Goal: Task Accomplishment & Management: Manage account settings

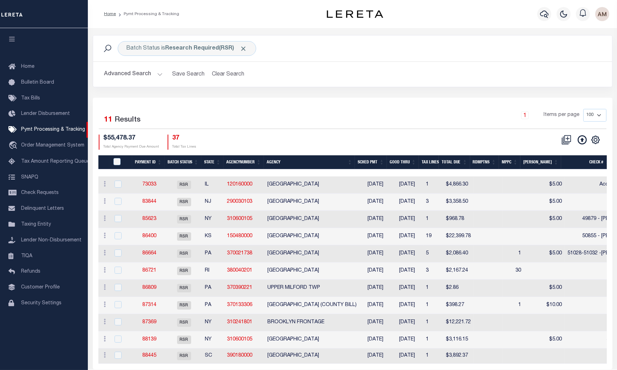
click at [142, 72] on button "Advanced Search" at bounding box center [133, 74] width 58 height 14
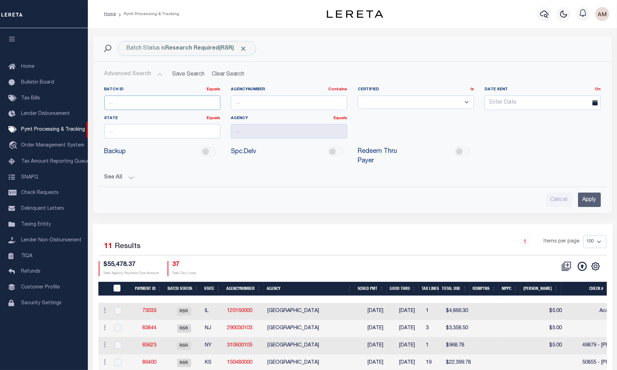
drag, startPoint x: 140, startPoint y: 105, endPoint x: 140, endPoint y: 111, distance: 5.6
click at [140, 108] on input "number" at bounding box center [162, 103] width 116 height 14
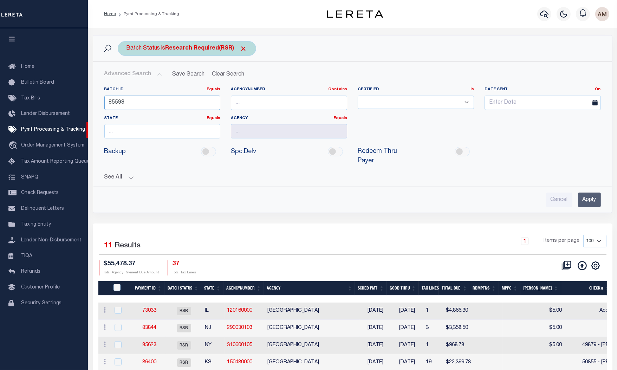
type input "85598"
click at [243, 52] on span "Click to Remove" at bounding box center [243, 48] width 7 height 7
click at [586, 200] on input "Apply" at bounding box center [589, 200] width 23 height 14
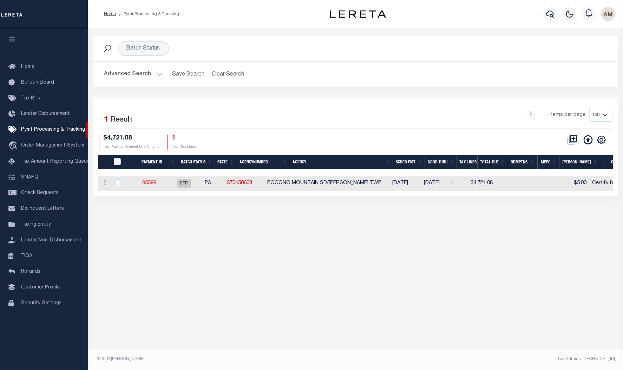
click at [156, 186] on link "85598" at bounding box center [149, 183] width 14 height 5
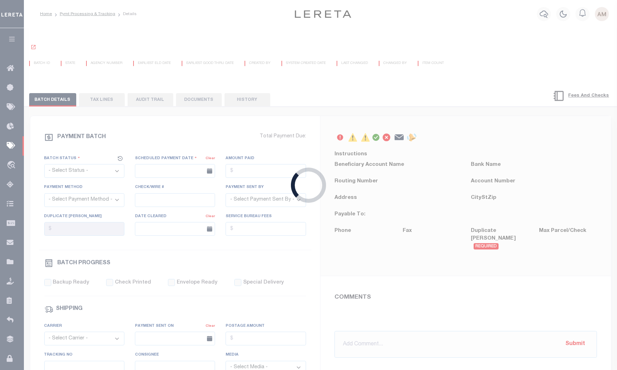
select select "SFP"
type input "04/30/2025"
type input "$4,721.08"
type input "Certify funds"
select select "Little, Audria"
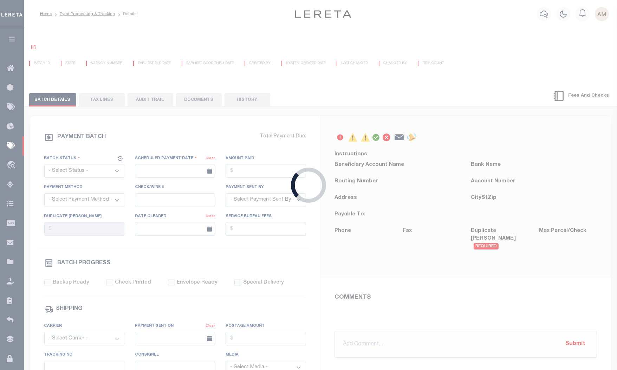
type input "Audria"
type input "N"
radio input "true"
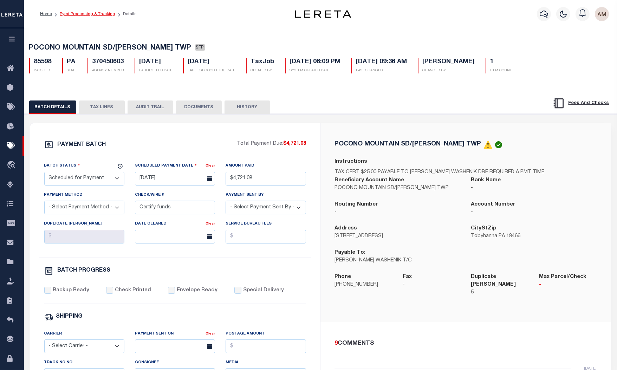
click at [98, 13] on link "Pymt Processing & Tracking" at bounding box center [88, 14] width 56 height 4
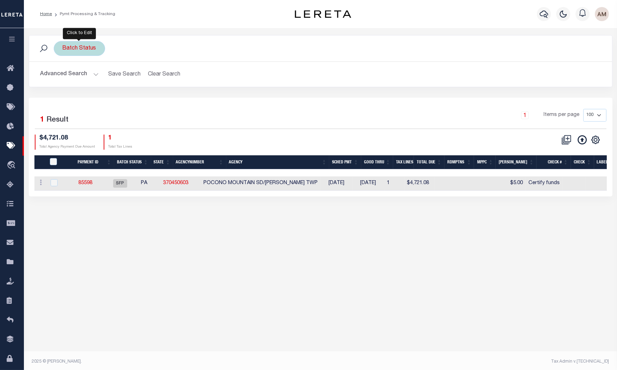
click at [85, 49] on div "Batch Status" at bounding box center [79, 48] width 51 height 15
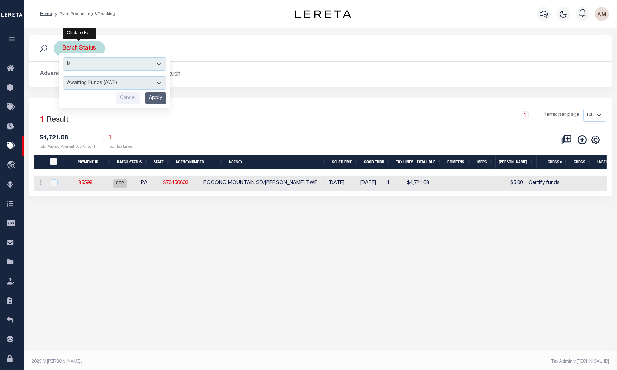
click at [94, 81] on select "Awaiting Funds (AWF) Cleared and Complete (CAC) New Check Needed (NCN) Payment …" at bounding box center [114, 82] width 103 height 13
select select "RSR"
click at [63, 77] on select "Awaiting Funds (AWF) Cleared and Complete (CAC) New Check Needed (NCN) Payment …" at bounding box center [114, 82] width 103 height 13
click at [164, 97] on input "Apply" at bounding box center [155, 98] width 21 height 12
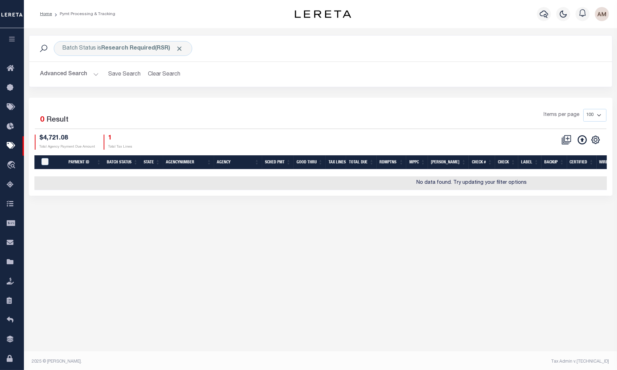
click at [77, 79] on button "Advanced Search" at bounding box center [69, 74] width 58 height 14
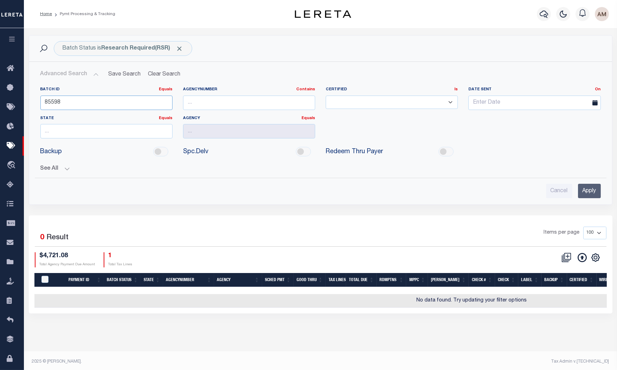
drag, startPoint x: 47, startPoint y: 111, endPoint x: 31, endPoint y: 164, distance: 55.7
click at [0, 122] on html "Home Pymt Processing & Tracking Profile" at bounding box center [308, 186] width 617 height 372
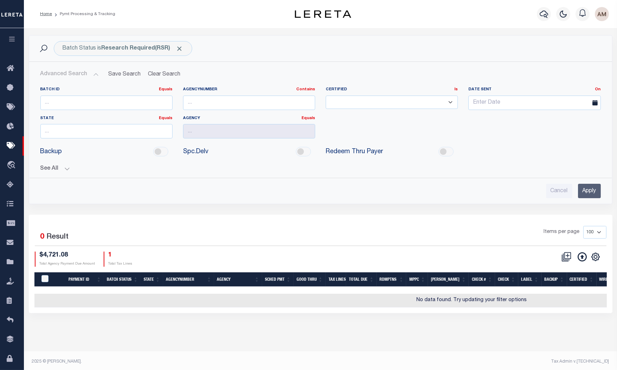
click at [55, 162] on div "See All Payment ID Equals Equals Is Not Equal To On On" at bounding box center [320, 166] width 560 height 12
click at [61, 171] on button "See All" at bounding box center [320, 168] width 560 height 7
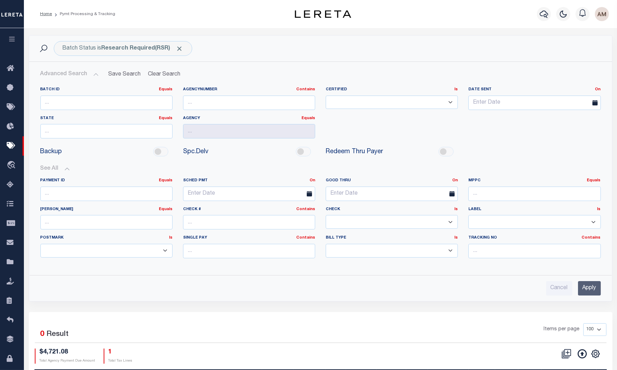
click at [600, 287] on input "Apply" at bounding box center [589, 288] width 23 height 14
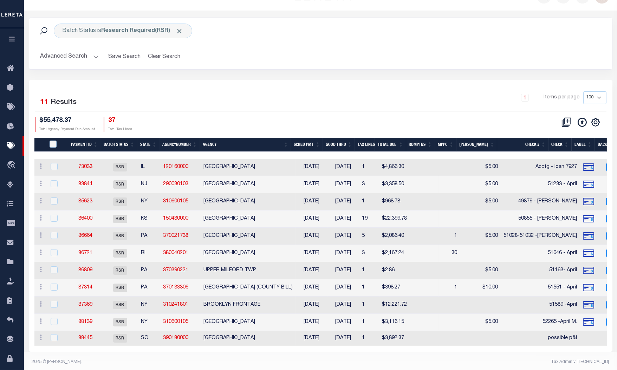
scroll to position [26, 0]
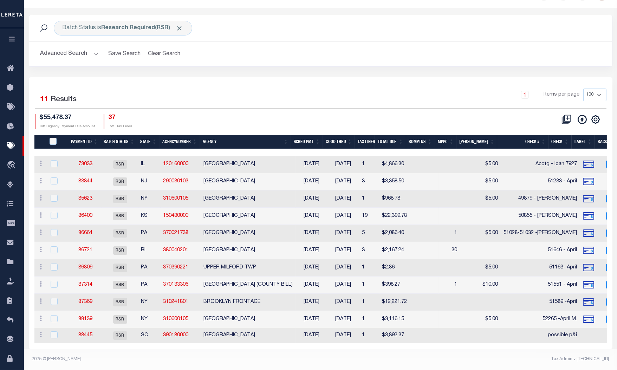
click at [522, 135] on th "Check #" at bounding box center [522, 142] width 51 height 14
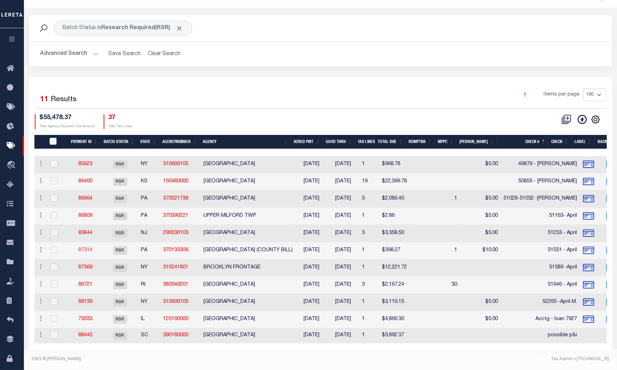
click at [83, 248] on link "87314" at bounding box center [85, 250] width 14 height 5
select select "RSR"
type input "06/30/2025"
type input "$398.27"
select select "CHK"
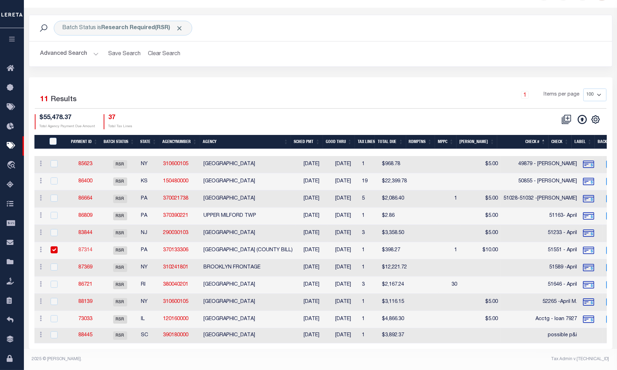
type input "51551 - April"
type input "$10"
checkbox input "true"
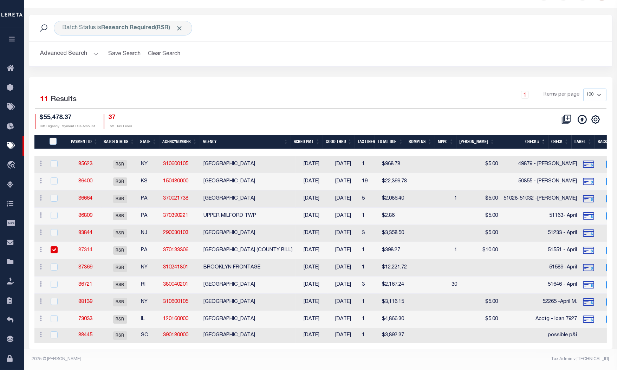
checkbox input "true"
select select "USS"
type input "06/30/2025"
type input "$9.85"
type input "9205590111312635103177"
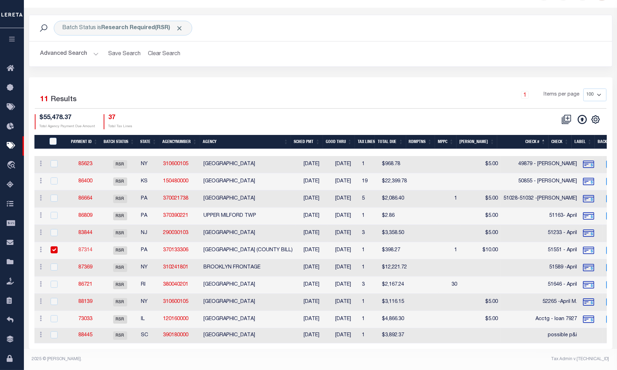
type input "Delivered, PO Box"
type input "07/03/2025"
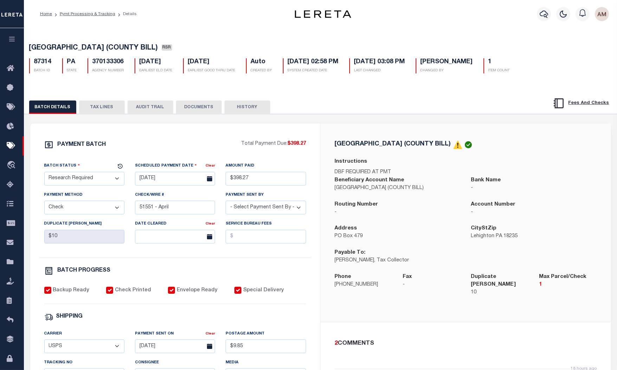
click at [200, 108] on button "DOCUMENTS" at bounding box center [199, 106] width 46 height 13
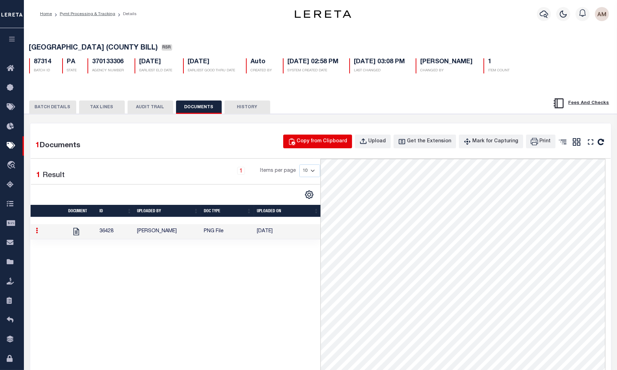
click at [339, 144] on div "Copy from Clipboard" at bounding box center [322, 142] width 51 height 8
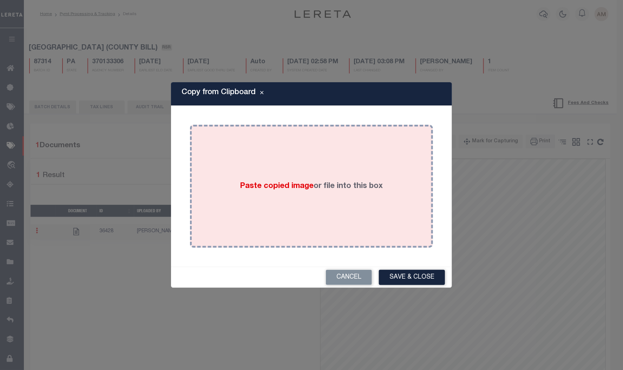
click at [364, 225] on div "Paste copied image or file into this box" at bounding box center [311, 186] width 233 height 112
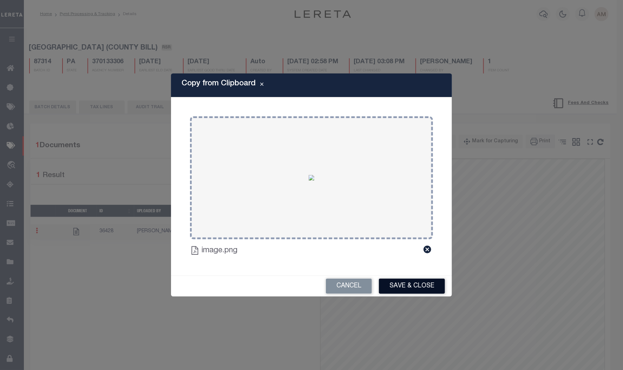
click at [402, 286] on button "Save & Close" at bounding box center [412, 286] width 66 height 15
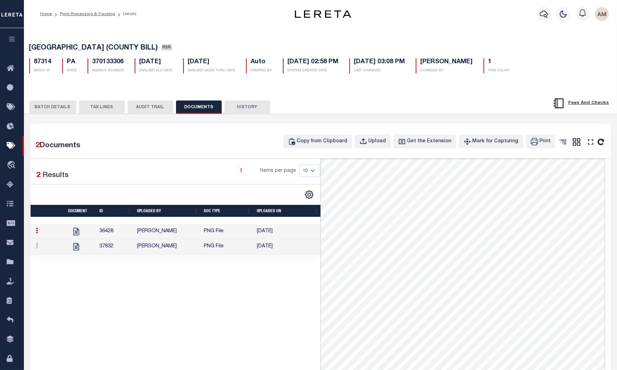
click at [55, 112] on button "BATCH DETAILS" at bounding box center [52, 106] width 47 height 13
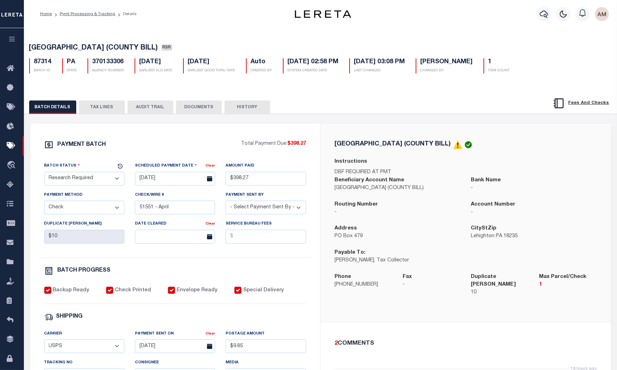
click at [81, 181] on select "- Select Status - Scheduled for Payment Ready For Payment Payment Sent Cleared …" at bounding box center [84, 179] width 80 height 14
select select "RCD"
click at [44, 173] on select "- Select Status - Scheduled for Payment Ready For Payment Payment Sent Cleared …" at bounding box center [84, 179] width 80 height 14
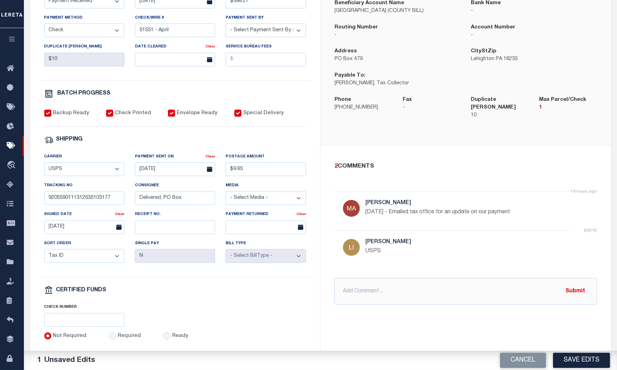
scroll to position [176, 0]
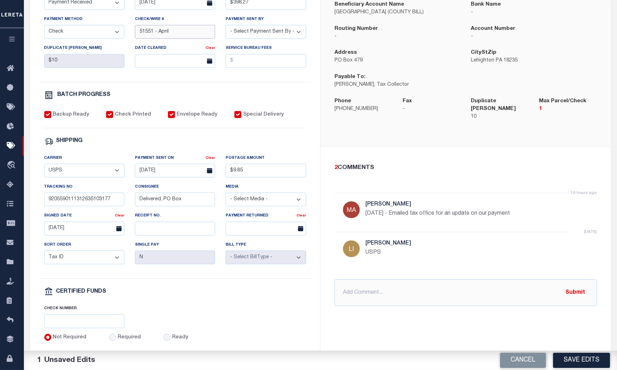
drag, startPoint x: 174, startPoint y: 34, endPoint x: 154, endPoint y: 30, distance: 20.3
click at [154, 30] on input "51551 - April" at bounding box center [175, 32] width 80 height 14
click at [378, 279] on input "text" at bounding box center [465, 292] width 262 height 27
click at [500, 288] on input "8/20/25 - per agency, check was deposited 8/19/25" at bounding box center [465, 292] width 262 height 27
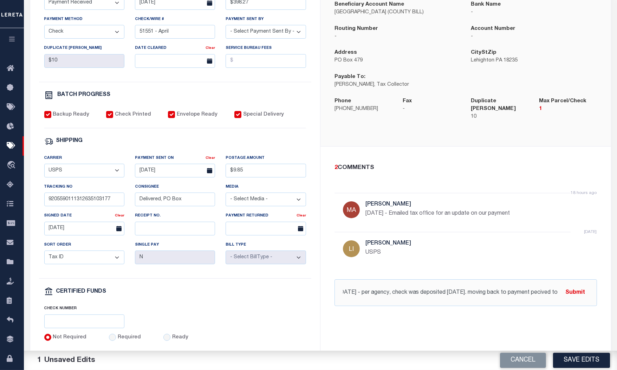
drag, startPoint x: 543, startPoint y: 282, endPoint x: 542, endPoint y: 306, distance: 23.9
click at [542, 306] on div "2 COMMENTS 18 hours ago Martin, April 8/19/25 - Emailed tax office for an updat…" at bounding box center [465, 235] width 291 height 176
click at [556, 287] on input "8/20/25 - per agency, check was deposited 8/19/25. moving back to payment peciv…" at bounding box center [465, 292] width 262 height 27
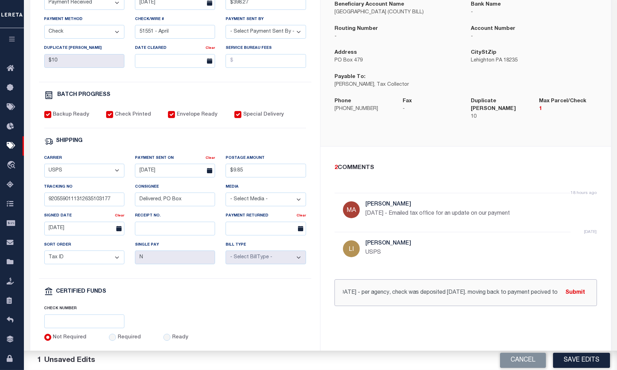
drag, startPoint x: 516, startPoint y: 286, endPoint x: 605, endPoint y: 284, distance: 88.2
click at [605, 284] on div "2 COMMENTS 18 hours ago Martin, April 8/19/25 - Emailed tax office for an updat…" at bounding box center [465, 235] width 291 height 176
click at [526, 293] on input "8/20/25 - per agency, check was deposited 8/19/25. moving back to CAC" at bounding box center [465, 292] width 262 height 27
type input "8/20/25 - per agency, check was deposited 8/19/25. moving back to CAC"
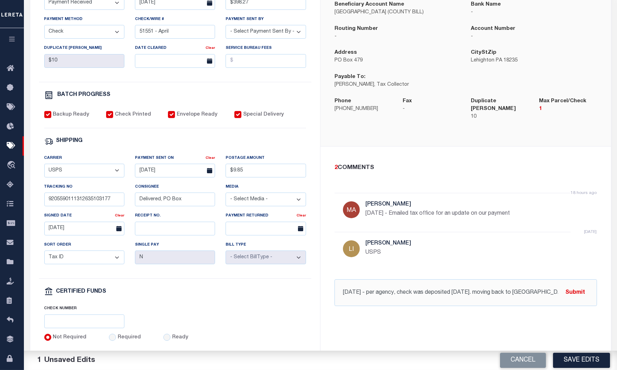
click at [555, 300] on div "2 COMMENTS 18 hours ago Martin, April 8/19/25 - Emailed tax office for an updat…" at bounding box center [465, 235] width 291 height 176
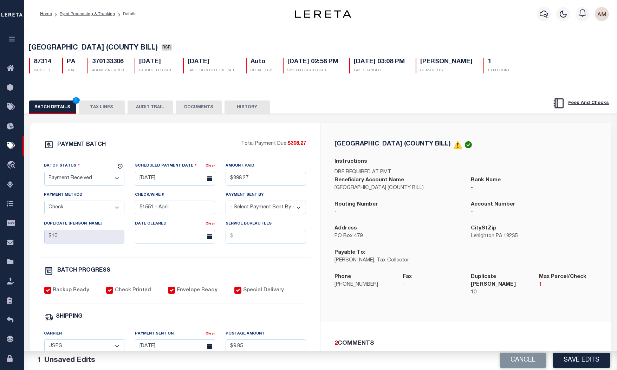
click at [89, 183] on select "- Select Status - Scheduled for Payment Ready For Payment Payment Sent Cleared …" at bounding box center [84, 179] width 80 height 14
select select "CAC"
click at [44, 173] on select "- Select Status - Scheduled for Payment Ready For Payment Payment Sent Cleared …" at bounding box center [84, 179] width 80 height 14
click at [225, 129] on div "PAYMENT BATCH Total Payment Due: $398.27 Batch Status" at bounding box center [175, 328] width 290 height 411
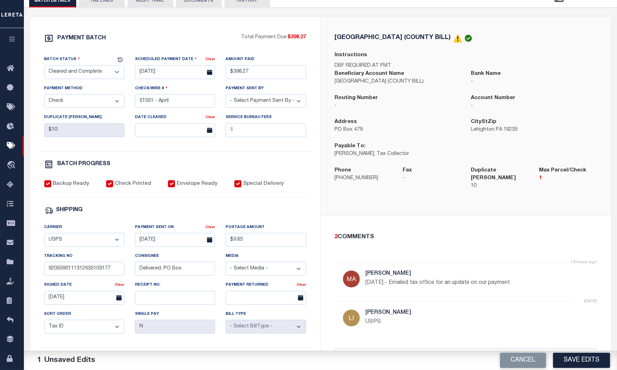
scroll to position [176, 0]
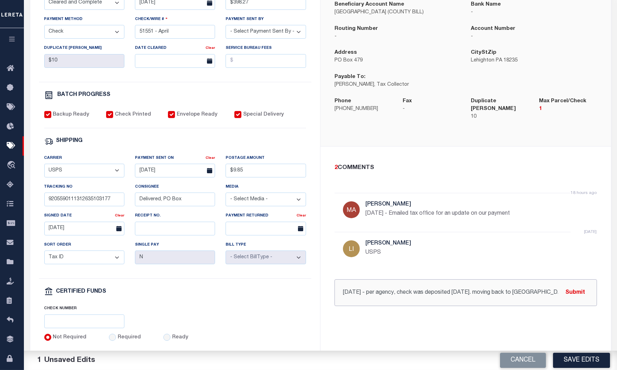
click at [541, 282] on input "8/20/25 - per agency, check was deposited 8/19/25. moving back to CAC" at bounding box center [465, 292] width 262 height 27
drag, startPoint x: 508, startPoint y: 285, endPoint x: 496, endPoint y: 286, distance: 11.6
click at [496, 286] on input "8/20/25 - per agency, check was deposited 8/19/25. moving back to CAC" at bounding box center [465, 292] width 262 height 27
type input "8/20/25 - per agency, check was deposited 8/19/25. moving to CAC"
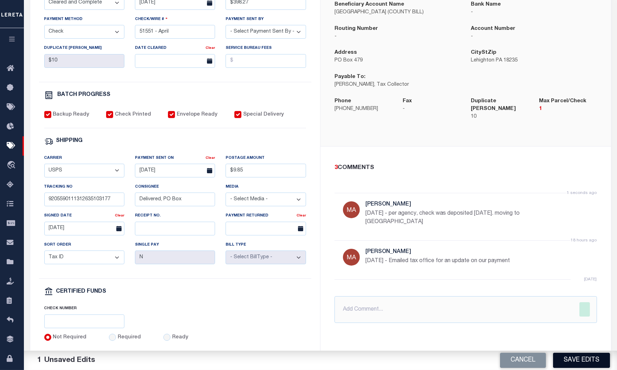
drag, startPoint x: 570, startPoint y: 356, endPoint x: 574, endPoint y: 357, distance: 4.6
click at [571, 356] on button "Save Edits" at bounding box center [581, 360] width 57 height 15
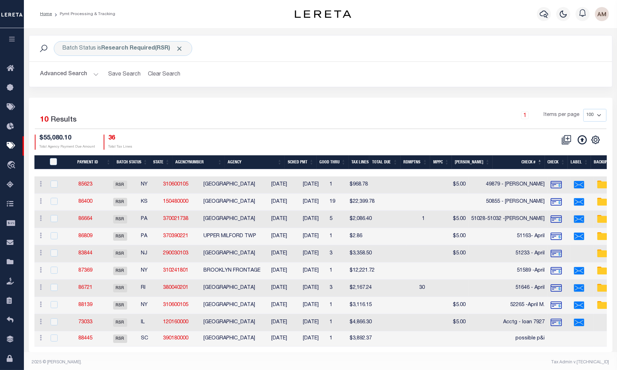
scroll to position [9, 0]
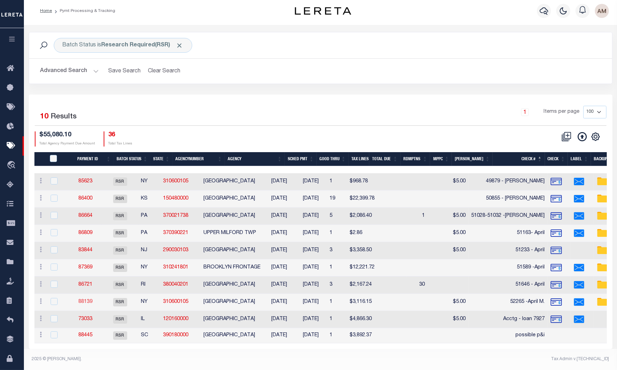
click at [92, 299] on link "88139" at bounding box center [85, 301] width 14 height 5
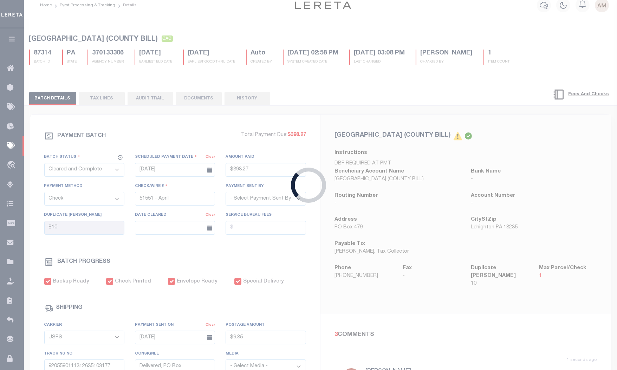
select select "RSR"
type input "[DATE]"
type input "$3,116.15"
type input "52265 -April M."
select select "[PERSON_NAME]"
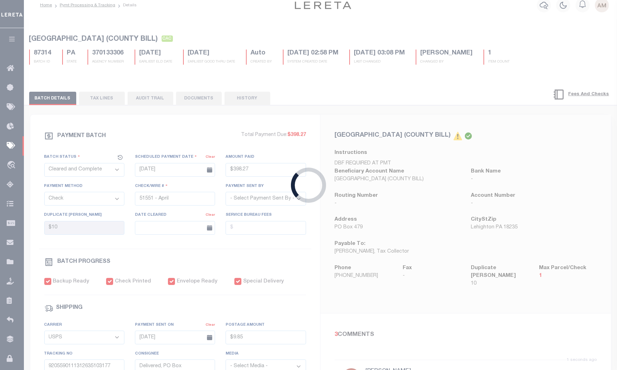
select select "FDX"
type input "[DATE]"
type input "$9.85"
type input "9205590111312635103993"
type input "1"
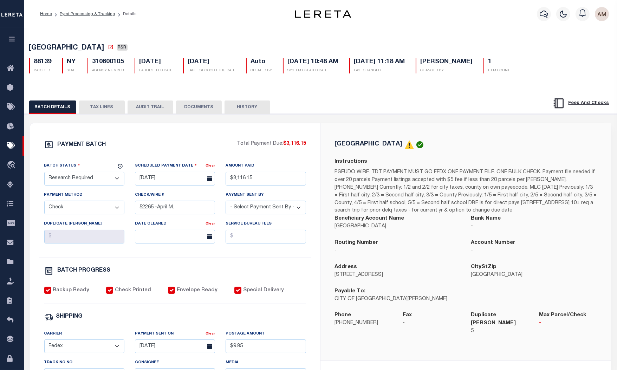
click at [100, 9] on ol "Home Pymt Processing & Tracking Details" at bounding box center [88, 14] width 108 height 15
click at [102, 13] on link "Pymt Processing & Tracking" at bounding box center [88, 14] width 56 height 4
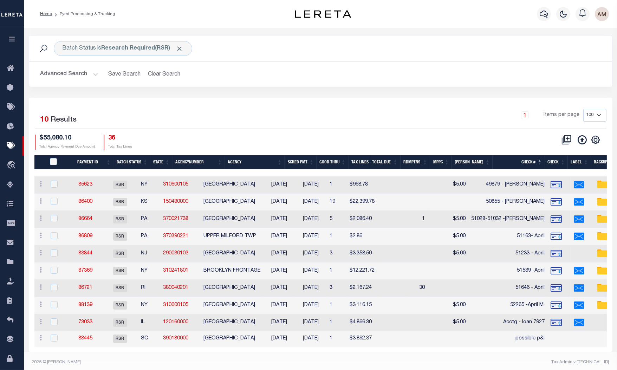
click at [259, 160] on th "Agency" at bounding box center [255, 162] width 60 height 14
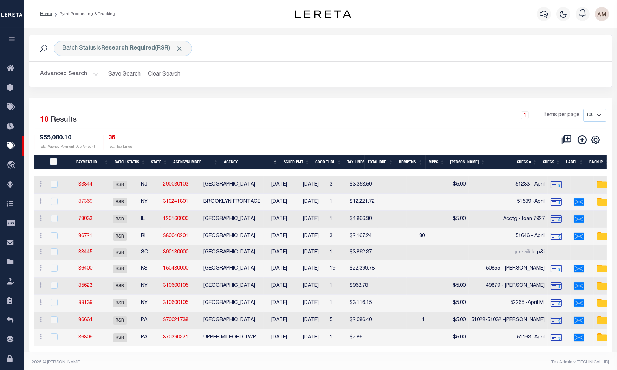
click at [92, 203] on link "87369" at bounding box center [85, 201] width 14 height 5
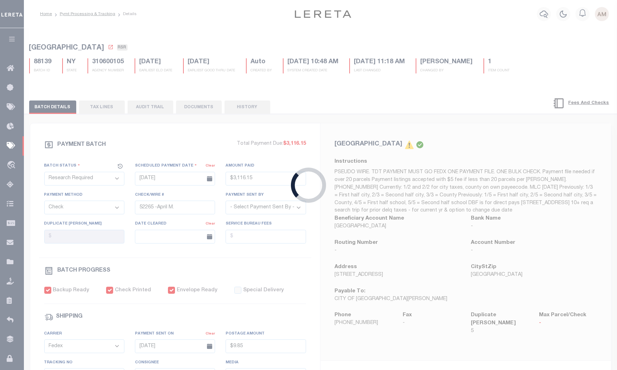
type input "[DATE]"
type input "$12,221.72"
type input "51589 -April"
select select "[PERSON_NAME]"
checkbox input "false"
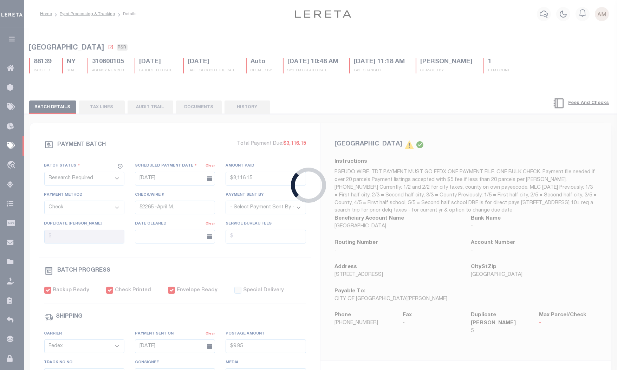
type input "[DATE]"
type input "$8.7"
type input "882609481581"
type input "[PERSON_NAME][PERSON_NAME]"
type input "[DATE]"
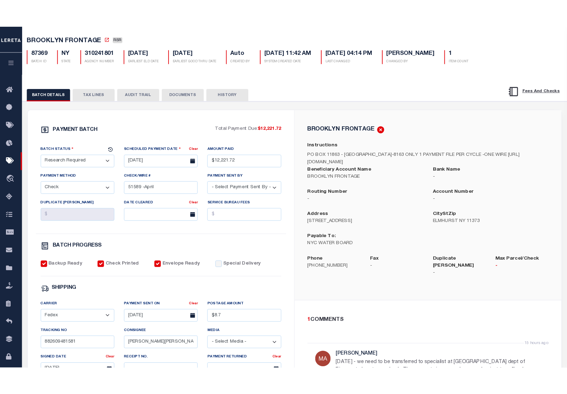
scroll to position [88, 0]
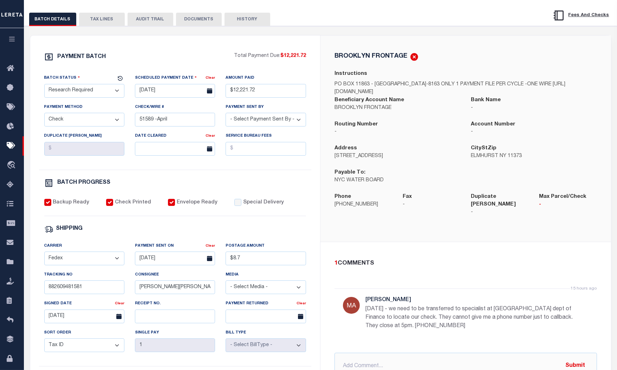
click at [512, 39] on div "BROOKLYN FRONTAGE Instructions PO BOX 11863 - NEWARK, NJ 07101-8163 ONLY 1 PAYM…" at bounding box center [465, 138] width 291 height 207
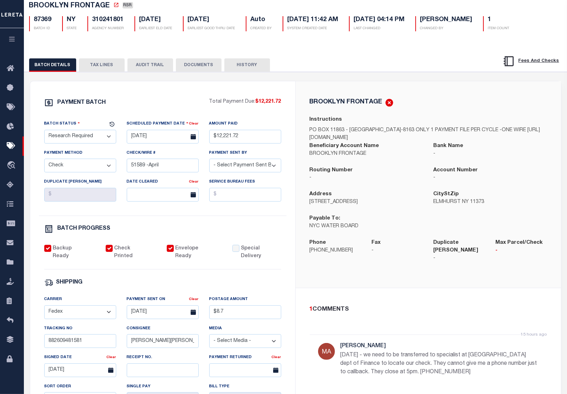
scroll to position [0, 0]
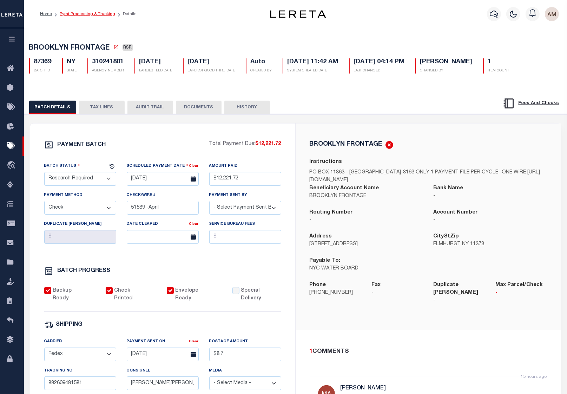
click at [91, 13] on link "Pymt Processing & Tracking" at bounding box center [88, 14] width 56 height 4
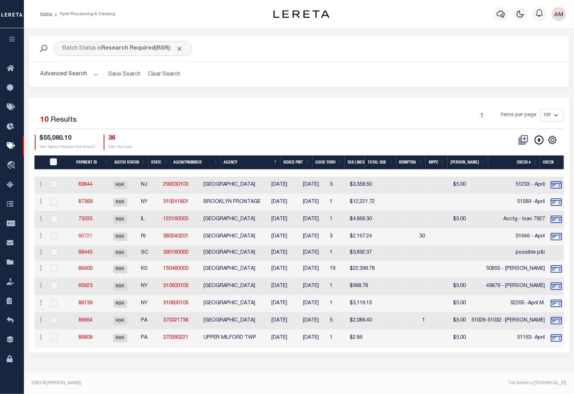
click at [91, 234] on link "86721" at bounding box center [85, 236] width 14 height 5
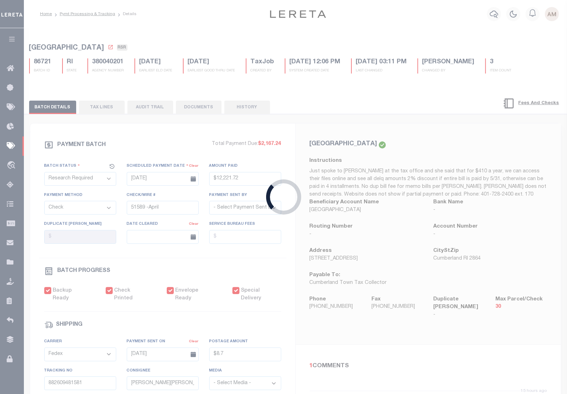
type input "07/16/2025"
type input "$2,167.24"
type input "51646 - April"
select select "Starek, Barbara"
checkbox input "true"
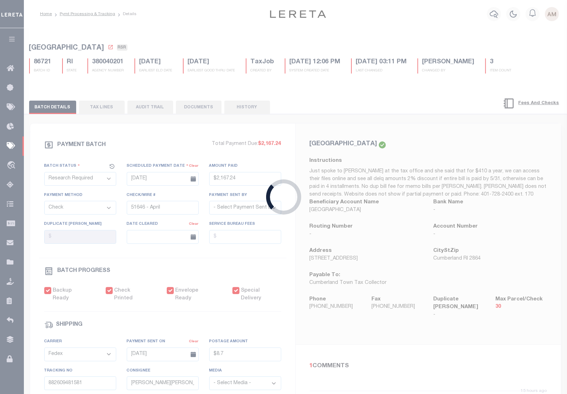
type input "07/16/2025"
type input "$8.7"
type input "882840793806"
type input "J.Jen"
type input "07/18/2025"
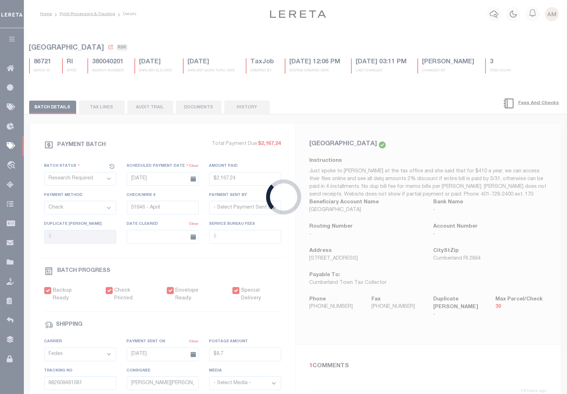
type input "N"
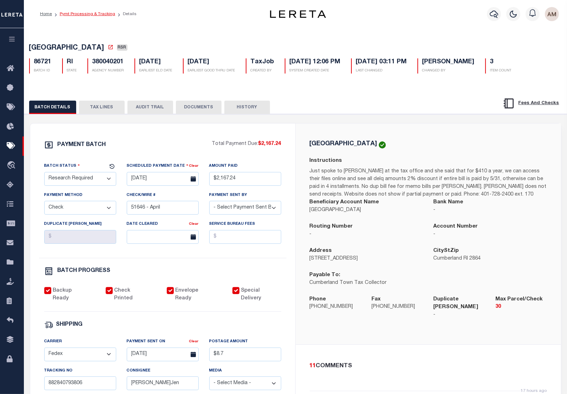
click at [86, 12] on link "Pymt Processing & Tracking" at bounding box center [88, 14] width 56 height 4
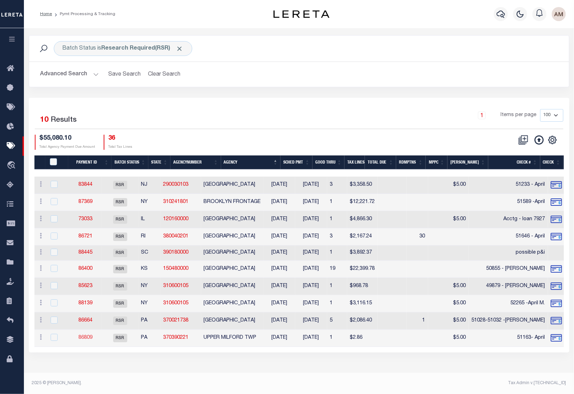
click at [86, 339] on link "86809" at bounding box center [85, 337] width 14 height 5
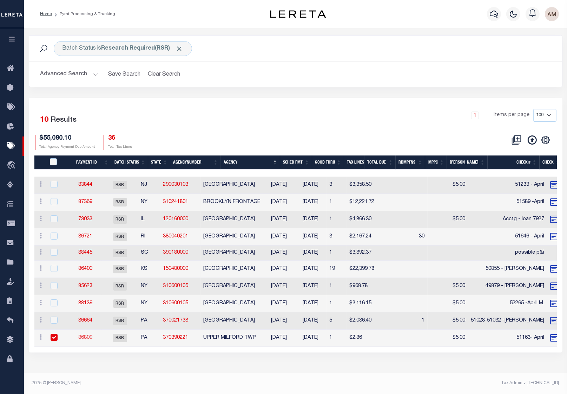
type input "05/23/2025"
type input "$2.86"
type input "51163- April"
select select "Little, Audria"
checkbox input "false"
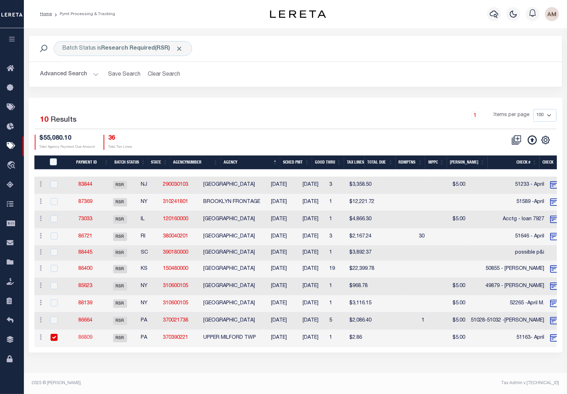
select select "USS"
type input "05/23/2025"
type input "$9.85"
type input "9205590111312635101883"
type input "Delivered, PO Box"
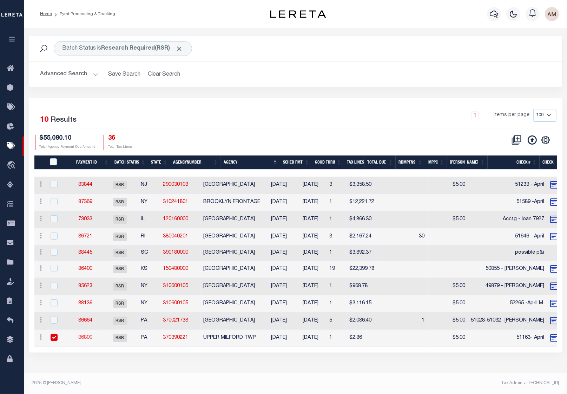
type input "05/27/2025"
type input "1"
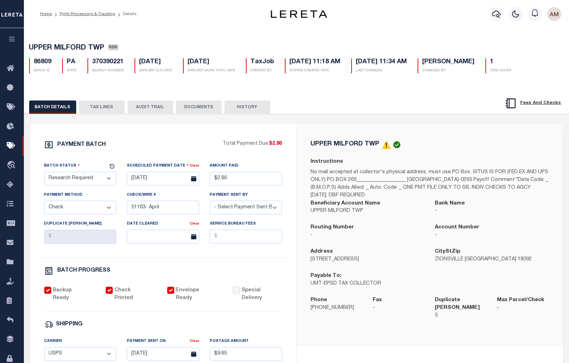
click at [99, 108] on button "TAX LINES" at bounding box center [102, 106] width 46 height 13
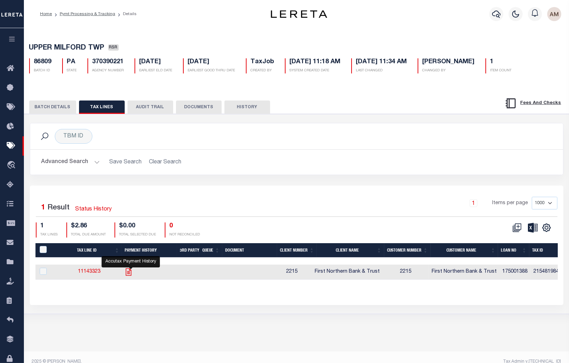
click at [130, 276] on icon "" at bounding box center [128, 271] width 9 height 9
checkbox input "true"
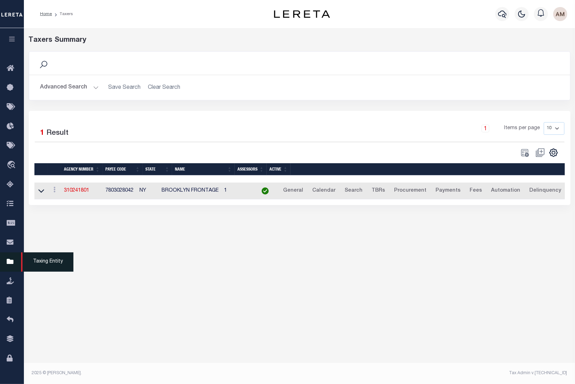
click at [18, 265] on link "Taxing Entity" at bounding box center [12, 262] width 24 height 19
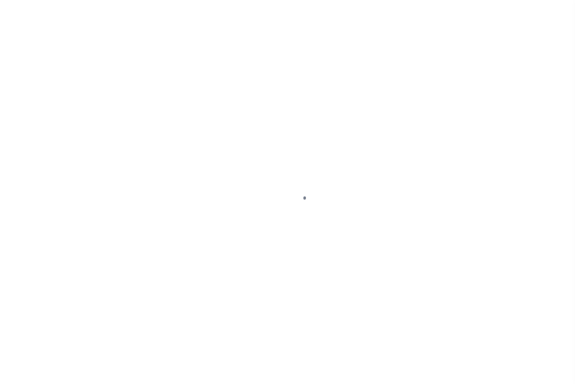
select select "NY"
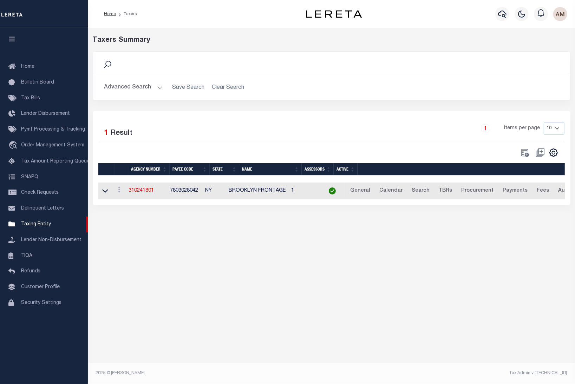
click at [129, 89] on button "Advanced Search" at bounding box center [133, 88] width 58 height 14
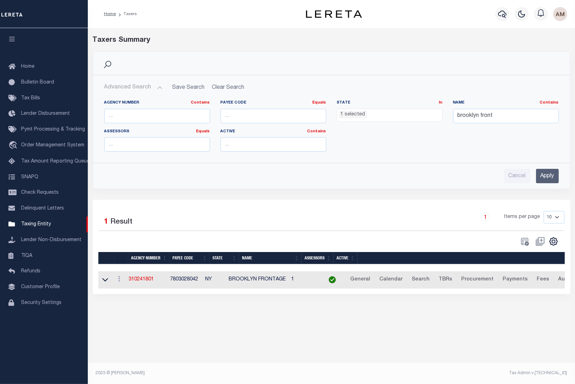
click at [404, 116] on ul "1 selected" at bounding box center [389, 113] width 105 height 9
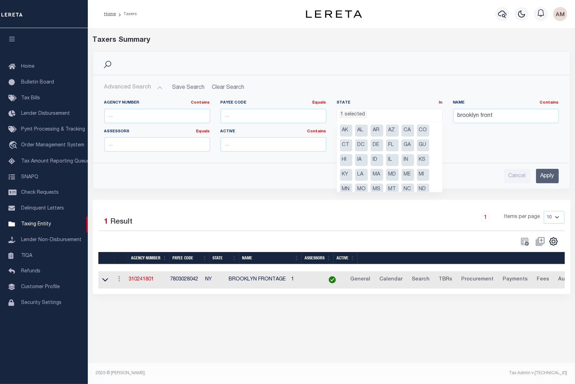
scroll to position [52, 0]
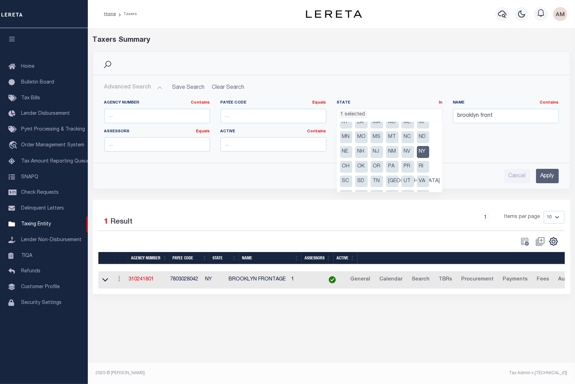
click at [424, 148] on li "NY" at bounding box center [423, 152] width 13 height 12
click at [391, 168] on li "PA" at bounding box center [392, 167] width 13 height 12
select select "PA"
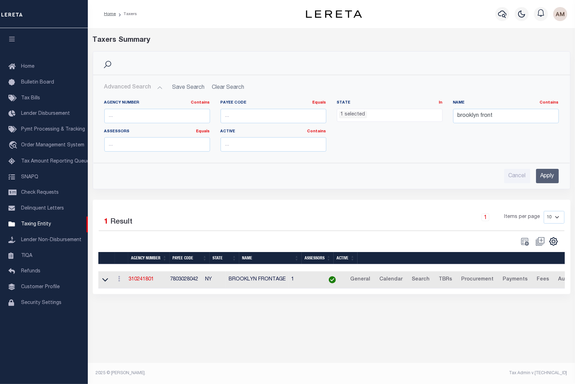
click at [482, 148] on div "Agency Number Contains Contains Is Payee Code Equals Equals Is Not Equal To Is …" at bounding box center [331, 128] width 465 height 57
click at [492, 120] on input "brooklyn front" at bounding box center [506, 116] width 106 height 14
type input "upper Milford"
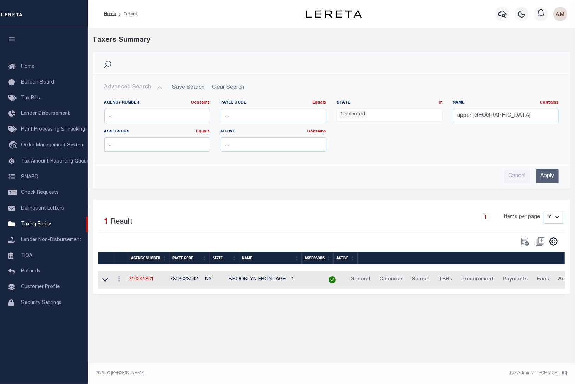
click at [547, 172] on input "Apply" at bounding box center [547, 176] width 23 height 14
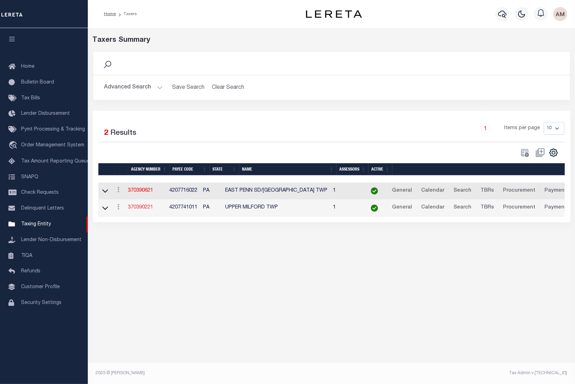
click at [151, 210] on link "370390221" at bounding box center [140, 207] width 25 height 5
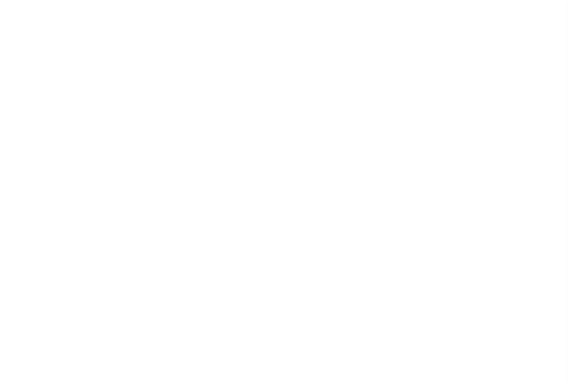
select select
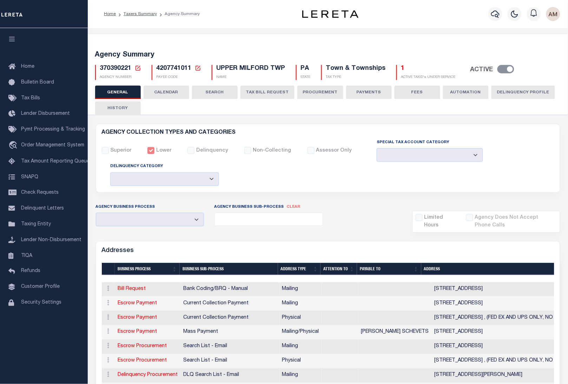
click at [265, 95] on button "TAX BILL REQUEST" at bounding box center [268, 92] width 54 height 13
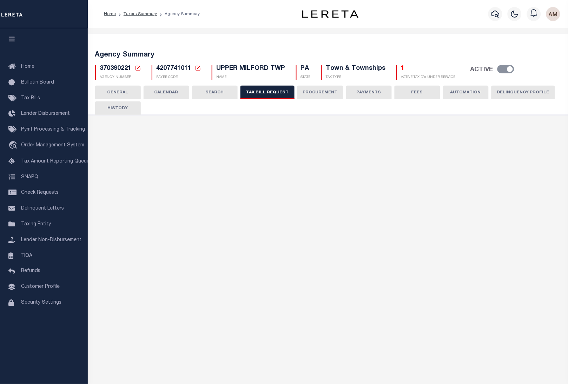
select select "29"
checkbox input "false"
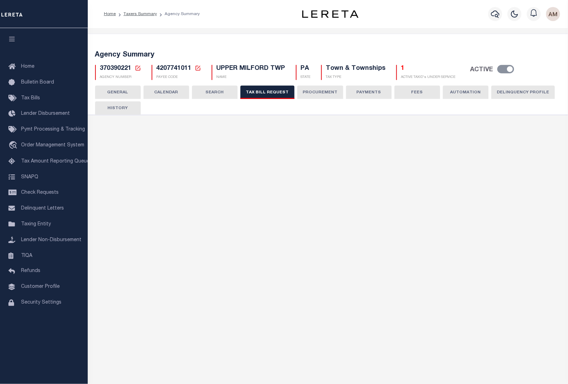
select select "23"
select select "false"
select select
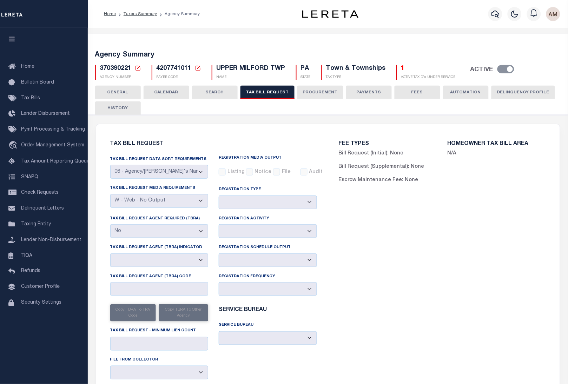
click at [173, 91] on button "CALENDAR" at bounding box center [167, 92] width 46 height 13
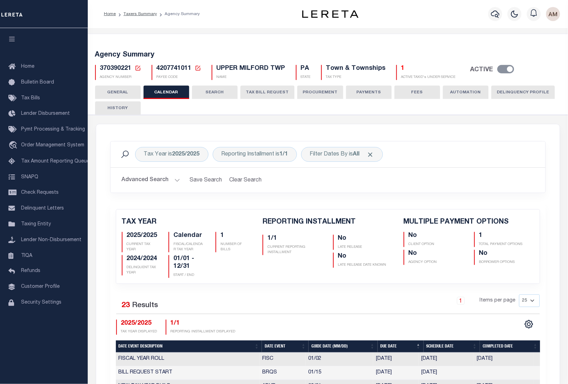
checkbox input "false"
type input "1"
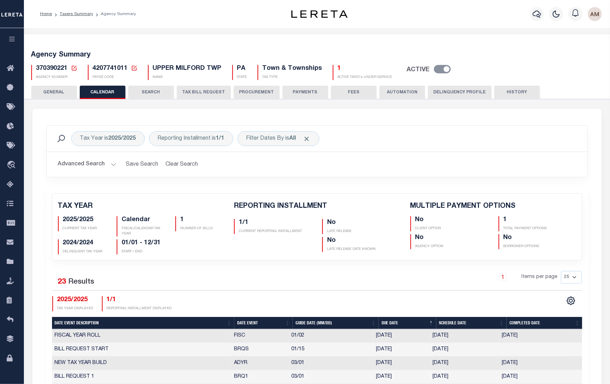
click at [48, 89] on button "GENERAL" at bounding box center [54, 92] width 46 height 13
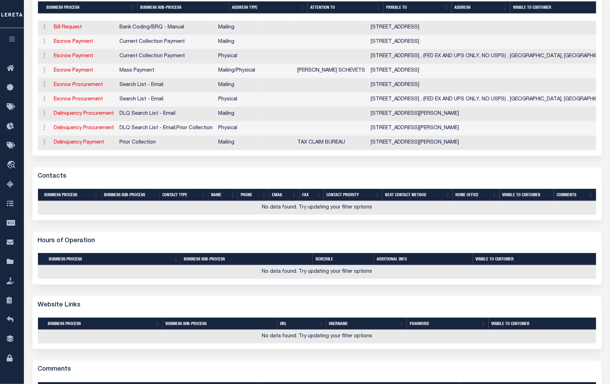
scroll to position [176, 0]
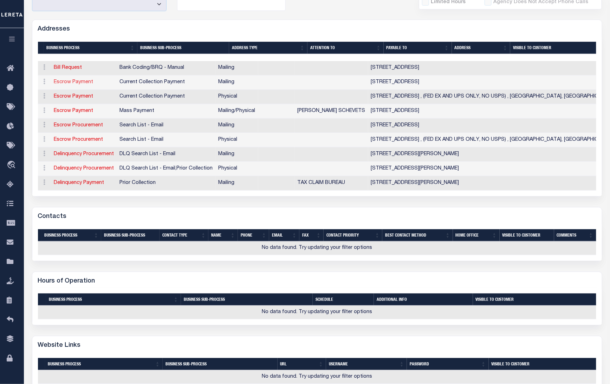
click at [83, 82] on link "Escrow Payment" at bounding box center [73, 82] width 39 height 5
select select "1"
checkbox input "false"
select select
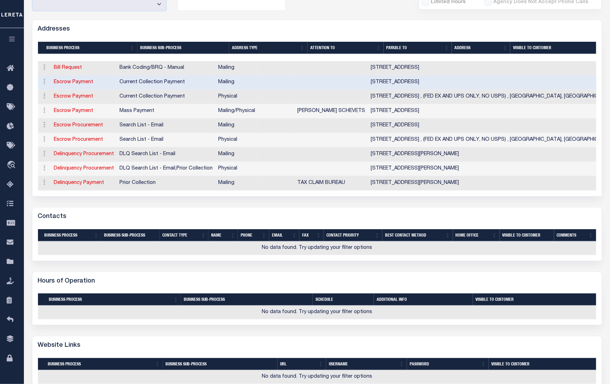
type input "PO BOX 265"
type input "OLD ZIONSVILLE"
select select "PA"
type input "18068-0265"
checkbox input "true"
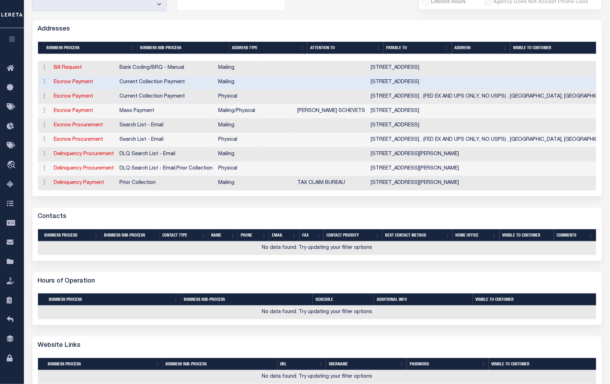
select select "3"
select select "11"
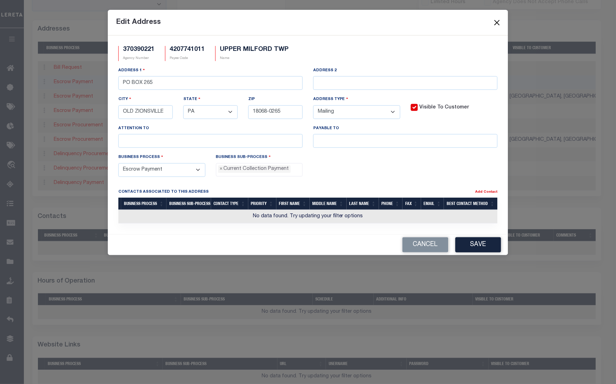
click at [498, 21] on button "Close" at bounding box center [497, 22] width 9 height 9
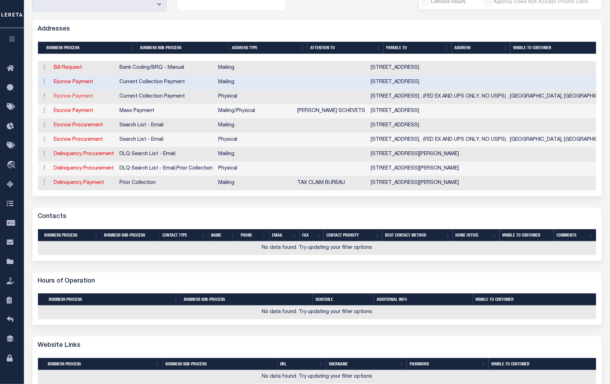
click at [85, 97] on link "Escrow Payment" at bounding box center [73, 96] width 39 height 5
select select
select select "1"
checkbox input "false"
select select
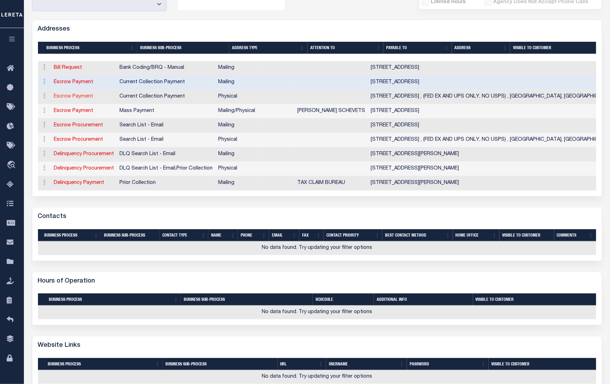
select select
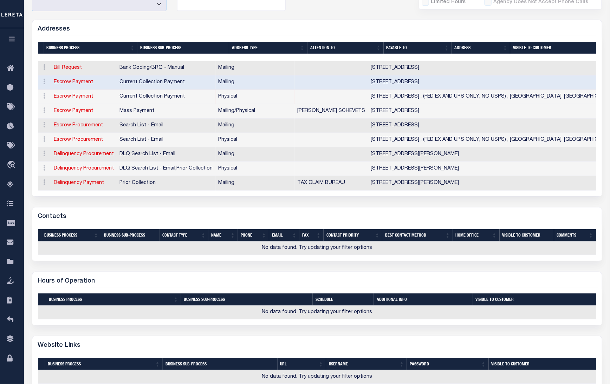
type input "5671 CHESTNUT STREET"
type input "(FED EX AND UPS ONLY, NO USPS)"
type input "ZIONSVILLE"
select select "PA"
type input "18092"
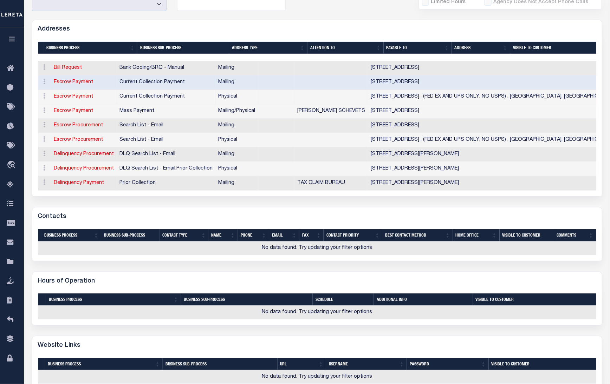
select select "2"
checkbox input "true"
select select "3"
select select "11"
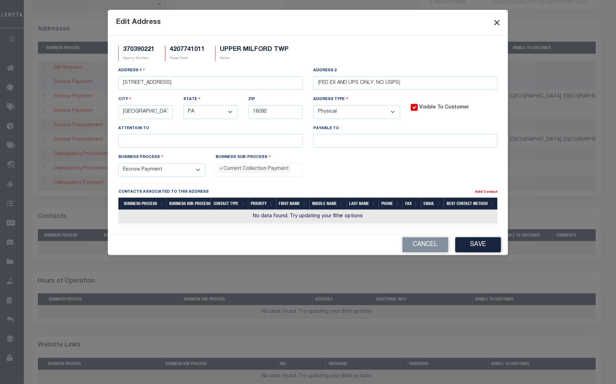
click at [495, 20] on button "Close" at bounding box center [497, 22] width 9 height 9
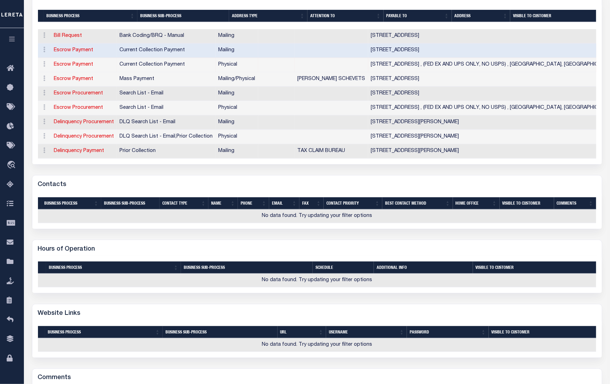
scroll to position [132, 0]
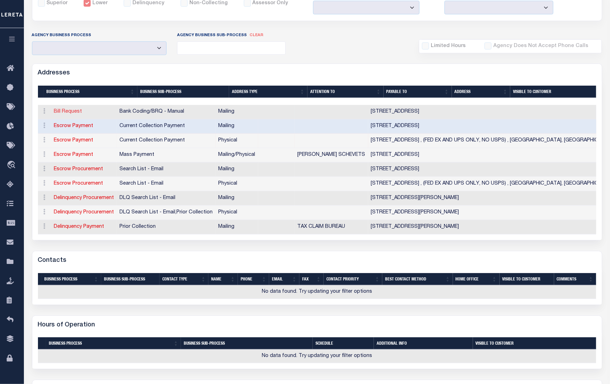
click at [68, 112] on link "Bill Request" at bounding box center [68, 111] width 28 height 5
select select
select select "1"
checkbox input "false"
select select
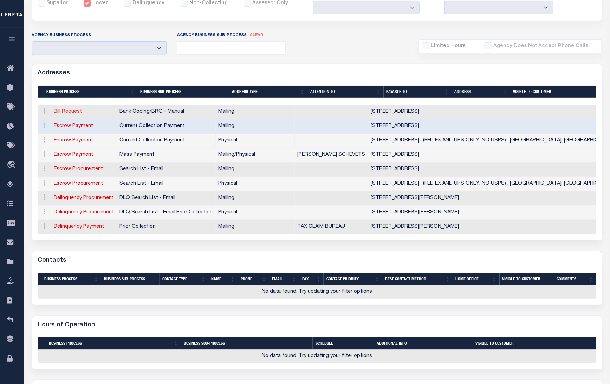
select select
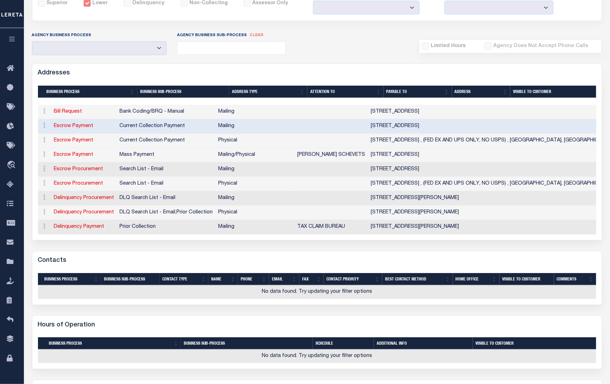
type input "PO BOX 265"
type input "OLD ZIONSVILLE"
select select "PA"
type input "18068-0265"
checkbox input "true"
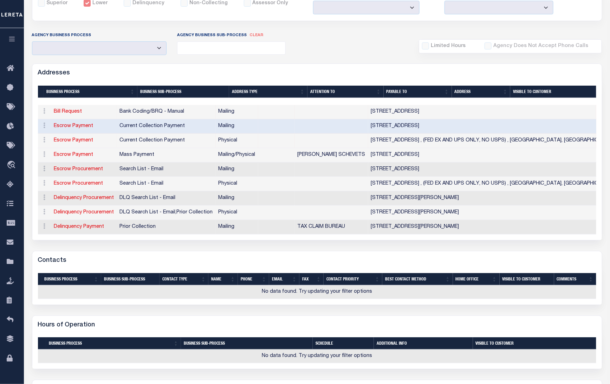
select select "1"
select select "2"
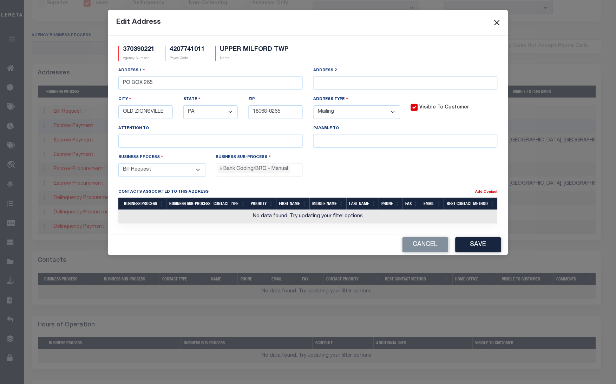
click at [495, 20] on button "Close" at bounding box center [497, 22] width 9 height 9
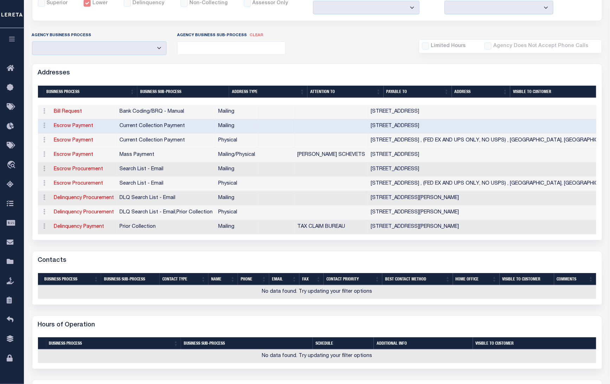
scroll to position [44, 0]
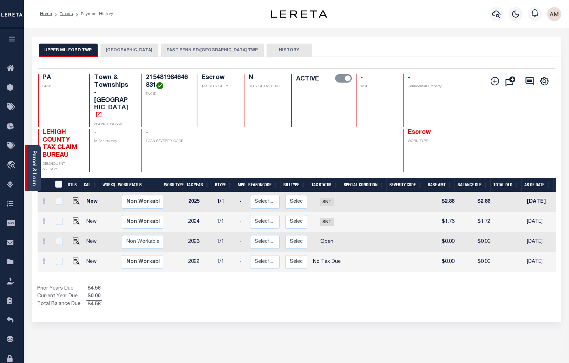
click at [34, 165] on link "Parcel & Loan" at bounding box center [33, 167] width 5 height 35
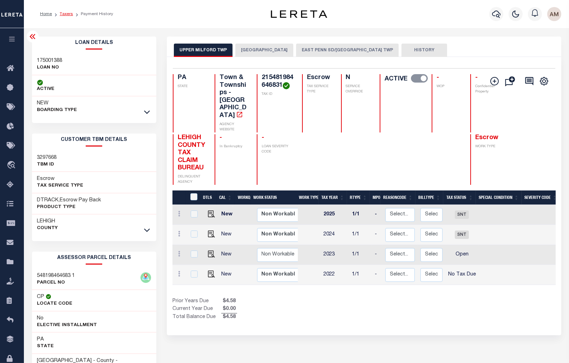
click at [69, 13] on link "Taxers" at bounding box center [66, 14] width 13 height 4
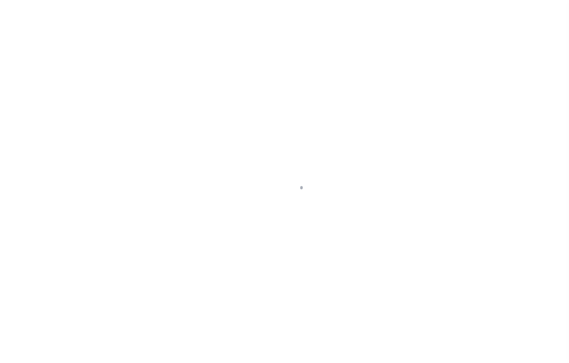
select select "RSR"
select select "CHK"
select select "[PERSON_NAME]"
select select "USS"
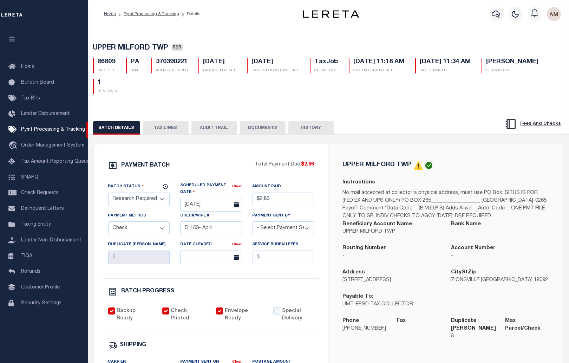
click at [178, 133] on button "TAX LINES" at bounding box center [166, 127] width 46 height 13
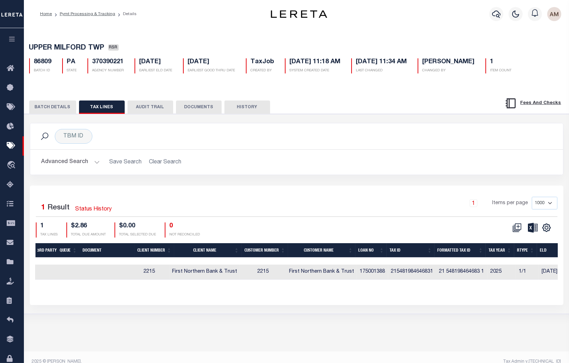
click at [51, 101] on button "BATCH DETAILS" at bounding box center [52, 106] width 47 height 13
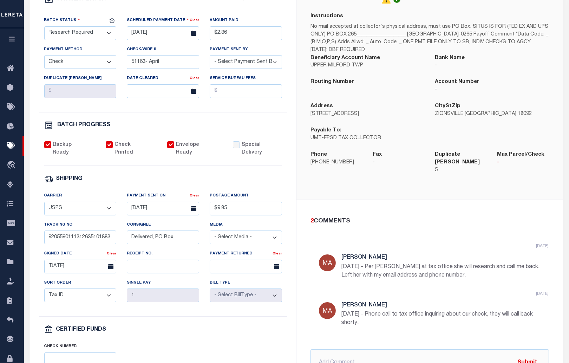
scroll to position [176, 0]
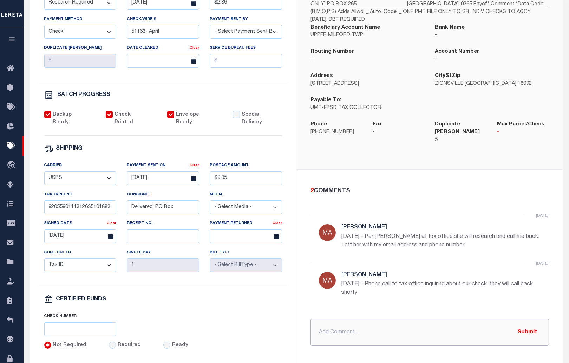
click at [353, 329] on input "text" at bounding box center [430, 332] width 239 height 27
click at [407, 328] on input "8/20/25 - TC has our check, will be in the office till 6. I told her I would ca…" at bounding box center [430, 332] width 239 height 27
drag, startPoint x: 370, startPoint y: 333, endPoint x: 281, endPoint y: 346, distance: 89.5
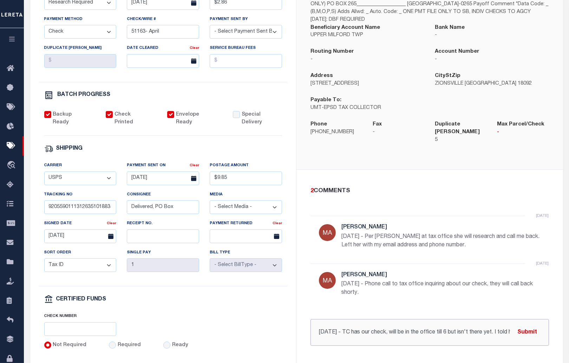
click at [275, 347] on div "PAYMENT BATCH Total Payment Due: $2.86 Batch Status" at bounding box center [296, 157] width 533 height 419
click at [339, 327] on input "8/20/25 - TC has our check, will be in the office till 6 but isn't there yet. I…" at bounding box center [430, 332] width 239 height 27
drag, startPoint x: 376, startPoint y: 327, endPoint x: 511, endPoint y: 333, distance: 135.7
click at [511, 333] on input "8/20/25 8:02am - TC has our check, will be in the office till 6 but isn't there…" at bounding box center [430, 332] width 239 height 27
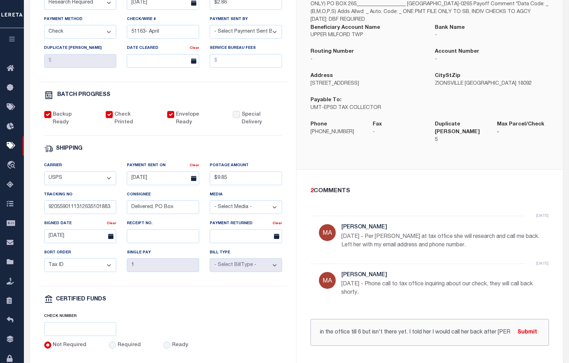
click at [501, 325] on input "8/20/25 8:02am - TC has our check, will be in the office till 6 but isn't there…" at bounding box center [430, 332] width 239 height 27
type input "8/20/25 8:02am - TC has our check, will be in the office till 6 but isn't there…"
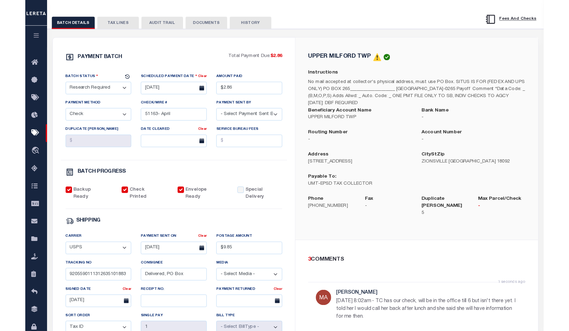
scroll to position [0, 0]
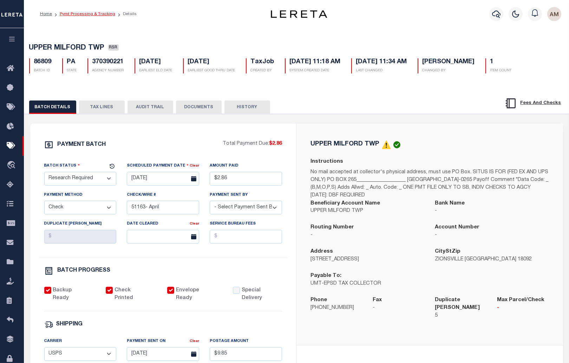
click at [83, 13] on link "Pymt Processing & Tracking" at bounding box center [88, 14] width 56 height 4
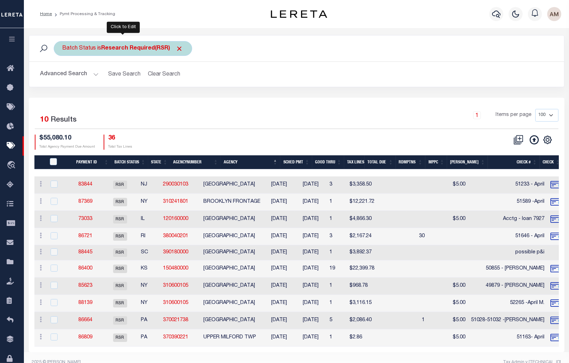
click at [147, 48] on b "Research Required(RSR)" at bounding box center [143, 49] width 82 height 6
select select "RSR"
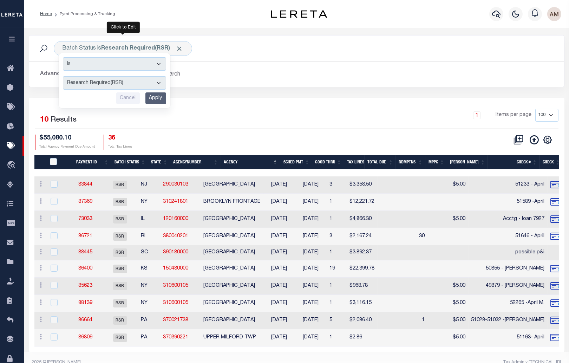
click at [249, 52] on div "Batch Status is Research Required(RSR) Is Contains Awaiting Funds (AWF) Cleared…" at bounding box center [297, 48] width 524 height 15
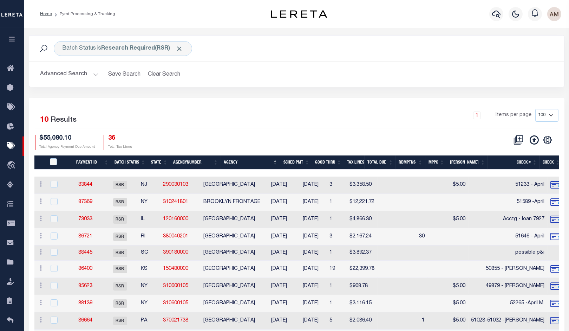
drag, startPoint x: 173, startPoint y: 139, endPoint x: 179, endPoint y: 163, distance: 25.3
click at [173, 139] on div "$55,080.10 Total Agency Payment Due Amount 36 Total Tax Lines" at bounding box center [166, 142] width 262 height 15
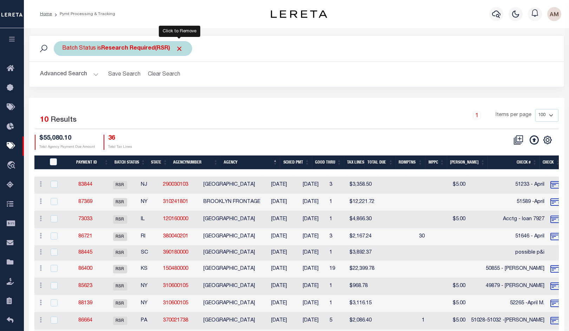
click at [179, 47] on span "Click to Remove" at bounding box center [179, 48] width 7 height 7
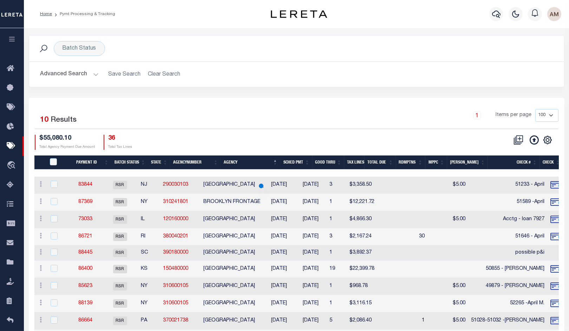
click at [74, 70] on button "Advanced Search" at bounding box center [69, 74] width 58 height 14
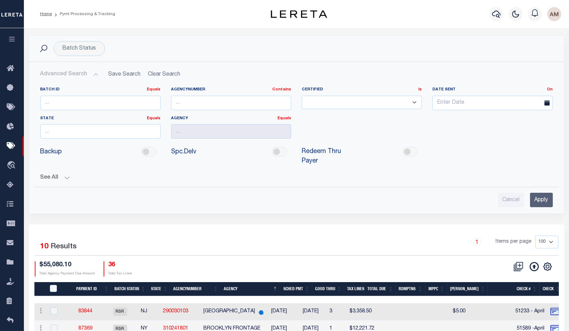
click at [84, 112] on div "Batch ID Equals Equals Is Not Equal To Is Greater Than Is Less Than" at bounding box center [100, 101] width 131 height 29
drag, startPoint x: 79, startPoint y: 103, endPoint x: 226, endPoint y: 26, distance: 165.3
click at [81, 103] on input "number" at bounding box center [100, 103] width 120 height 14
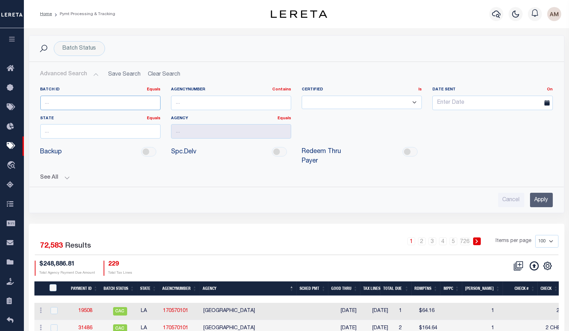
click at [84, 105] on input "number" at bounding box center [100, 103] width 120 height 14
type input "87369"
click at [537, 196] on input "Apply" at bounding box center [541, 200] width 23 height 14
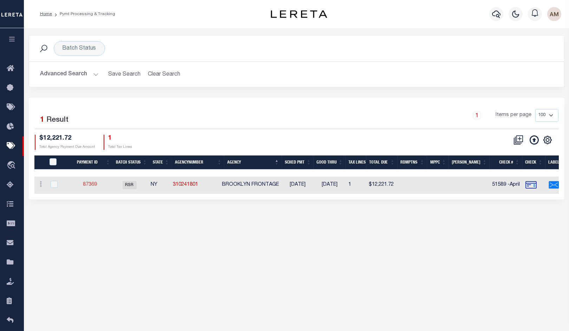
click at [87, 184] on link "87369" at bounding box center [90, 184] width 14 height 5
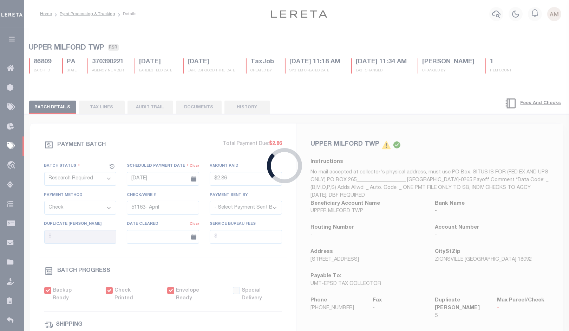
type input "07/08/2025"
type input "$12,221.72"
type input "51589 -April"
select select "FDX"
type input "07/08/2025"
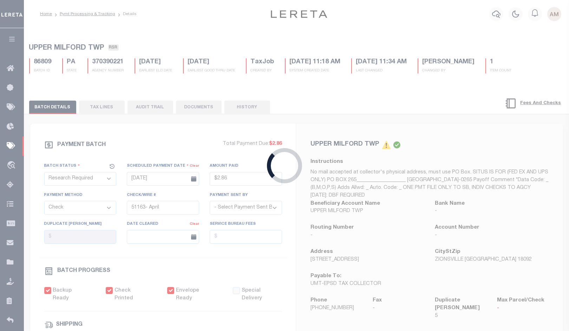
type input "$8.7"
type input "882609481581"
type input "J.Jessica"
type input "07/10/2025"
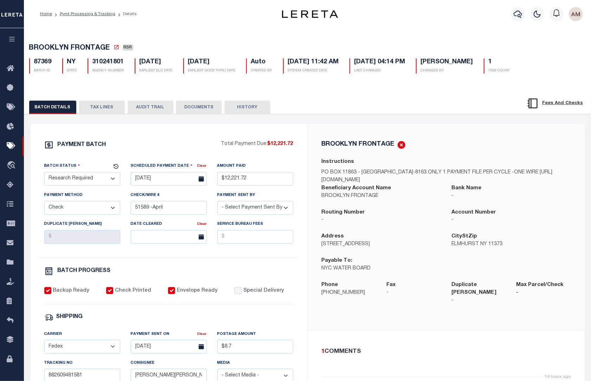
click at [117, 116] on div "PAYMENT BATCH Total Payment Due: $12,221.72 Batch Status" at bounding box center [307, 341] width 573 height 455
click at [113, 110] on button "TAX LINES" at bounding box center [102, 106] width 46 height 13
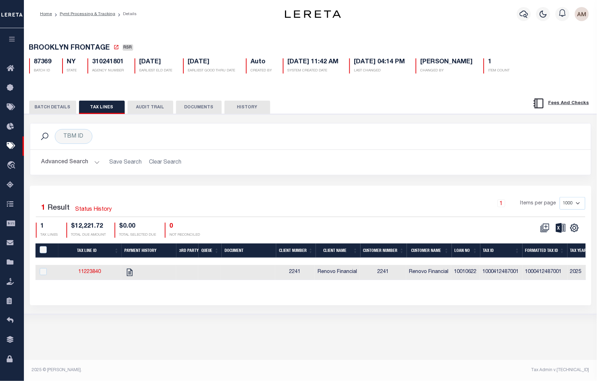
click at [45, 108] on button "BATCH DETAILS" at bounding box center [52, 106] width 47 height 13
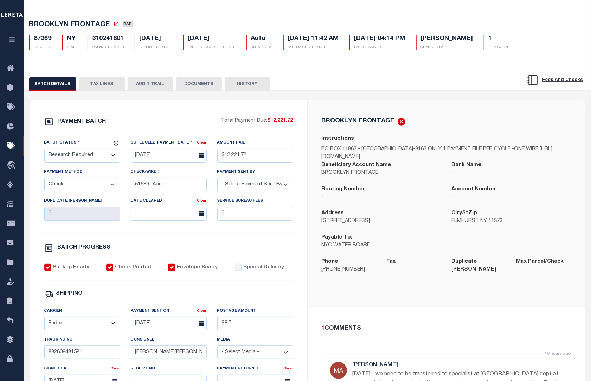
scroll to position [44, 0]
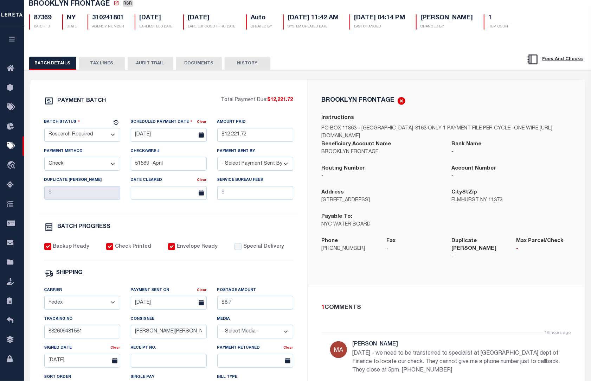
click at [112, 72] on div "PAYMENT BATCH Total Payment Due: $12,221.72 Batch Status" at bounding box center [307, 297] width 573 height 455
click at [109, 67] on button "TAX LINES" at bounding box center [102, 63] width 46 height 13
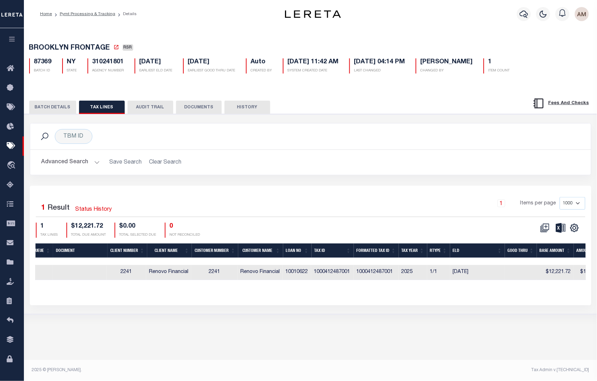
scroll to position [0, 171]
drag, startPoint x: 350, startPoint y: 272, endPoint x: 336, endPoint y: 280, distance: 15.7
click at [313, 269] on td "1000412487001" at bounding box center [330, 272] width 43 height 15
checkbox input "true"
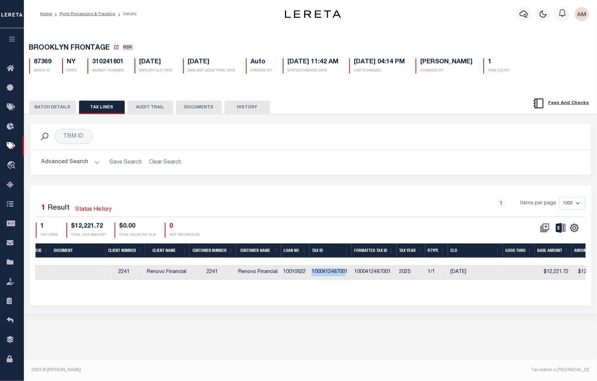
checkbox input "true"
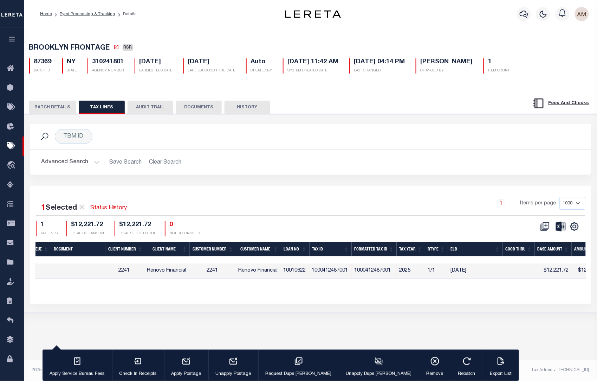
click at [375, 285] on div "Tax Line ID Payment History 3rd Party Queue Document Client Number Client Name …" at bounding box center [310, 266] width 550 height 48
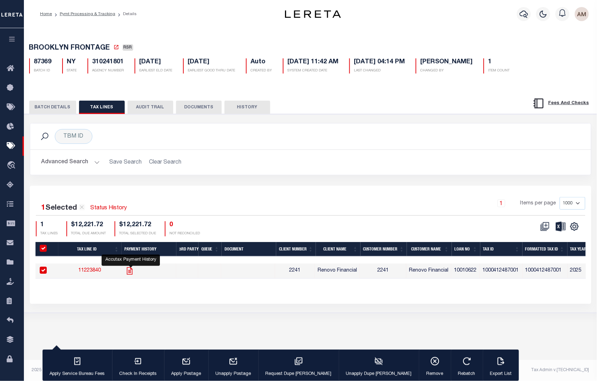
click at [132, 274] on icon "" at bounding box center [130, 270] width 6 height 7
checkbox input "false"
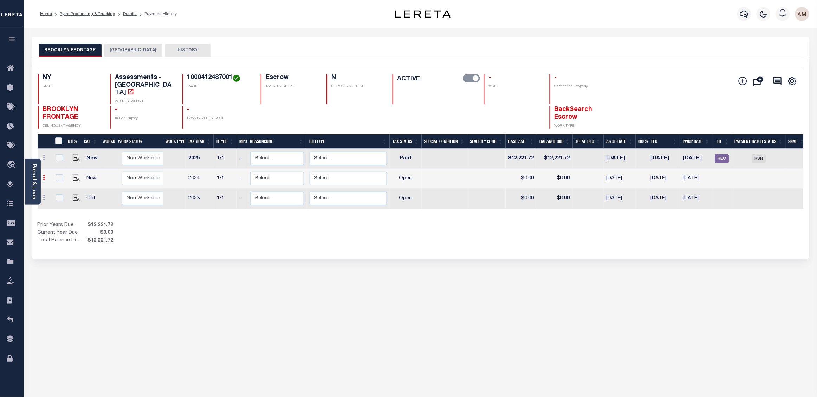
click at [41, 176] on link at bounding box center [44, 179] width 8 height 6
click at [39, 177] on div "Parcel & Loan" at bounding box center [33, 182] width 16 height 46
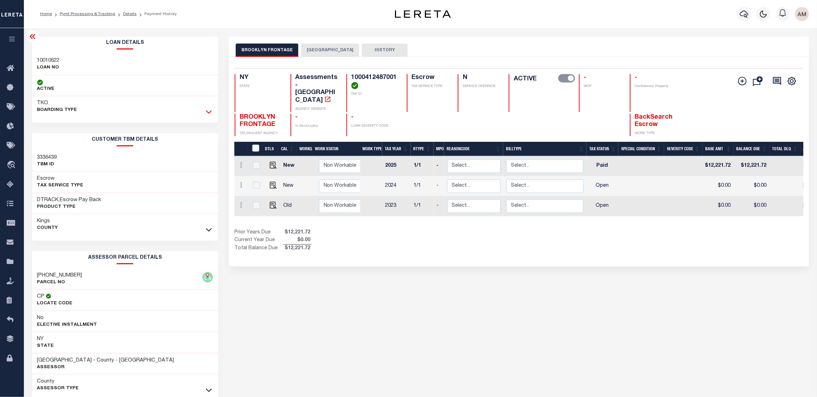
click at [211, 112] on icon at bounding box center [209, 111] width 6 height 7
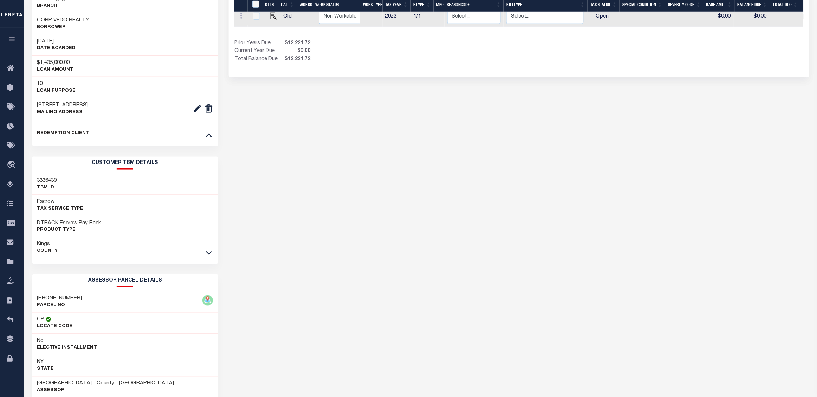
scroll to position [220, 0]
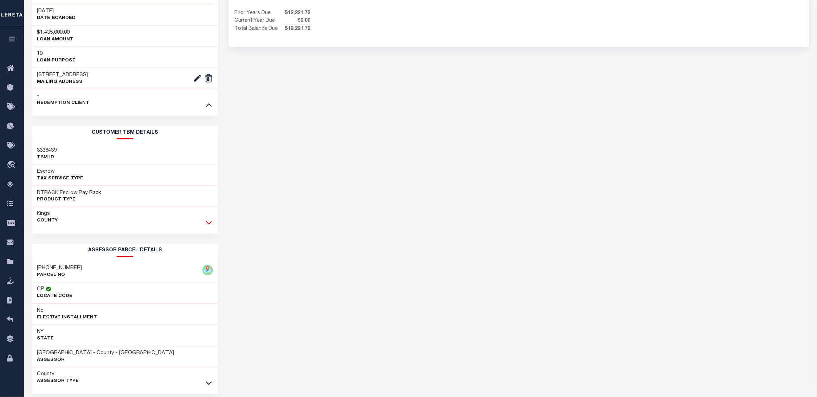
click at [209, 224] on icon at bounding box center [209, 222] width 6 height 7
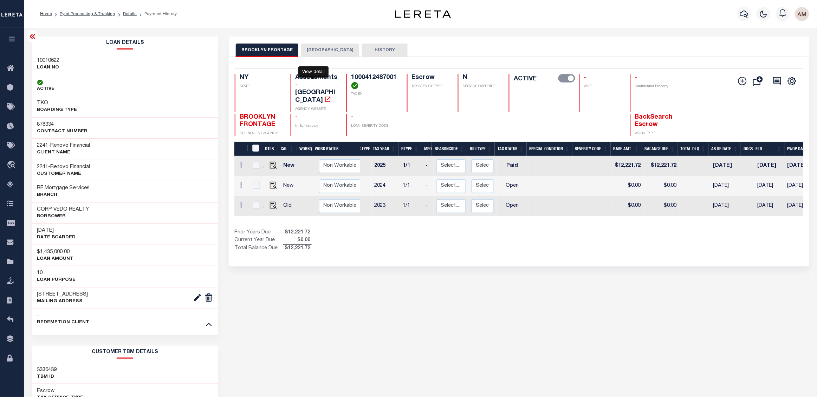
scroll to position [0, 0]
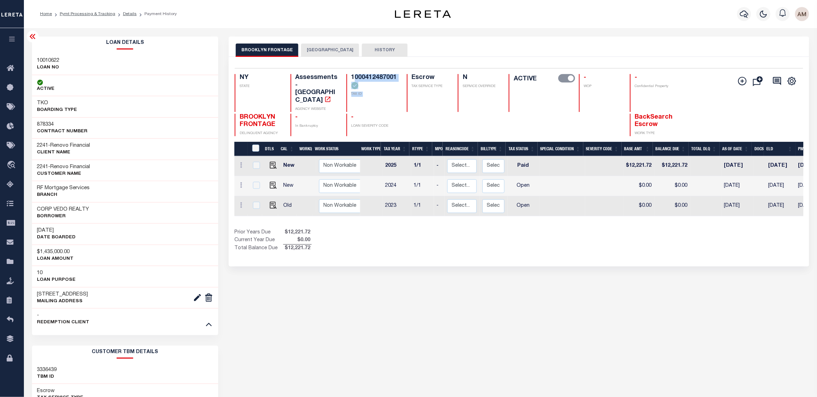
drag, startPoint x: 404, startPoint y: 77, endPoint x: 365, endPoint y: 87, distance: 40.4
click at [355, 76] on div "NY STATE Assessments - NY AGENCY WEBSITE 1000412487001 TAX ID Escrow TAX SERVIC…" at bounding box center [472, 93] width 474 height 38
click at [368, 89] on h4 "1000412487001" at bounding box center [374, 81] width 47 height 15
drag, startPoint x: 351, startPoint y: 80, endPoint x: 400, endPoint y: 82, distance: 49.2
click at [400, 82] on div "NY STATE Assessments - NY AGENCY WEBSITE 1000412487001 TAX ID Escrow TAX SERVIC…" at bounding box center [472, 93] width 474 height 38
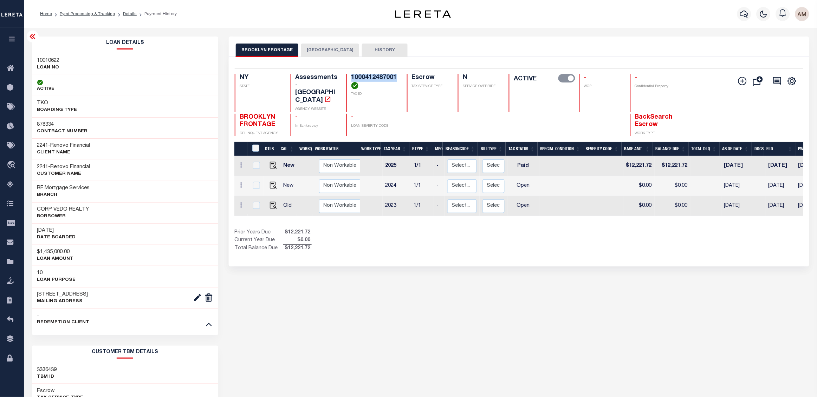
copy h4 "1000412487001"
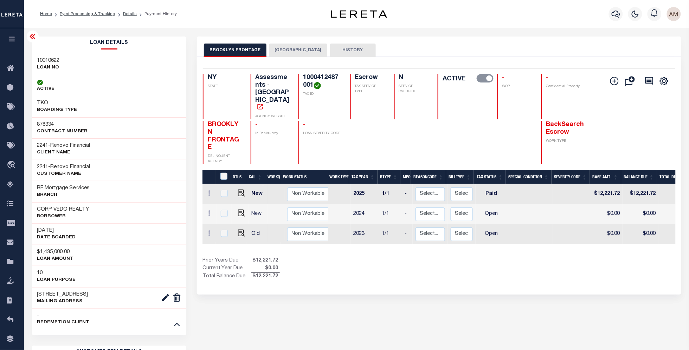
click at [566, 45] on div "BROOKLYN FRONTAGE BROOKLYN CITY HISTORY" at bounding box center [439, 50] width 470 height 13
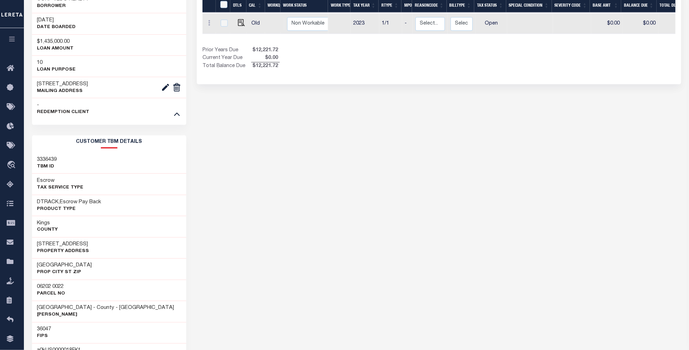
scroll to position [220, 0]
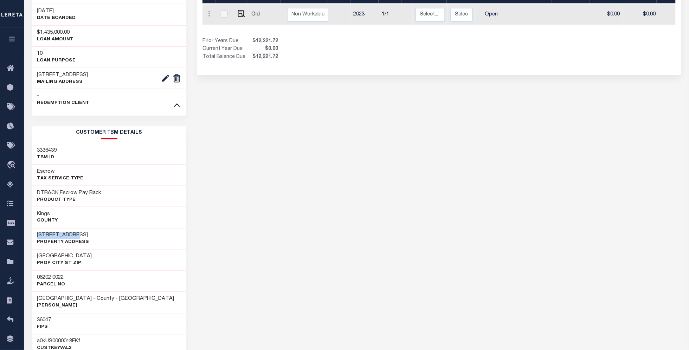
drag, startPoint x: 74, startPoint y: 236, endPoint x: 37, endPoint y: 238, distance: 36.9
click at [37, 238] on h3 "1538 73RD ST" at bounding box center [63, 235] width 52 height 7
copy h3 "1538 73RD ST"
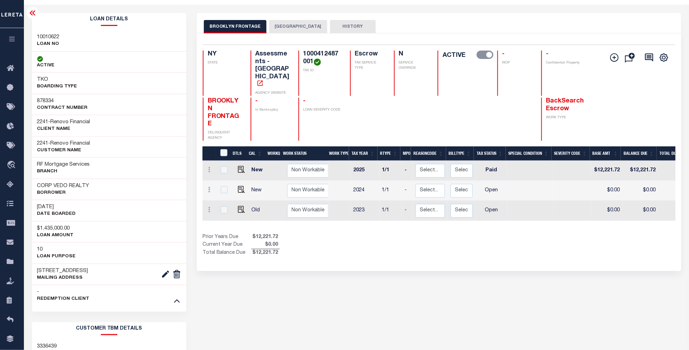
scroll to position [0, 0]
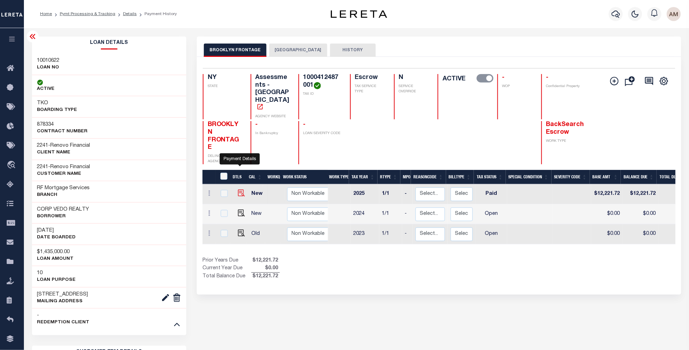
click at [241, 190] on img "" at bounding box center [241, 193] width 7 height 7
checkbox input "true"
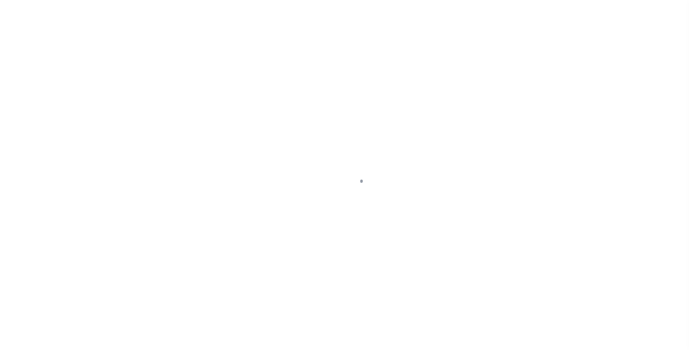
select select "PYD"
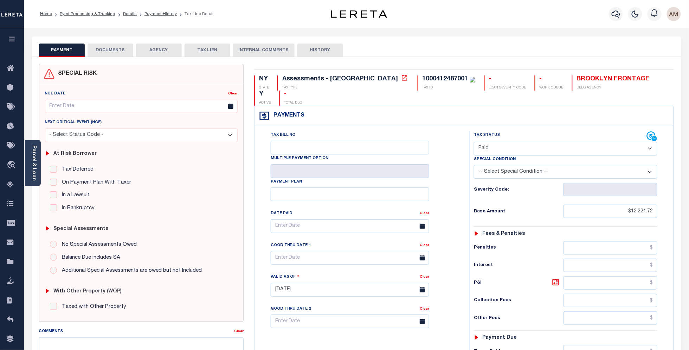
click at [120, 47] on button "DOCUMENTS" at bounding box center [110, 50] width 46 height 13
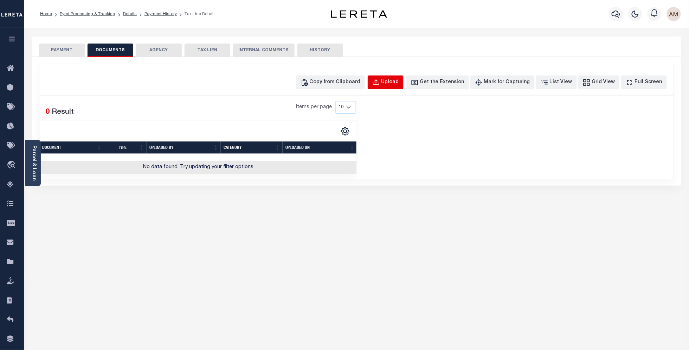
click at [400, 87] on button "Upload" at bounding box center [386, 83] width 36 height 14
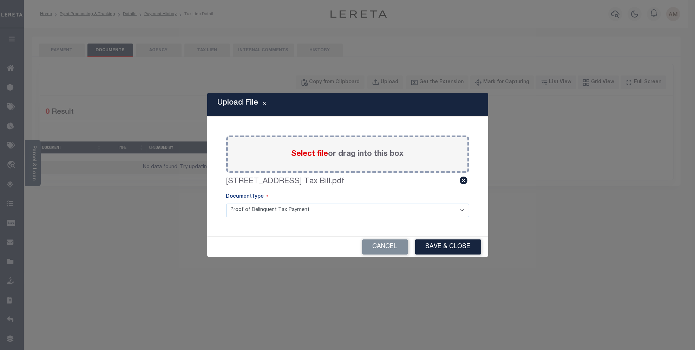
click at [348, 207] on select "Proof of Delinquent Tax Payment" at bounding box center [347, 211] width 243 height 14
click at [452, 247] on button "Save & Close" at bounding box center [448, 247] width 66 height 15
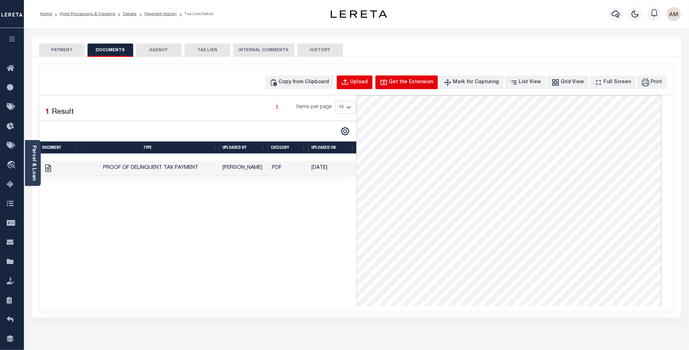
click at [407, 86] on div "Get the Extension" at bounding box center [411, 83] width 44 height 8
click at [316, 74] on div "Copy from Clipboard Upload Get the Extension Mark for Capturing Got it List Vie…" at bounding box center [356, 188] width 634 height 248
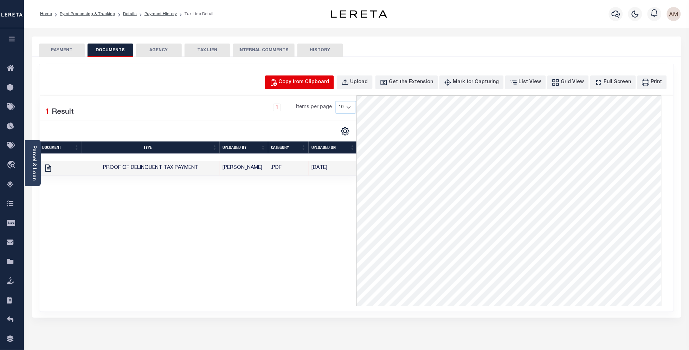
click at [320, 79] on div "Copy from Clipboard" at bounding box center [304, 83] width 51 height 8
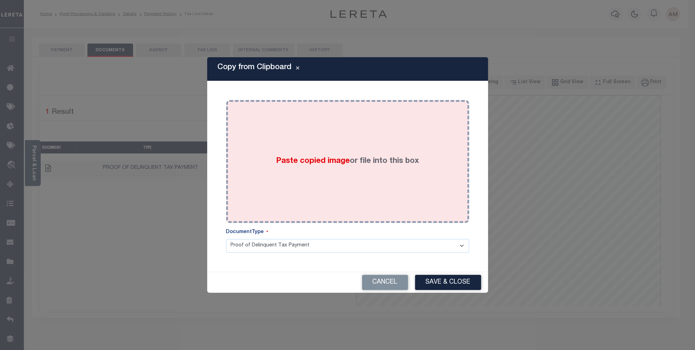
click at [272, 104] on div "Paste copied image or file into this box" at bounding box center [347, 161] width 243 height 123
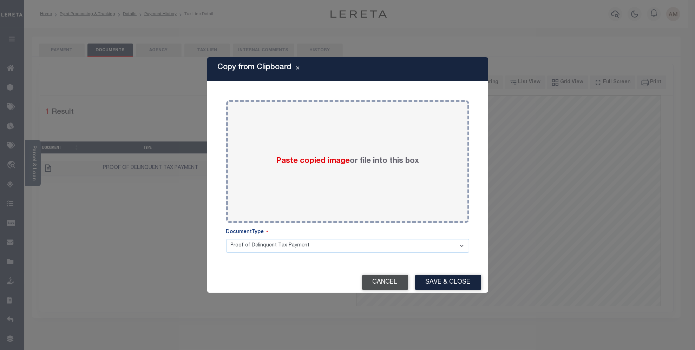
click at [382, 284] on button "Cancel" at bounding box center [385, 282] width 46 height 15
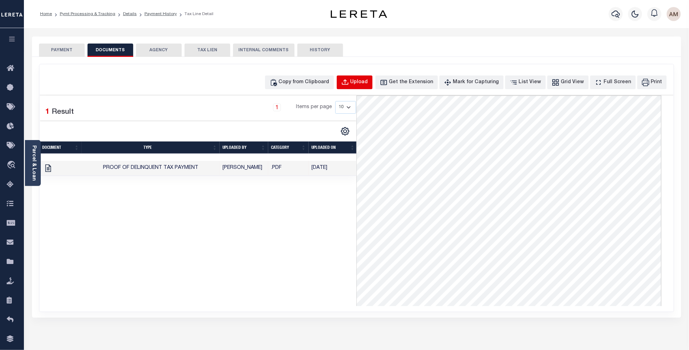
click at [365, 78] on button "Upload" at bounding box center [355, 83] width 36 height 14
select select "POP"
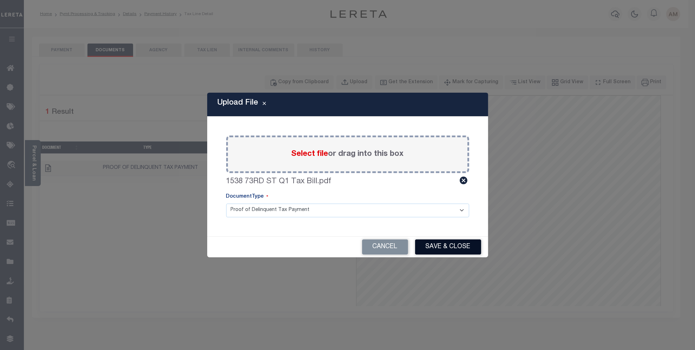
click at [456, 247] on button "Save & Close" at bounding box center [448, 247] width 66 height 15
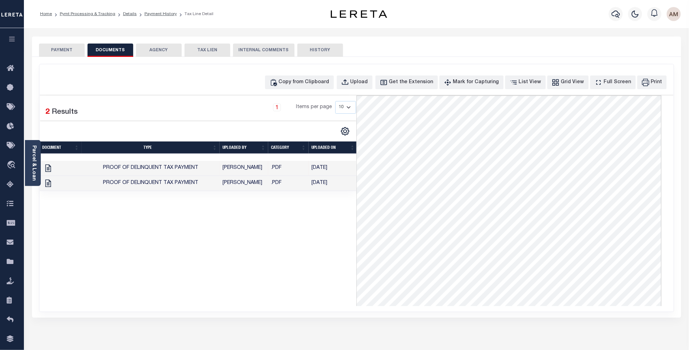
click at [247, 171] on td "[PERSON_NAME]" at bounding box center [244, 168] width 48 height 15
click at [63, 49] on button "PAYMENT" at bounding box center [62, 50] width 46 height 13
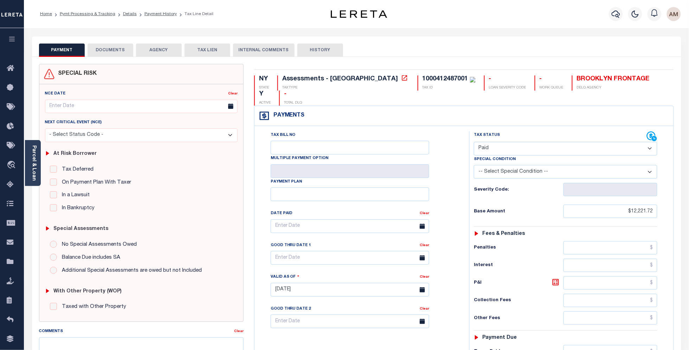
click at [153, 16] on li "Payment History" at bounding box center [157, 14] width 40 height 6
click at [155, 15] on link "Payment History" at bounding box center [160, 14] width 32 height 4
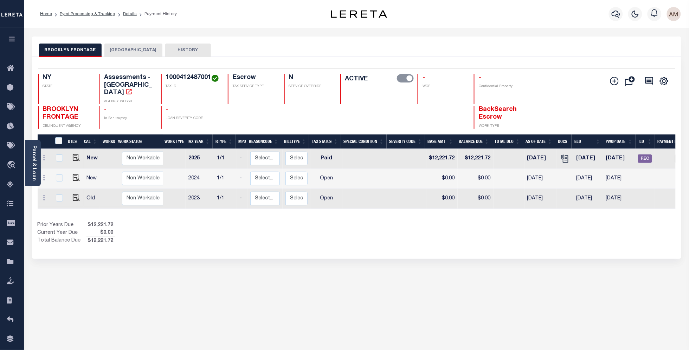
scroll to position [0, 54]
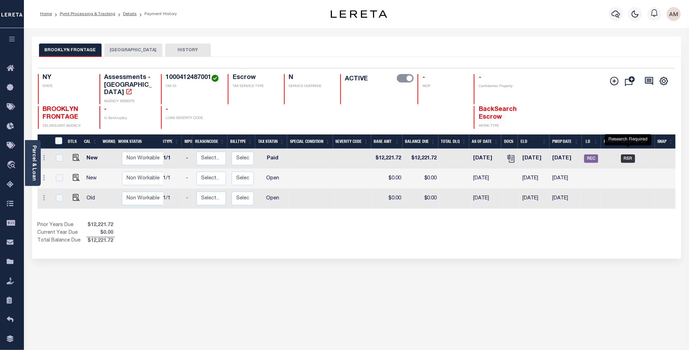
click at [634, 155] on span "RSR" at bounding box center [628, 159] width 14 height 8
checkbox input "true"
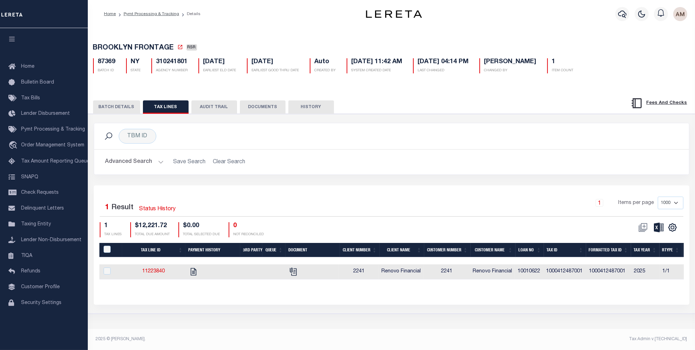
click at [123, 101] on div "BATCH DETAILS TAX LINES AUDIT TRAIL DOCUMENTS HISTORY" at bounding box center [347, 106] width 508 height 13
click at [124, 103] on button "BATCH DETAILS" at bounding box center [116, 106] width 47 height 13
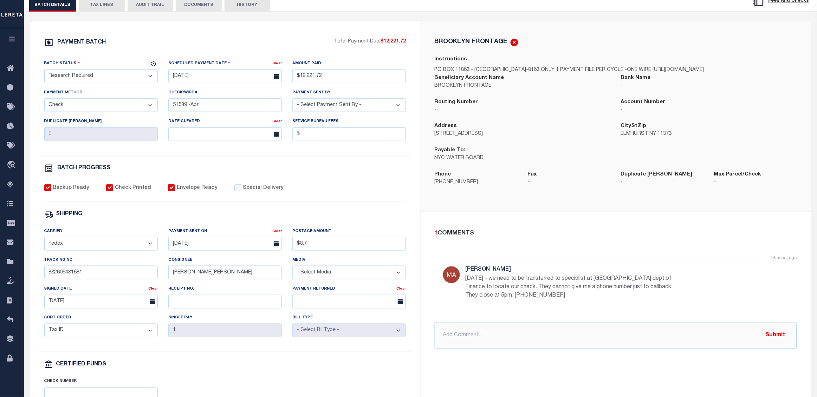
scroll to position [132, 0]
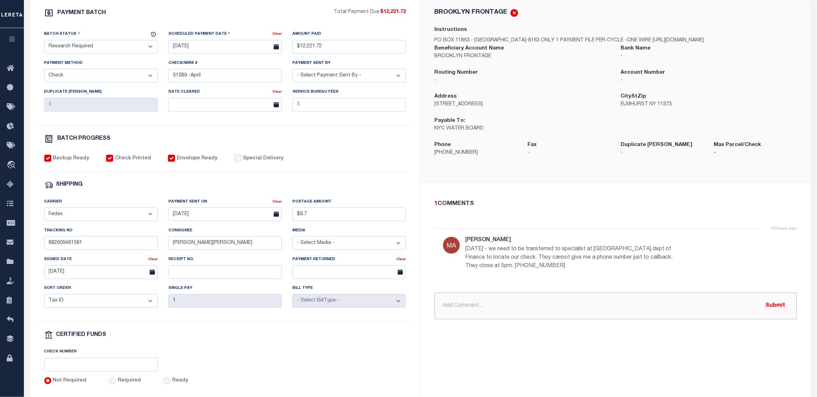
click at [548, 316] on input "text" at bounding box center [616, 306] width 362 height 27
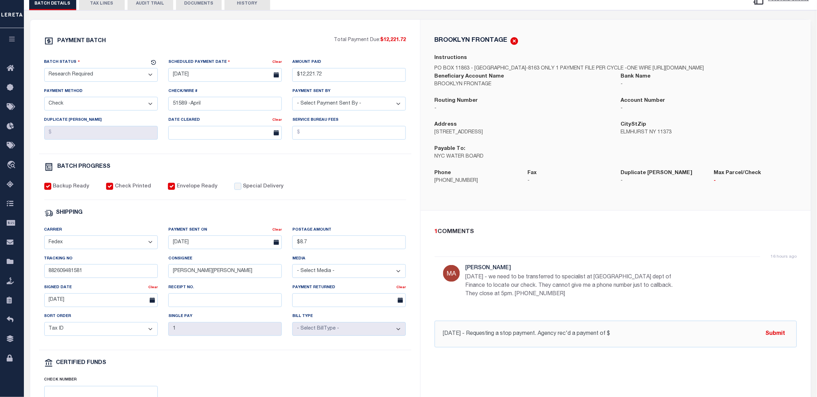
scroll to position [44, 0]
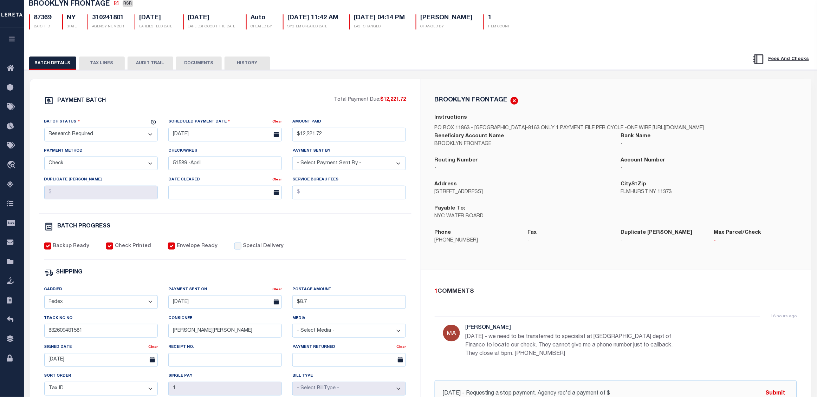
click at [215, 68] on button "DOCUMENTS" at bounding box center [199, 63] width 46 height 13
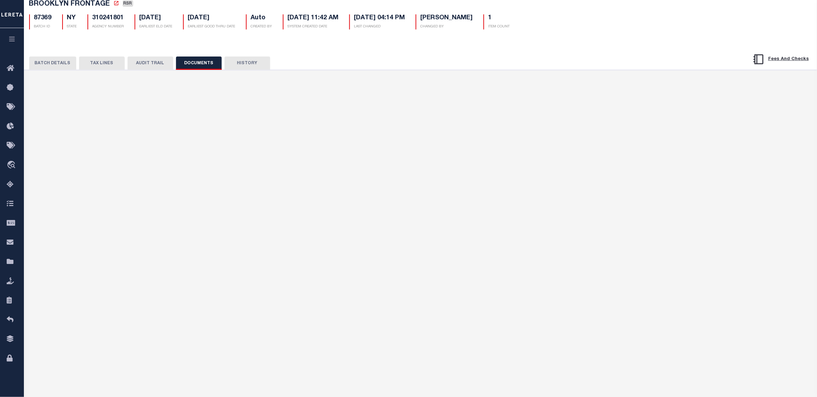
scroll to position [0, 0]
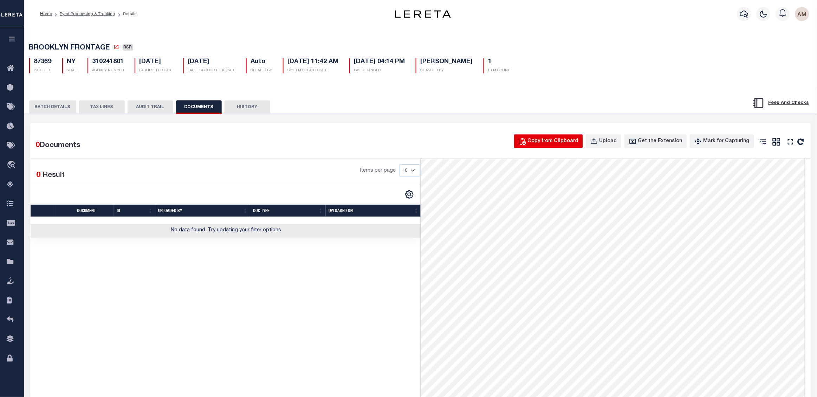
click at [546, 137] on button "Copy from Clipboard" at bounding box center [548, 142] width 69 height 14
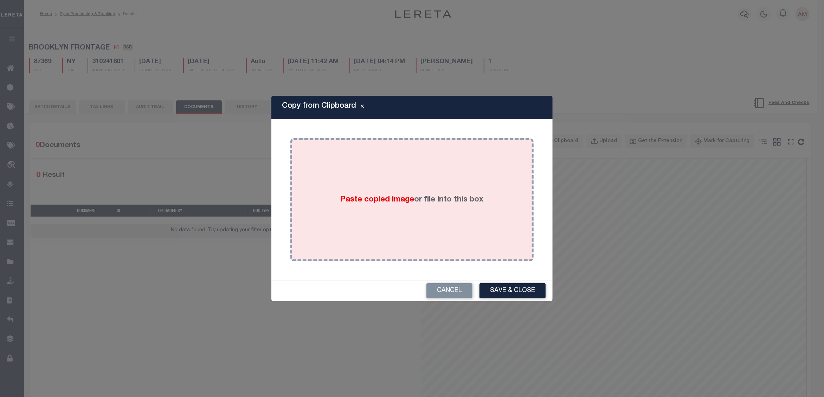
click at [381, 254] on div "Paste copied image or file into this box" at bounding box center [411, 200] width 233 height 112
click at [390, 230] on div "Paste copied image or file into this box" at bounding box center [411, 200] width 233 height 112
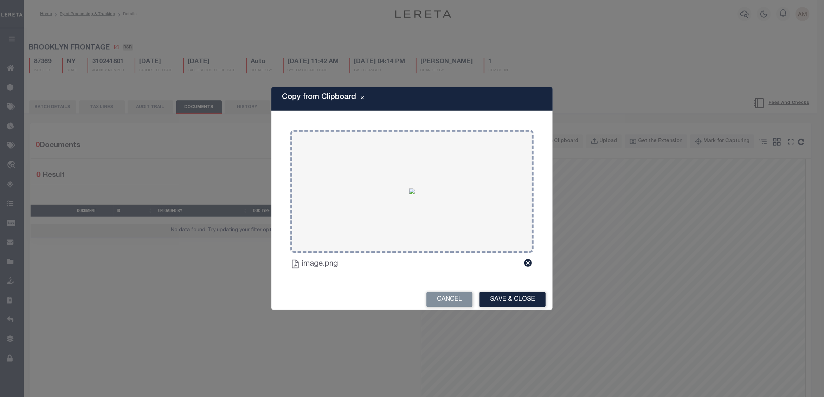
click at [516, 291] on div "Cancel Save & Close" at bounding box center [411, 300] width 281 height 21
click at [517, 295] on button "Save & Close" at bounding box center [512, 299] width 66 height 15
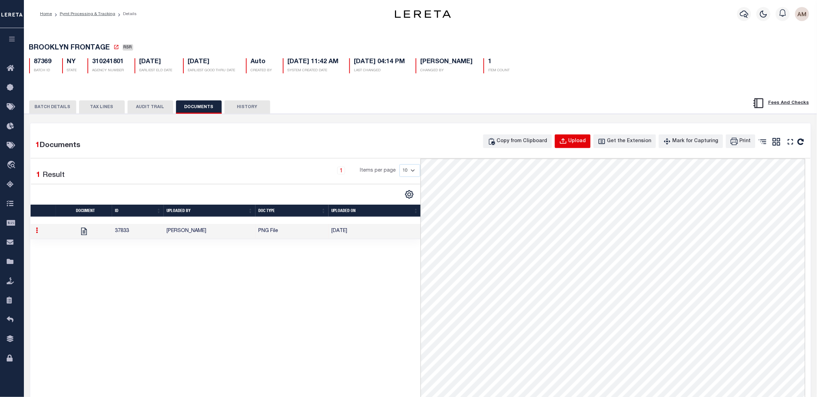
click at [567, 141] on icon "button" at bounding box center [563, 142] width 8 height 8
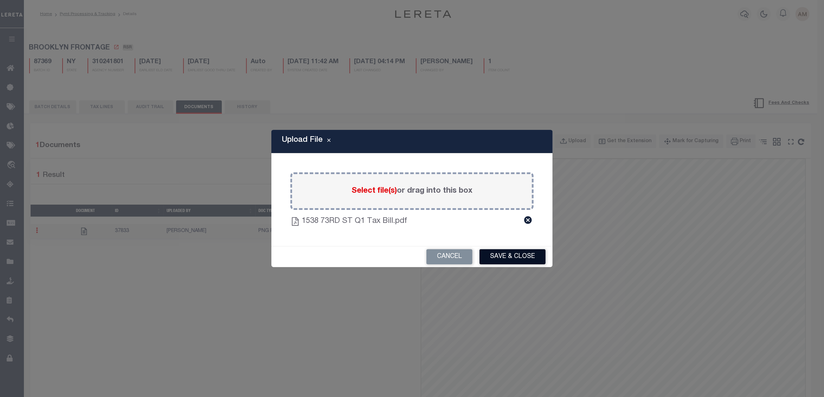
click at [508, 251] on button "Save & Close" at bounding box center [512, 256] width 66 height 15
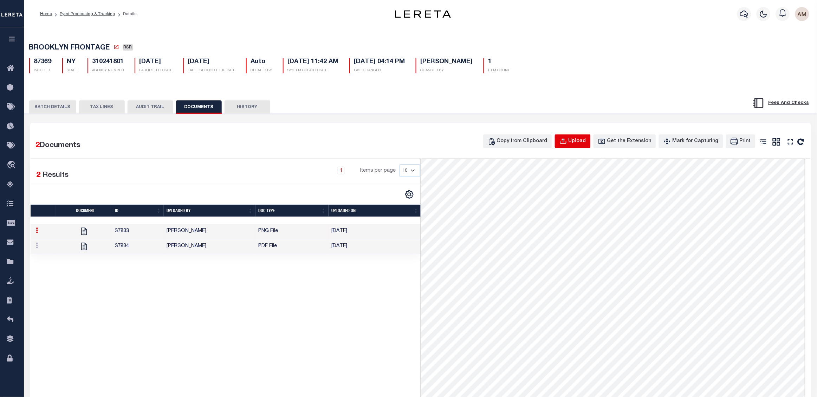
click at [585, 147] on button "Upload" at bounding box center [573, 142] width 36 height 14
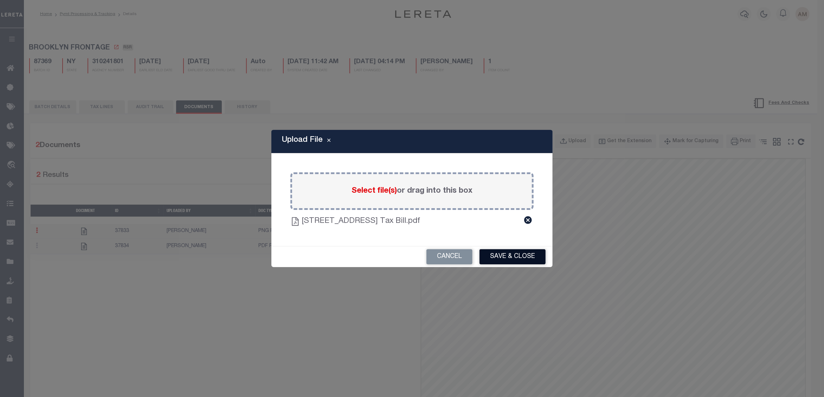
click at [514, 253] on button "Save & Close" at bounding box center [512, 256] width 66 height 15
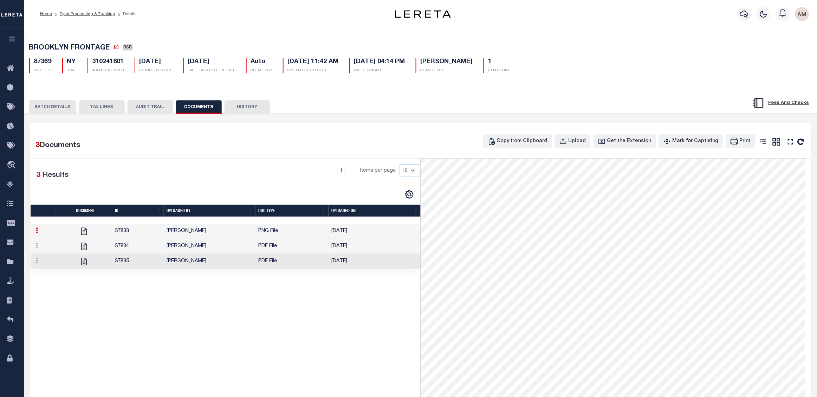
click at [200, 259] on td "Martin, April" at bounding box center [210, 261] width 92 height 15
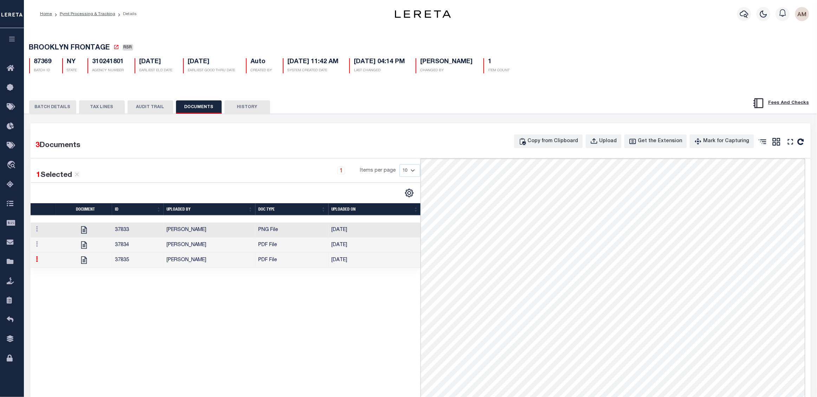
click at [205, 250] on td "[PERSON_NAME]" at bounding box center [210, 245] width 92 height 15
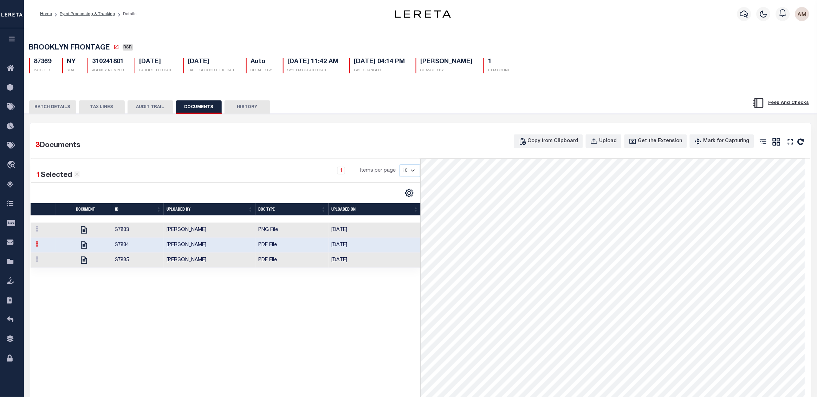
click at [223, 238] on td "[PERSON_NAME]" at bounding box center [210, 230] width 92 height 15
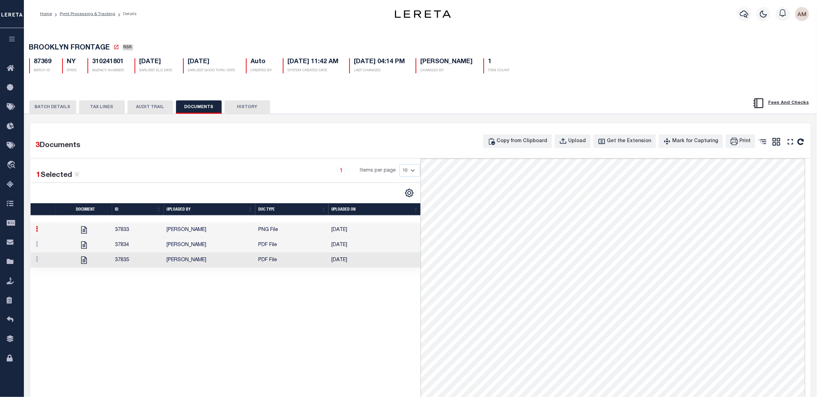
click at [66, 114] on button "BATCH DETAILS" at bounding box center [52, 106] width 47 height 13
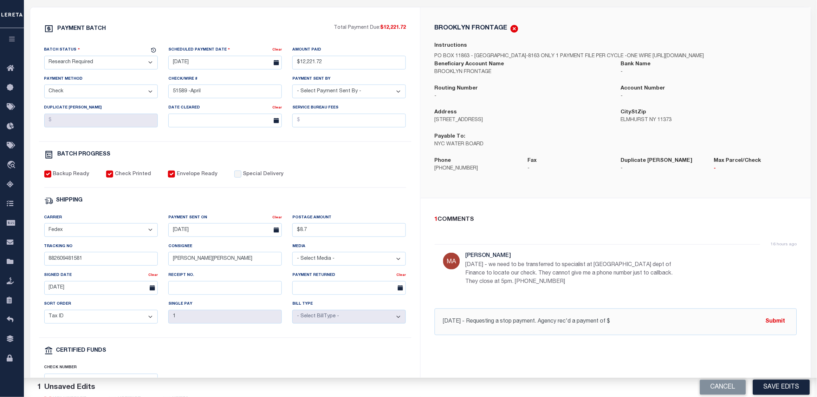
scroll to position [132, 0]
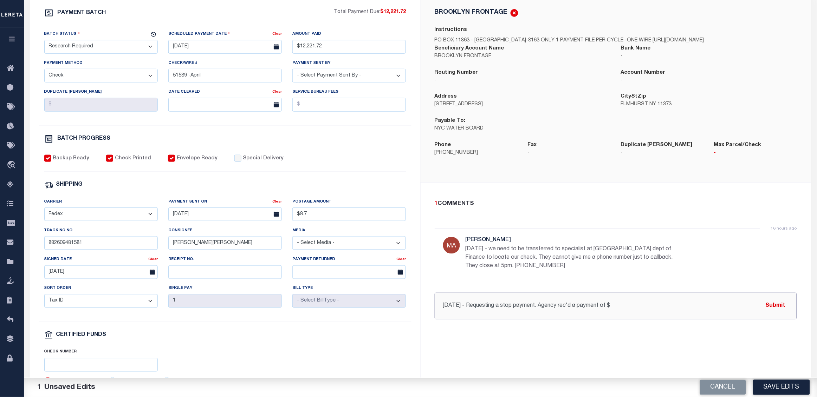
click at [536, 318] on input "8/20/25 - Requesting a stop payment. Agency rec'd a payment of $" at bounding box center [616, 306] width 362 height 27
click at [687, 320] on input "8/20/25 - Requesting a stop payment on check # 51589. Agency rec'd a payment of…" at bounding box center [616, 306] width 362 height 27
click at [673, 312] on input "8/20/25 - Requesting a stop payment on check # 51589. Agency rec'd a payment of…" at bounding box center [616, 306] width 362 height 27
drag, startPoint x: 645, startPoint y: 316, endPoint x: 389, endPoint y: 322, distance: 256.2
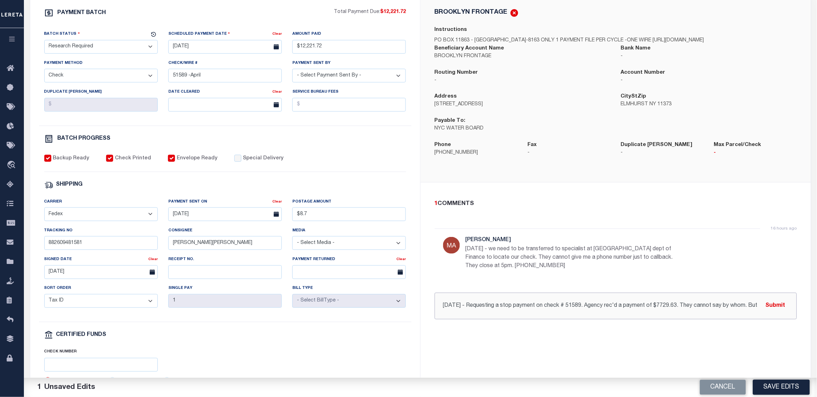
click at [389, 322] on div "PAYMENT BATCH Total Payment Due: $12,221.72 Batch Status" at bounding box center [420, 197] width 781 height 411
click at [520, 318] on input "8/20/25 - Requesting a stop payment on check # 51589. Agency rec'd a payment of…" at bounding box center [616, 306] width 362 height 27
drag, startPoint x: 584, startPoint y: 316, endPoint x: 468, endPoint y: 309, distance: 115.8
click at [468, 309] on input "8/20/25 - Requesting a stop payment on check # 51589. Agency rec'd a payment of…" at bounding box center [616, 306] width 362 height 27
drag, startPoint x: 561, startPoint y: 320, endPoint x: 650, endPoint y: 329, distance: 89.7
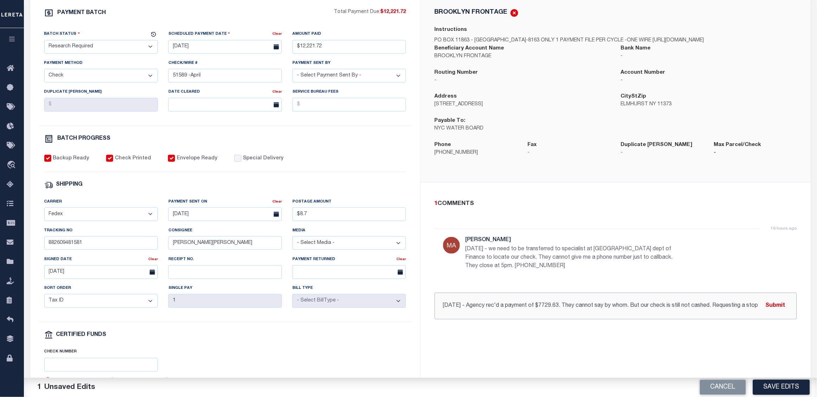
click at [650, 320] on input "8/20/25 - Agency rec'd a payment of $7729.63. They cannot say by whom. But our …" at bounding box center [616, 306] width 362 height 27
click at [692, 313] on input "8/20/25 - Agency rec'd a payment of $7729.63. They cannot say by whom. But our …" at bounding box center [616, 306] width 362 height 27
type input "8/20/25 - Agency rec'd a payment of $7729.63. They cannot say by whom. But our …"
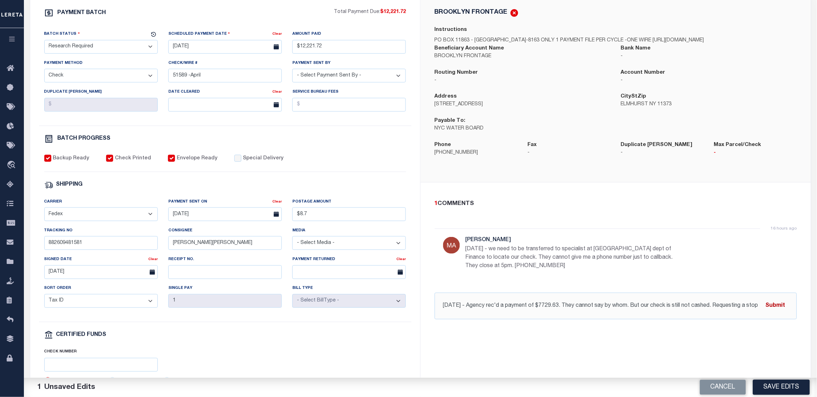
click at [695, 313] on button "Submit" at bounding box center [775, 306] width 29 height 14
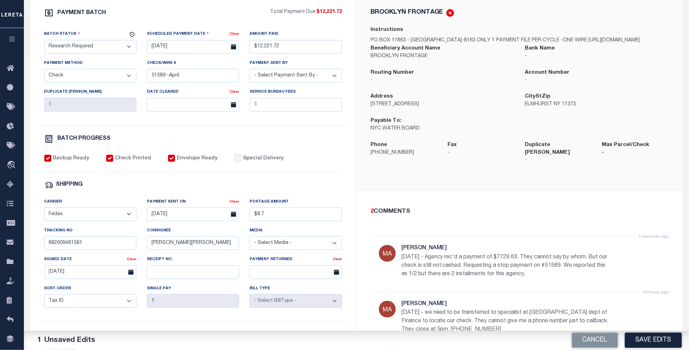
scroll to position [44, 0]
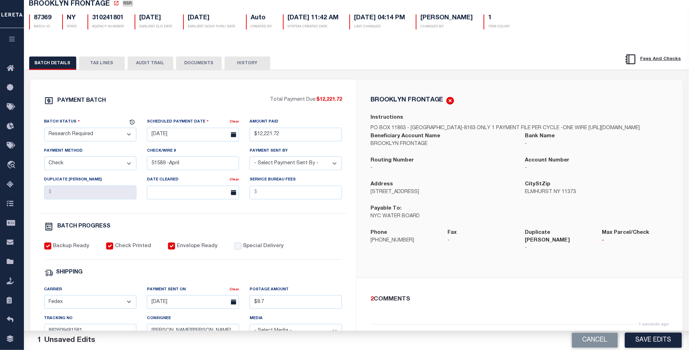
click at [207, 62] on button "DOCUMENTS" at bounding box center [199, 63] width 46 height 13
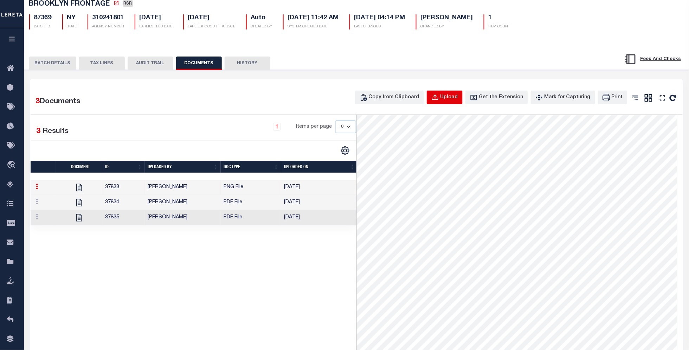
click at [439, 97] on icon "button" at bounding box center [435, 98] width 8 height 8
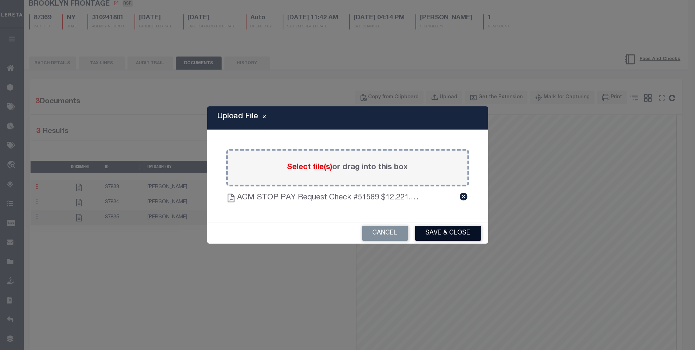
click at [459, 229] on button "Save & Close" at bounding box center [448, 233] width 66 height 15
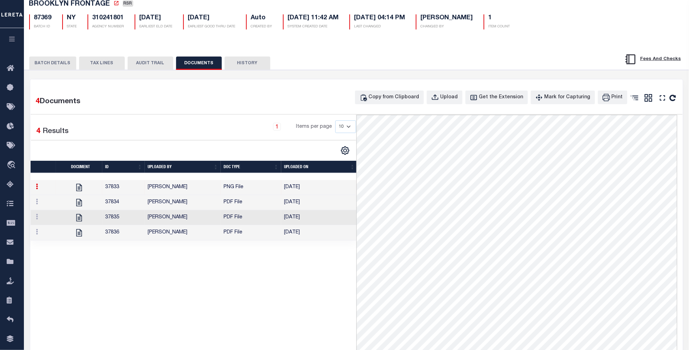
click at [56, 66] on button "BATCH DETAILS" at bounding box center [52, 63] width 47 height 13
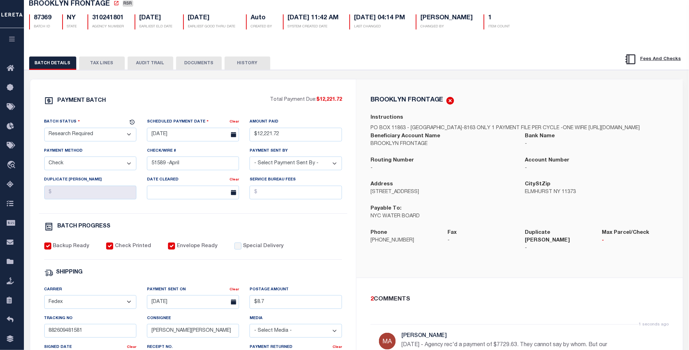
scroll to position [0, 0]
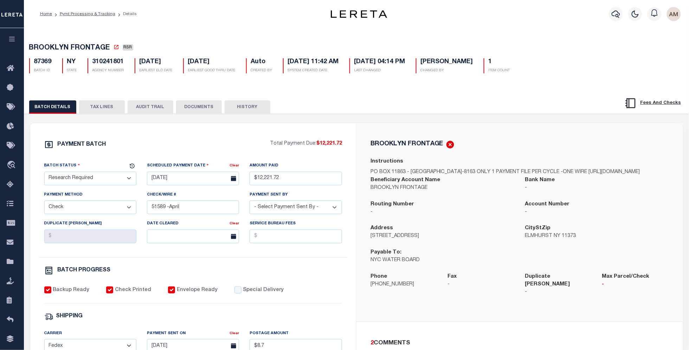
click at [542, 110] on div "BATCH DETAILS TAX LINES AUDIT TRAIL DOCUMENTS HISTORY" at bounding box center [311, 106] width 565 height 13
drag, startPoint x: 94, startPoint y: 101, endPoint x: 104, endPoint y: 109, distance: 12.6
click at [94, 101] on button "TAX LINES" at bounding box center [102, 106] width 46 height 13
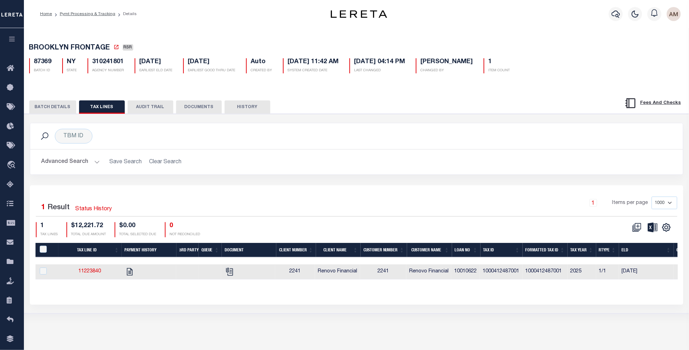
drag, startPoint x: 14, startPoint y: 268, endPoint x: 218, endPoint y: 221, distance: 209.8
click at [316, 161] on h2 "Advanced Search Save Search Clear Search" at bounding box center [356, 162] width 641 height 14
click at [95, 15] on link "Pymt Processing & Tracking" at bounding box center [88, 14] width 56 height 4
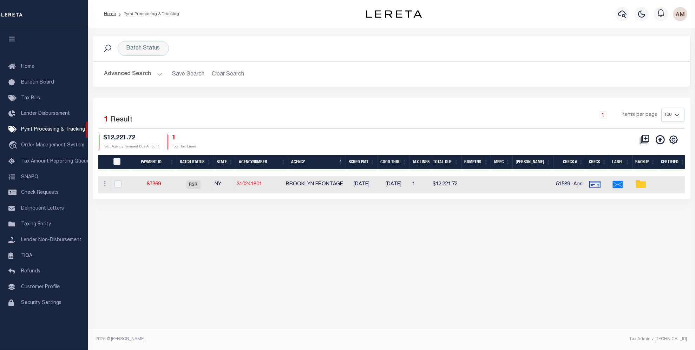
click at [256, 187] on link "310241801" at bounding box center [249, 184] width 25 height 5
checkbox input "true"
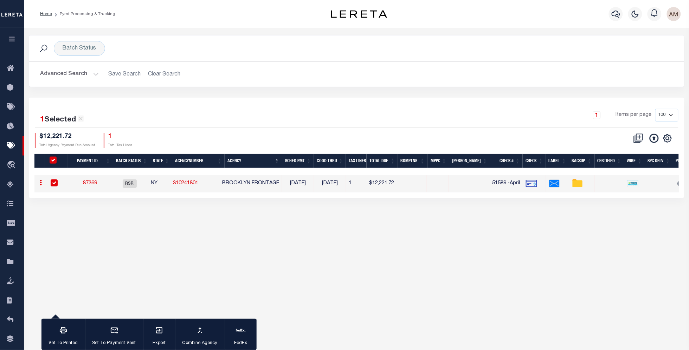
click at [97, 78] on button "Advanced Search" at bounding box center [69, 74] width 58 height 14
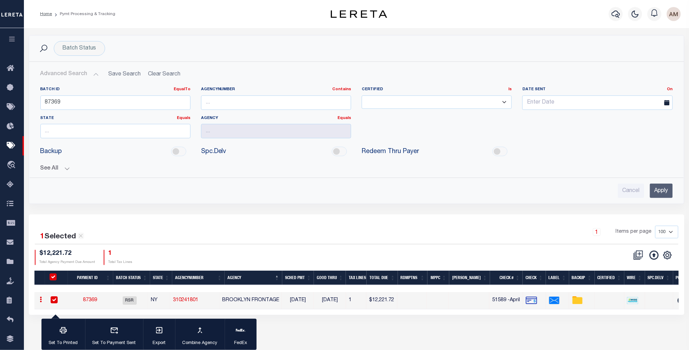
click at [98, 93] on div "Batch ID EqualTo Equals Is Not Equal To Is Greater Than Is Less Than 87369" at bounding box center [115, 98] width 150 height 23
click at [98, 96] on input "87369" at bounding box center [115, 103] width 150 height 14
click at [95, 100] on input "87369" at bounding box center [115, 103] width 150 height 14
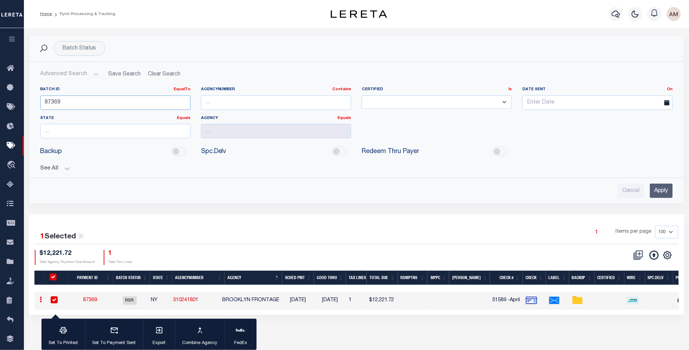
click at [95, 100] on input "87369" at bounding box center [115, 103] width 150 height 14
click at [173, 14] on div "Home Pymt Processing & Tracking" at bounding box center [169, 14] width 271 height 15
click at [437, 315] on div "1 Selected 1 Result 1 Items per page 100 200 500 1000 $12,221.72 1" at bounding box center [356, 265] width 655 height 100
click at [345, 336] on div "Batch Status Search Advanced Search Save Search Clear Search PayeeSearchTable_d…" at bounding box center [356, 182] width 665 height 308
click at [51, 302] on input "checkbox" at bounding box center [54, 300] width 7 height 7
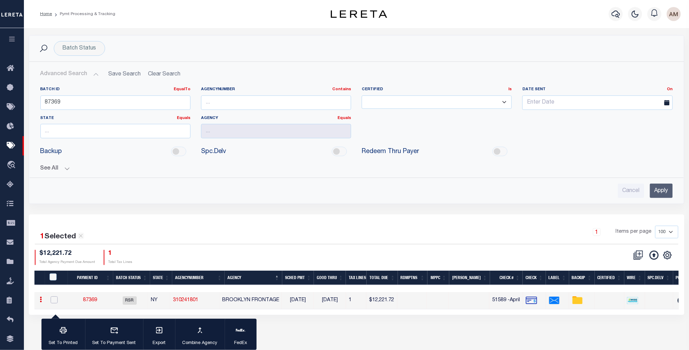
checkbox input "false"
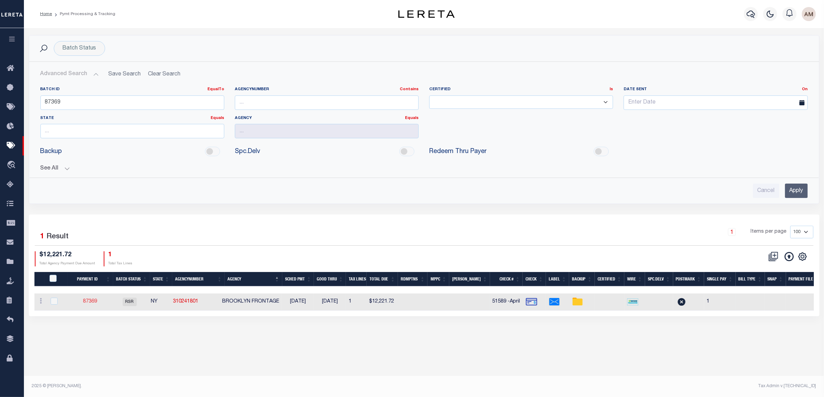
click at [93, 303] on link "87369" at bounding box center [90, 301] width 14 height 5
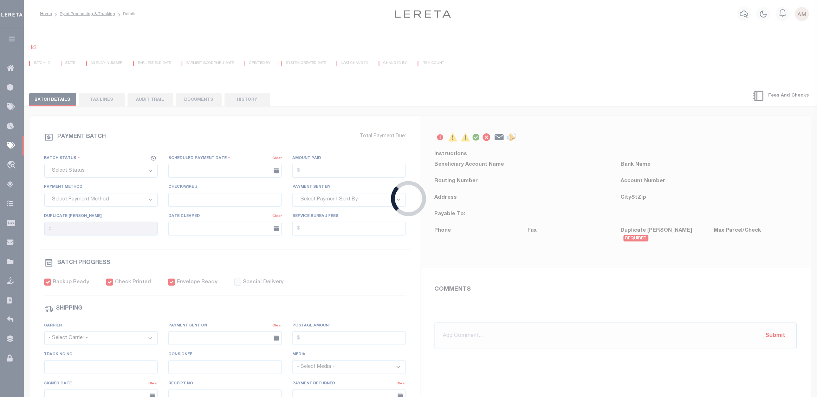
select select "RSR"
type input "[DATE]"
type input "$12,221.72"
select select "CHK"
type input "51589 -April"
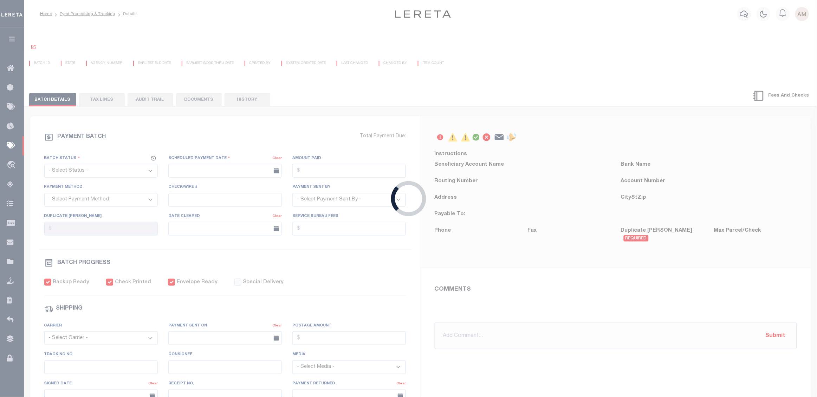
select select "[PERSON_NAME]"
checkbox input "true"
select select "FDX"
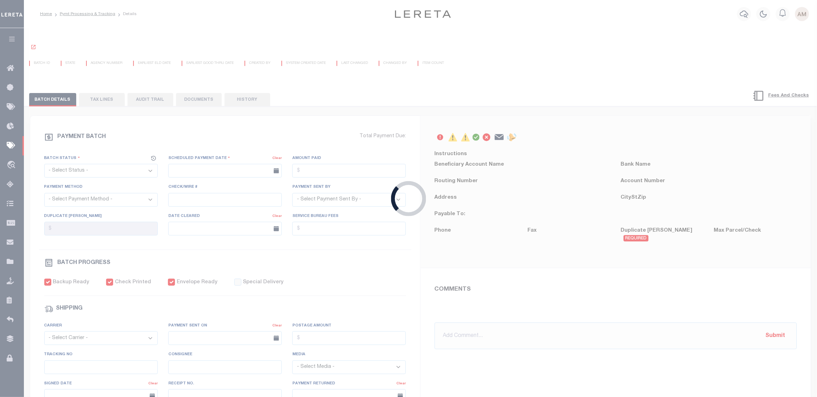
type input "[DATE]"
type input "$8.7"
type input "882609481581"
type input "[PERSON_NAME][PERSON_NAME]"
type input "[DATE]"
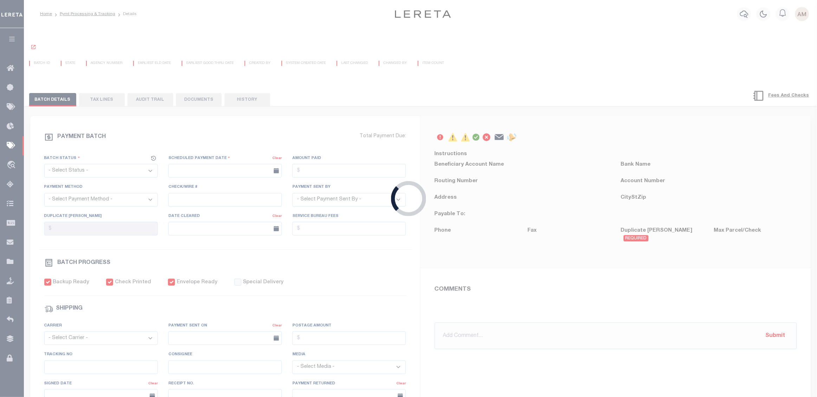
type input "1"
radio input "true"
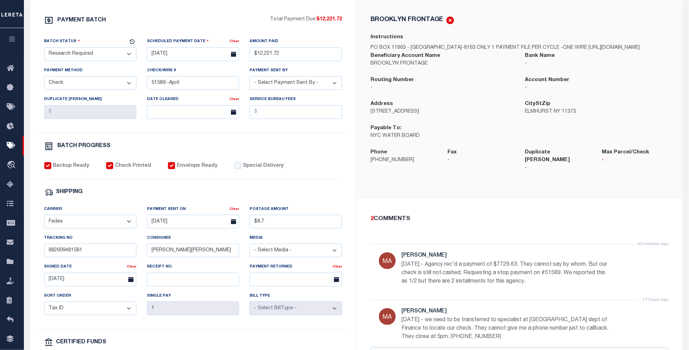
scroll to position [132, 0]
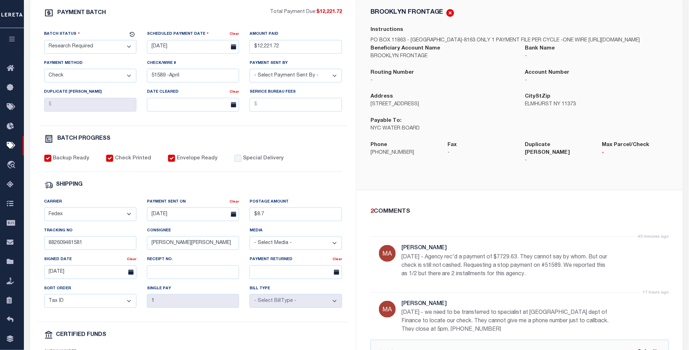
click at [331, 167] on div "Backup Ready Check Printed Envelope Ready Special Delivery" at bounding box center [193, 163] width 298 height 17
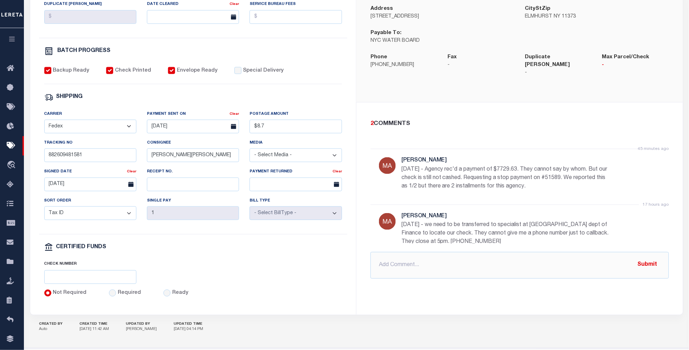
scroll to position [0, 0]
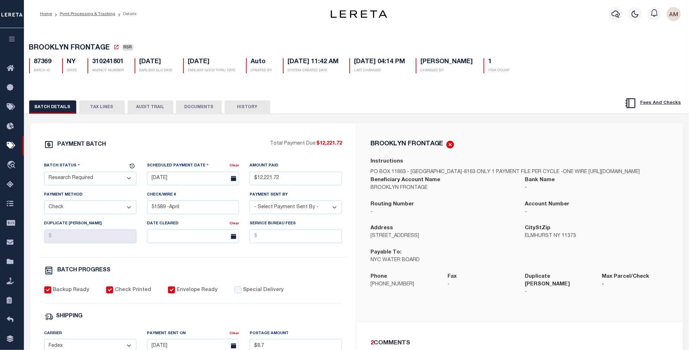
click at [85, 104] on button "TAX LINES" at bounding box center [102, 106] width 46 height 13
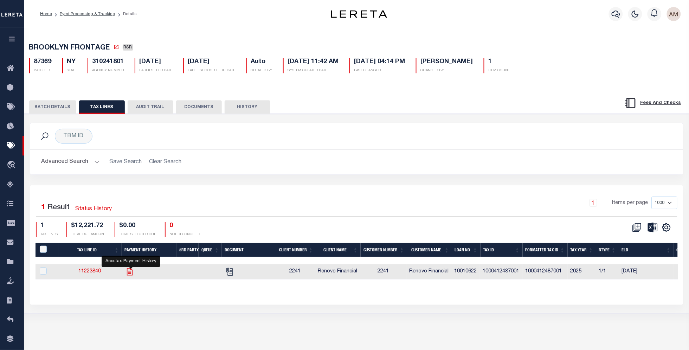
click at [129, 276] on icon "" at bounding box center [129, 271] width 9 height 9
checkbox input "true"
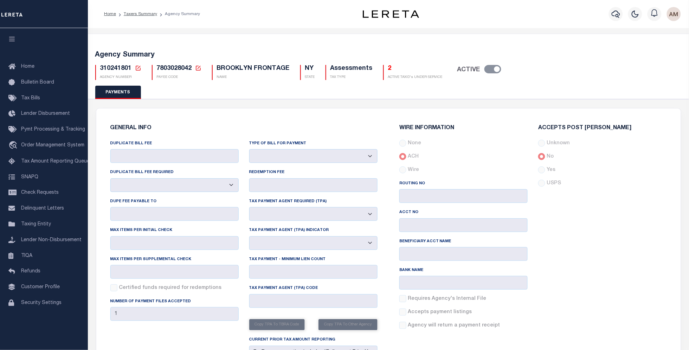
click at [135, 67] on icon at bounding box center [138, 68] width 6 height 6
click at [180, 96] on input "Agency Number" at bounding box center [192, 94] width 84 height 14
click at [141, 67] on icon at bounding box center [138, 68] width 6 height 6
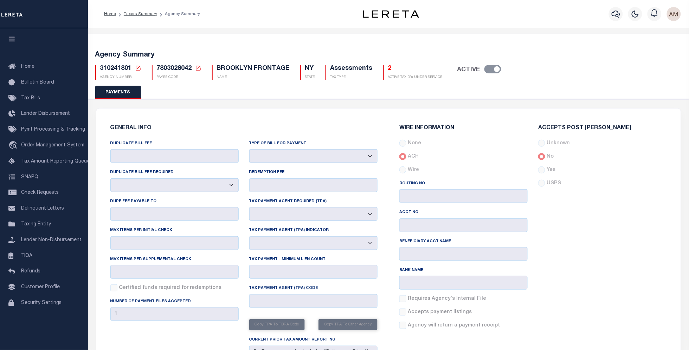
click at [114, 70] on span "310241801" at bounding box center [116, 68] width 32 height 6
copy span "310241801"
click at [146, 16] on link "Taxers Summary" at bounding box center [140, 14] width 33 height 4
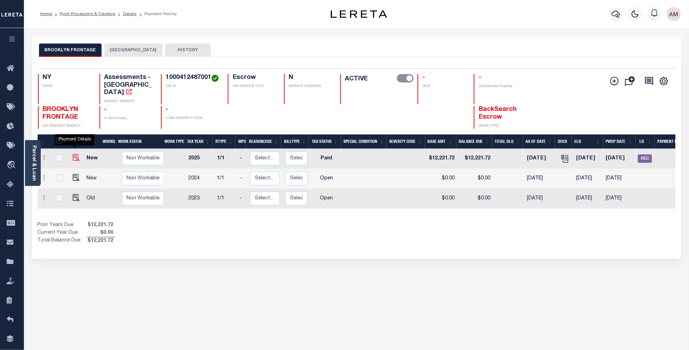
click at [74, 154] on img "" at bounding box center [76, 157] width 7 height 7
checkbox input "true"
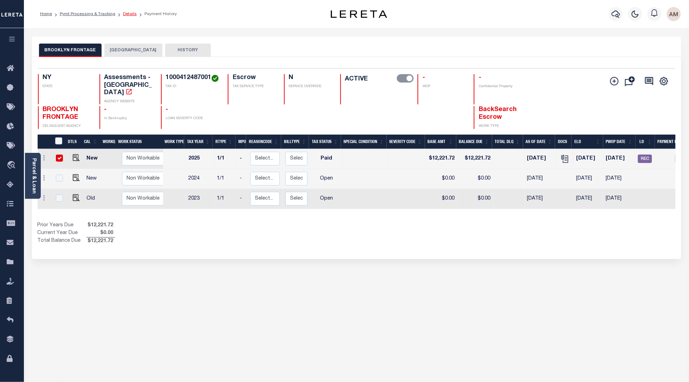
click at [129, 13] on link "Details" at bounding box center [130, 14] width 14 height 4
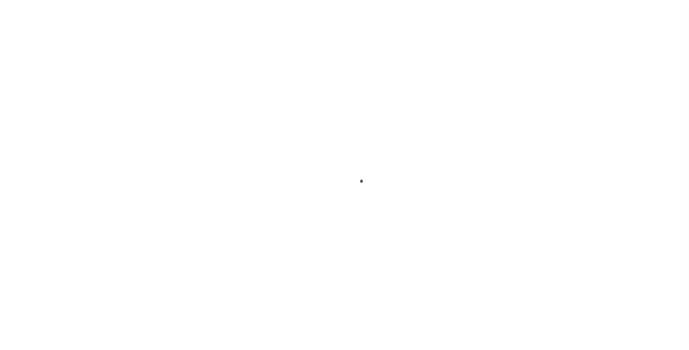
select select "PYD"
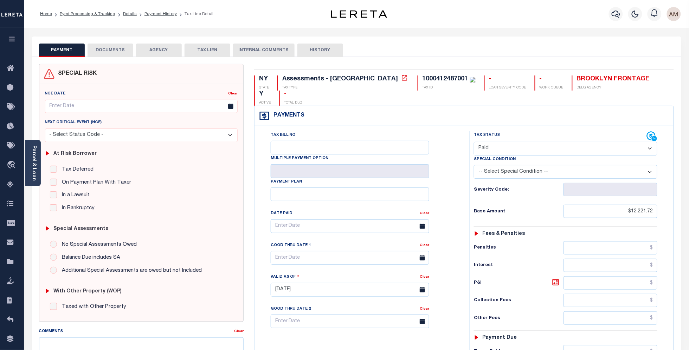
click at [121, 49] on button "DOCUMENTS" at bounding box center [110, 50] width 46 height 13
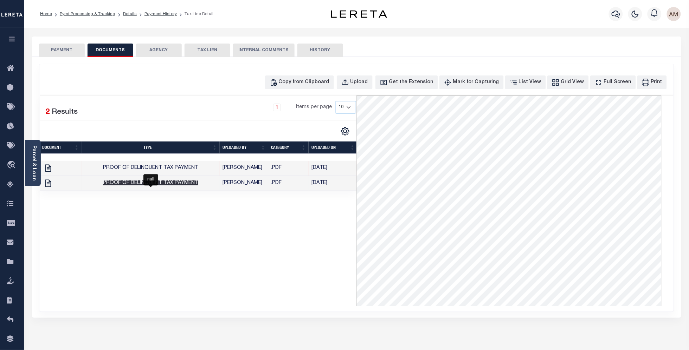
click at [193, 186] on span "Proof of Delinquent Tax Payment" at bounding box center [150, 183] width 95 height 5
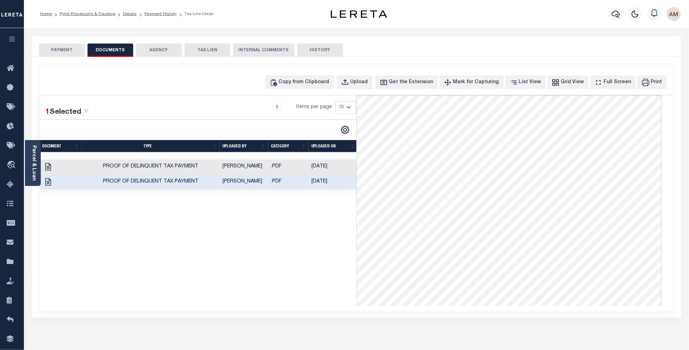
click at [238, 167] on td "[PERSON_NAME]" at bounding box center [244, 167] width 48 height 15
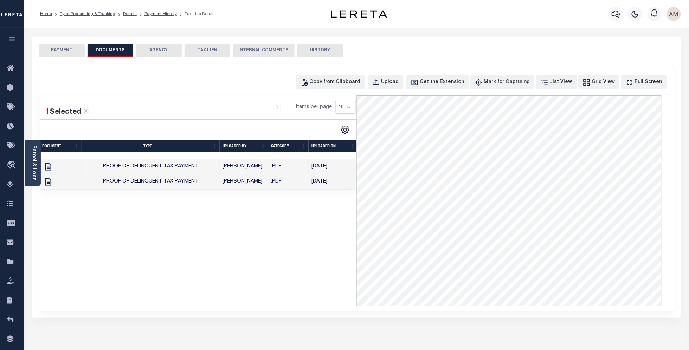
click at [227, 184] on td "[PERSON_NAME]" at bounding box center [244, 182] width 48 height 15
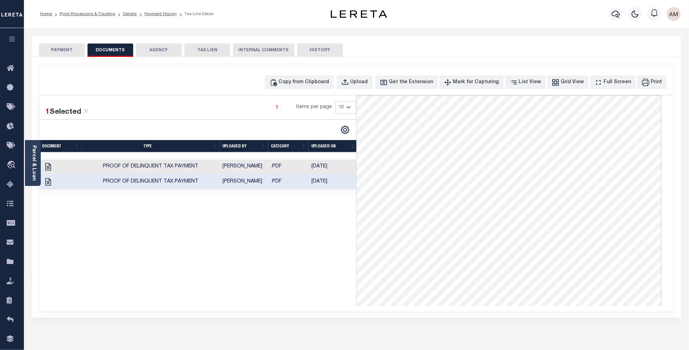
click at [242, 170] on td "[PERSON_NAME]" at bounding box center [244, 167] width 48 height 15
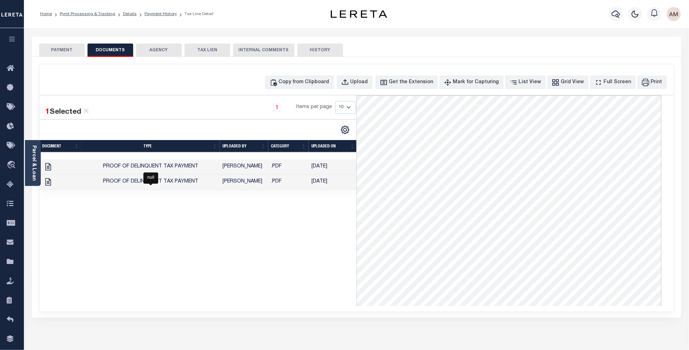
click at [189, 185] on td "Proof of Delinquent Tax Payment" at bounding box center [151, 182] width 138 height 15
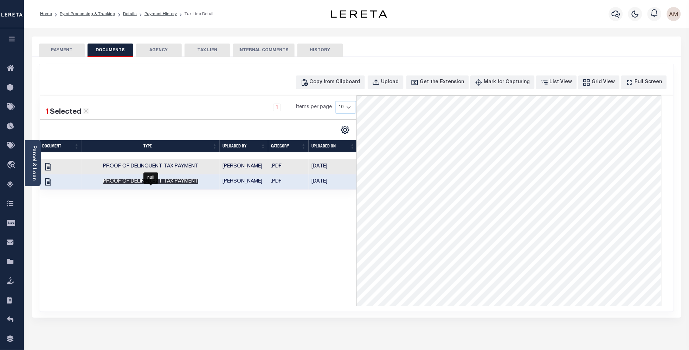
click at [186, 181] on span "Proof of Delinquent Tax Payment" at bounding box center [150, 181] width 95 height 5
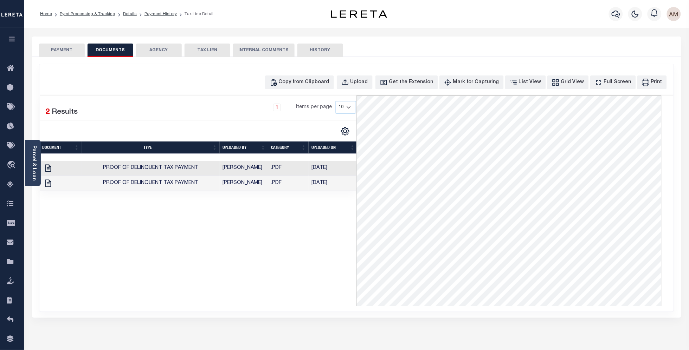
click at [242, 164] on td "[PERSON_NAME]" at bounding box center [244, 168] width 48 height 15
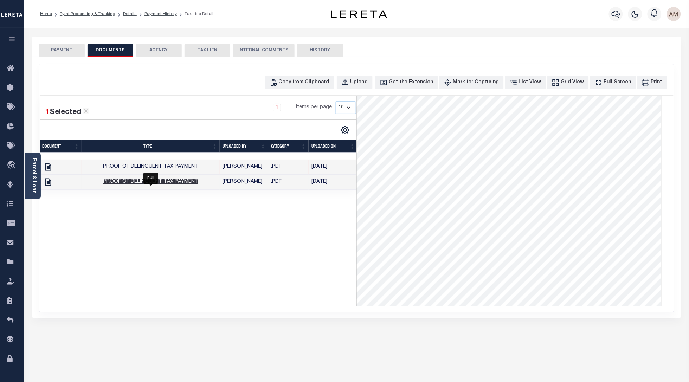
click at [158, 182] on span "Proof of Delinquent Tax Payment" at bounding box center [150, 181] width 95 height 5
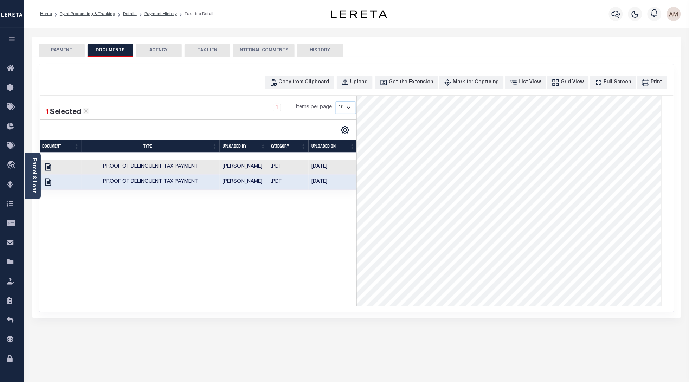
click at [183, 185] on td "Proof of Delinquent Tax Payment" at bounding box center [151, 182] width 138 height 15
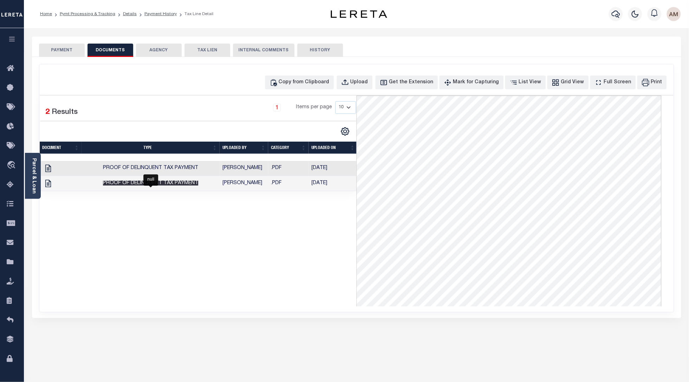
click at [164, 182] on span "Proof of Delinquent Tax Payment" at bounding box center [150, 183] width 95 height 5
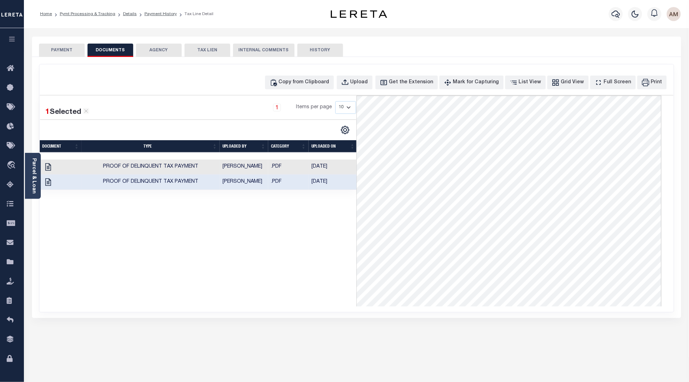
click at [340, 166] on td "[DATE]" at bounding box center [332, 167] width 49 height 15
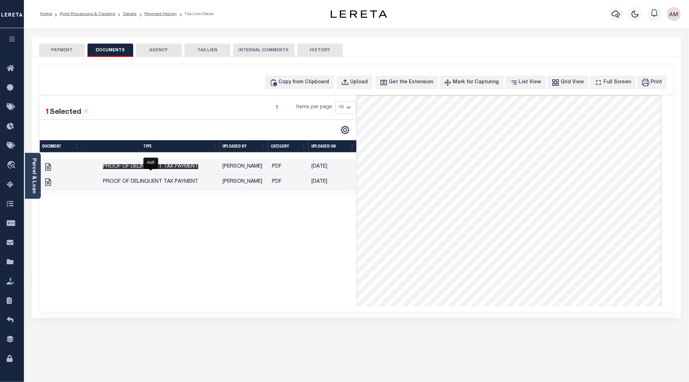
click at [148, 167] on span "Proof of Delinquent Tax Payment" at bounding box center [150, 166] width 95 height 5
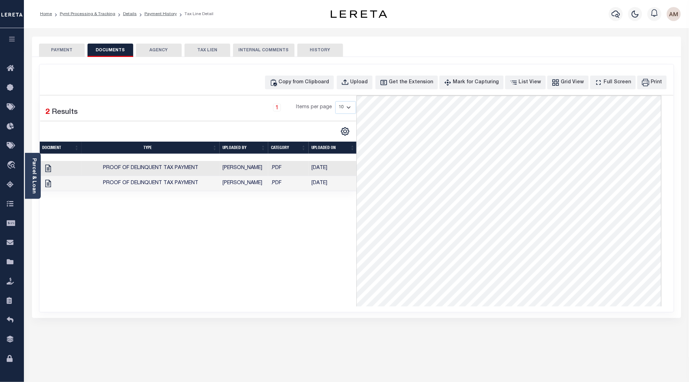
drag, startPoint x: 54, startPoint y: 47, endPoint x: 74, endPoint y: 52, distance: 20.6
click at [54, 47] on button "PAYMENT" at bounding box center [62, 50] width 46 height 13
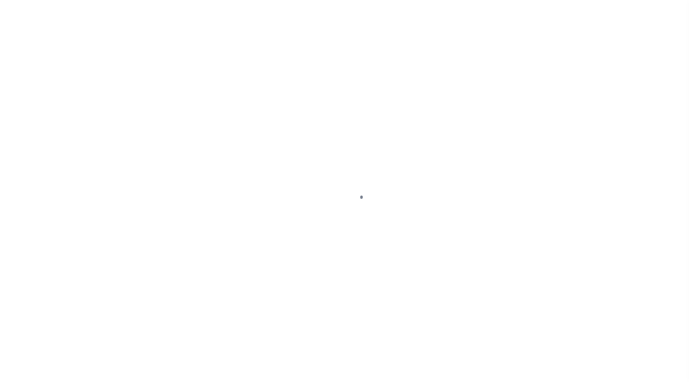
select select "RSR"
select select "CHK"
select select "[PERSON_NAME]"
select select "FDX"
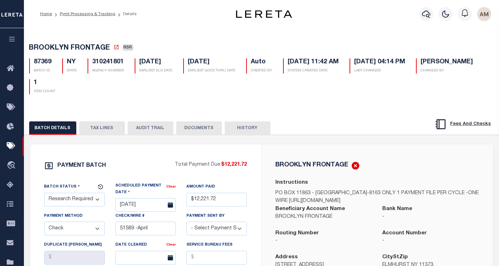
drag, startPoint x: 104, startPoint y: 132, endPoint x: 158, endPoint y: 137, distance: 54.4
click at [104, 131] on button "TAX LINES" at bounding box center [102, 127] width 46 height 13
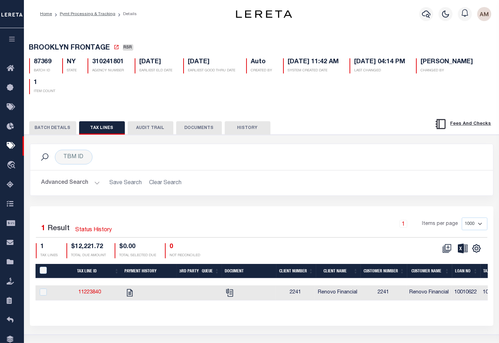
click at [58, 126] on button "BATCH DETAILS" at bounding box center [52, 127] width 47 height 13
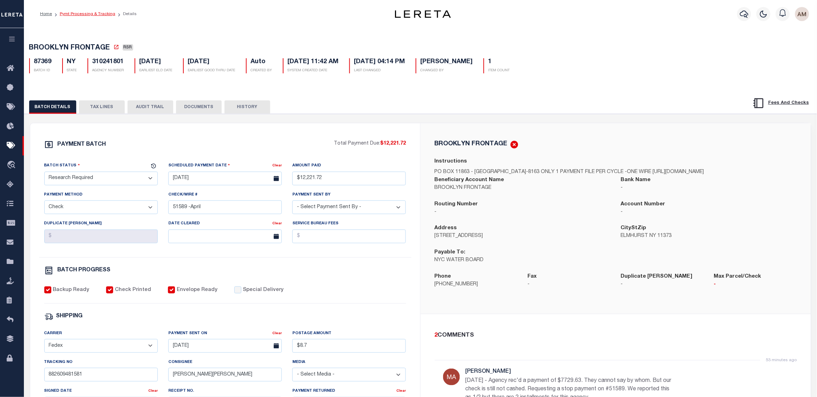
click at [87, 12] on link "Pymt Processing & Tracking" at bounding box center [88, 14] width 56 height 4
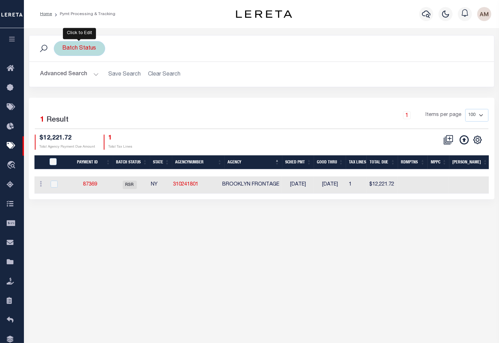
click at [87, 53] on div "Batch Status" at bounding box center [79, 48] width 51 height 15
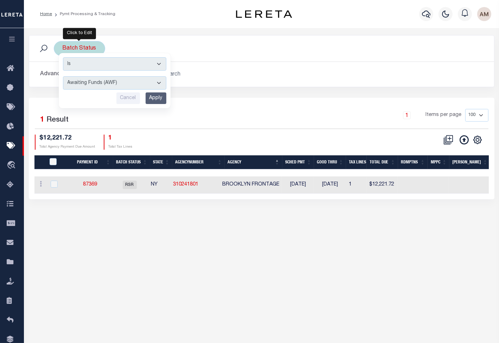
drag, startPoint x: 93, startPoint y: 82, endPoint x: 94, endPoint y: 91, distance: 9.2
click at [93, 82] on select "Awaiting Funds (AWF) Cleared and Complete (CAC) New Check Needed (NCN) Payment …" at bounding box center [114, 82] width 103 height 13
select select "RSR"
click at [63, 77] on select "Awaiting Funds (AWF) Cleared and Complete (CAC) New Check Needed (NCN) Payment …" at bounding box center [114, 82] width 103 height 13
click at [157, 99] on input "Apply" at bounding box center [155, 98] width 21 height 12
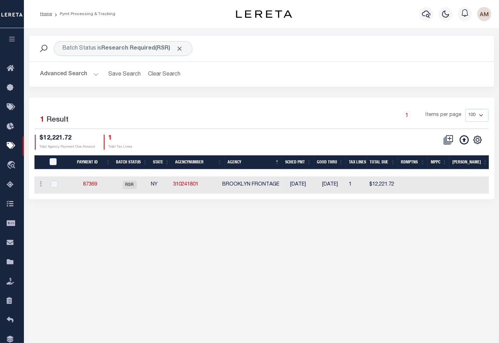
click at [74, 74] on button "Advanced Search" at bounding box center [69, 74] width 58 height 14
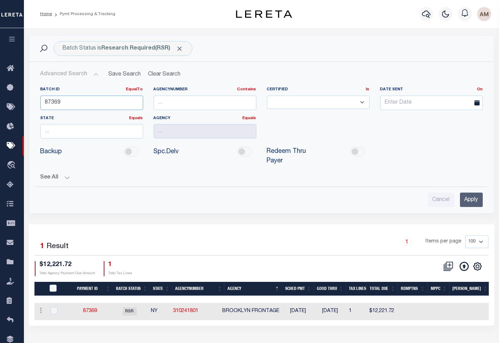
click at [80, 99] on input "87369" at bounding box center [91, 103] width 103 height 14
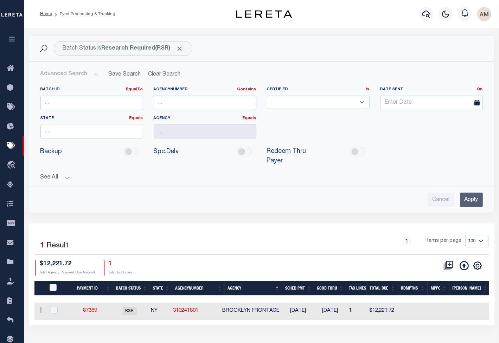
click at [64, 180] on button "See All" at bounding box center [261, 177] width 442 height 7
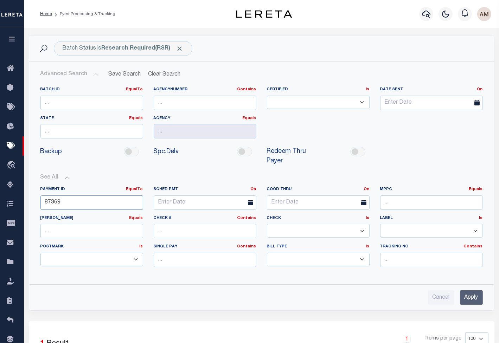
click at [73, 203] on input "87369" at bounding box center [91, 202] width 103 height 14
type input "8"
click at [475, 299] on input "Apply" at bounding box center [471, 297] width 23 height 14
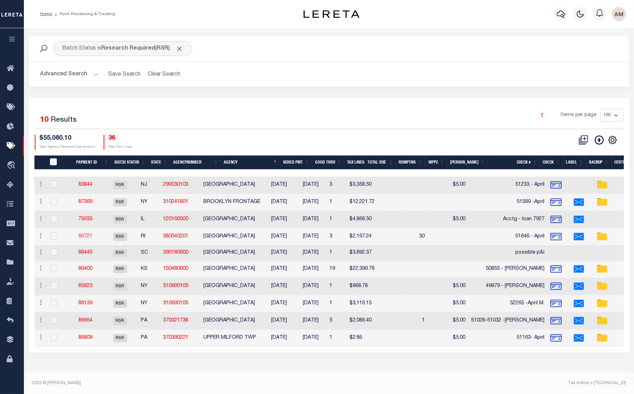
click at [91, 237] on link "86721" at bounding box center [85, 236] width 14 height 5
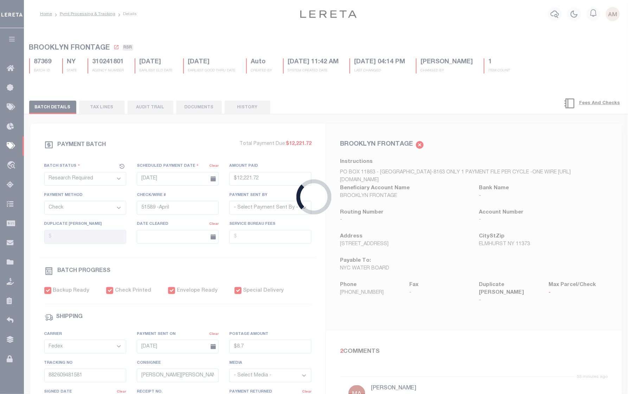
type input "07/16/2025"
type input "$2,167.24"
type input "51646 - April"
select select "Starek, Barbara"
checkbox input "true"
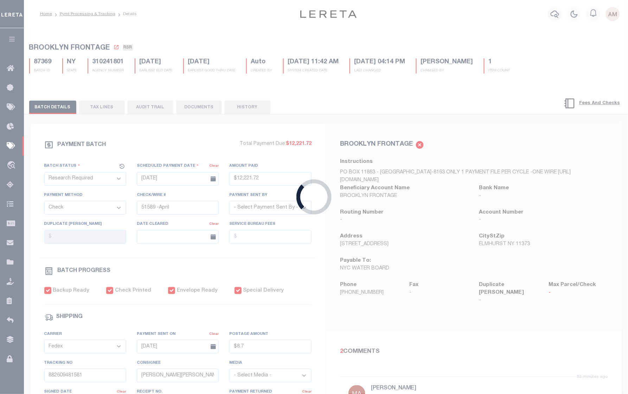
type input "07/16/2025"
type input "$8.7"
type input "882840793806"
type input "J.Jen"
type input "07/18/2025"
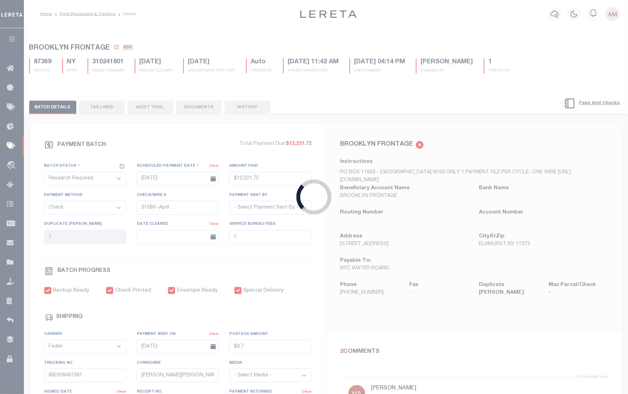
type input "N"
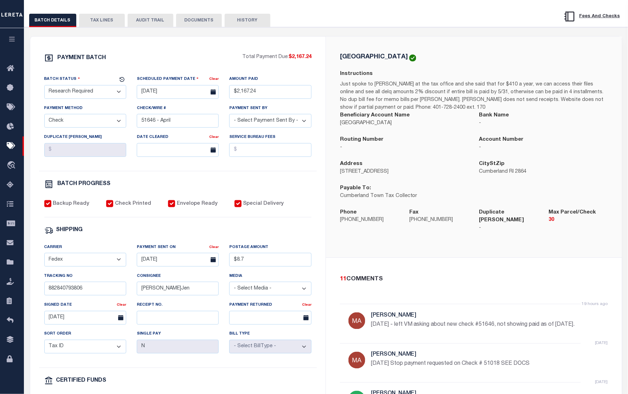
scroll to position [88, 0]
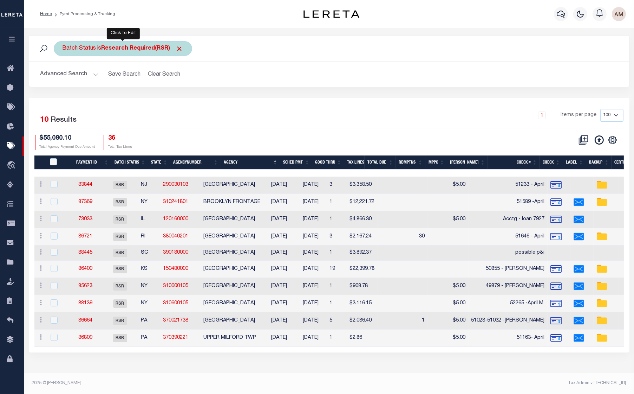
click at [131, 49] on b "Research Required(RSR)" at bounding box center [143, 49] width 82 height 6
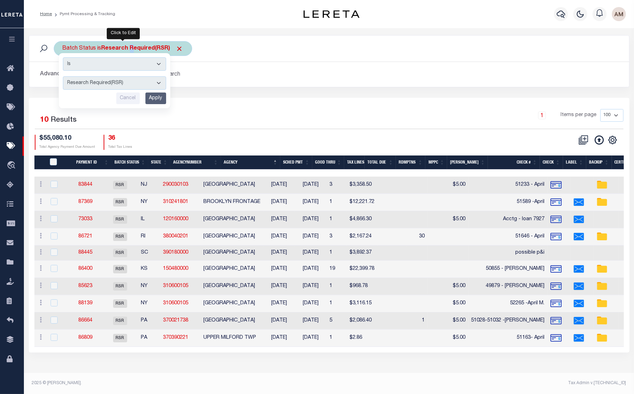
click at [119, 77] on select "Awaiting Funds (AWF) Cleared and Complete (CAC) New Check Needed (NCN) Payment …" at bounding box center [114, 82] width 103 height 13
select select "SNT"
click at [63, 77] on select "Awaiting Funds (AWF) Cleared and Complete (CAC) New Check Needed (NCN) Payment …" at bounding box center [114, 82] width 103 height 13
click at [151, 104] on div "Cancel Apply" at bounding box center [114, 98] width 103 height 12
click at [156, 100] on input "Apply" at bounding box center [155, 98] width 21 height 12
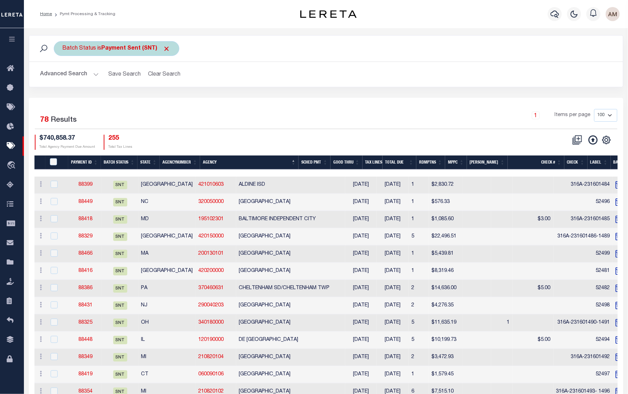
click at [122, 55] on div "Batch Status is Payment Sent (SNT)" at bounding box center [116, 48] width 125 height 15
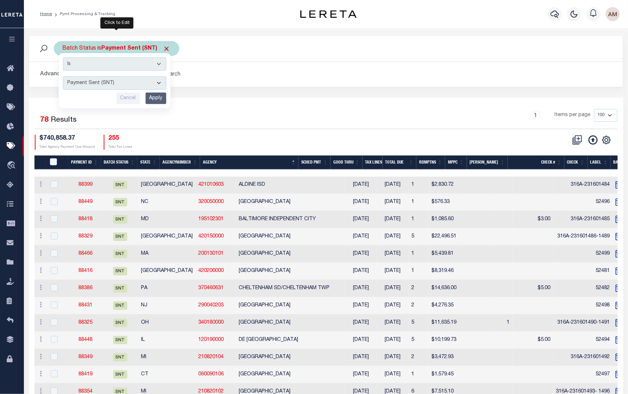
click at [124, 86] on select "Awaiting Funds (AWF) Cleared and Complete (CAC) New Check Needed (NCN) Payment …" at bounding box center [114, 82] width 103 height 13
select select "RCD"
click at [63, 77] on select "Awaiting Funds (AWF) Cleared and Complete (CAC) New Check Needed (NCN) Payment …" at bounding box center [114, 82] width 103 height 13
click at [155, 99] on input "Apply" at bounding box center [155, 98] width 21 height 12
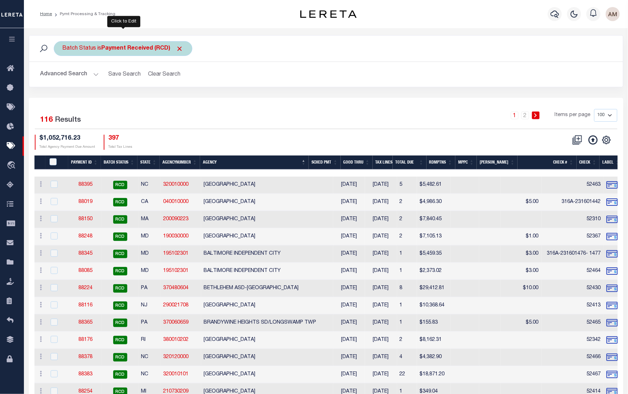
click at [131, 53] on div "Batch Status is Payment Received (RCD)" at bounding box center [123, 48] width 138 height 15
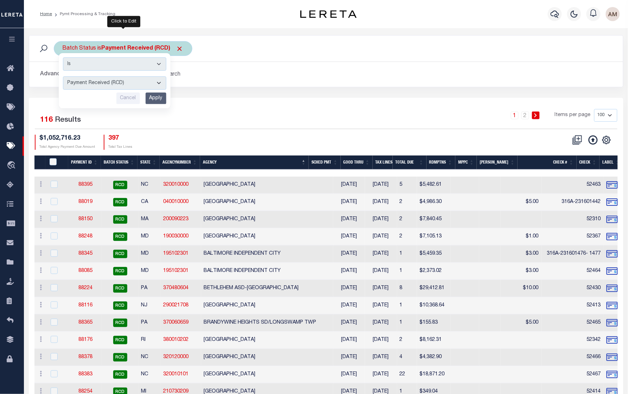
click at [123, 89] on select "Awaiting Funds (AWF) Cleared and Complete (CAC) New Check Needed (NCN) Payment …" at bounding box center [114, 82] width 103 height 13
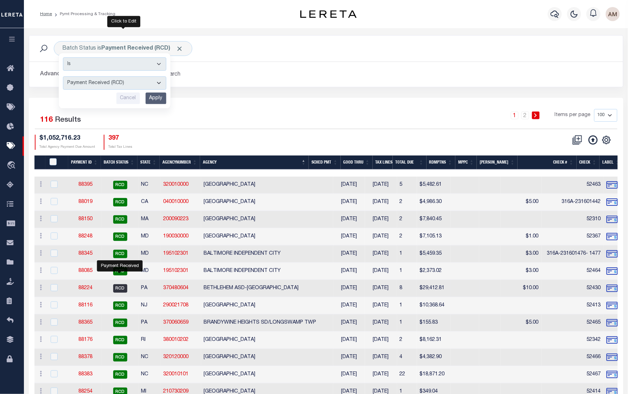
select select "RSR"
click at [63, 77] on select "Awaiting Funds (AWF) Cleared and Complete (CAC) New Check Needed (NCN) Payment …" at bounding box center [114, 82] width 103 height 13
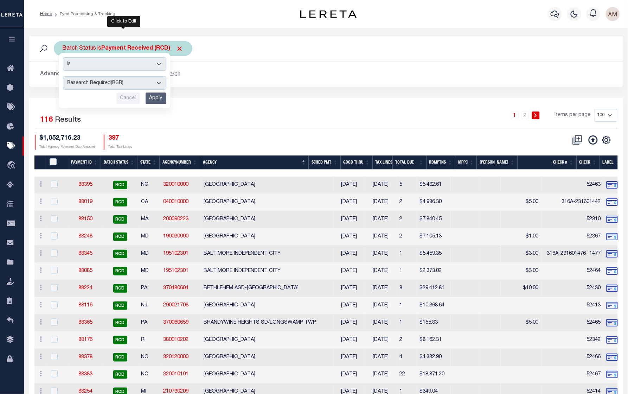
drag, startPoint x: 149, startPoint y: 96, endPoint x: 156, endPoint y: 99, distance: 8.0
click at [150, 96] on input "Apply" at bounding box center [155, 98] width 21 height 12
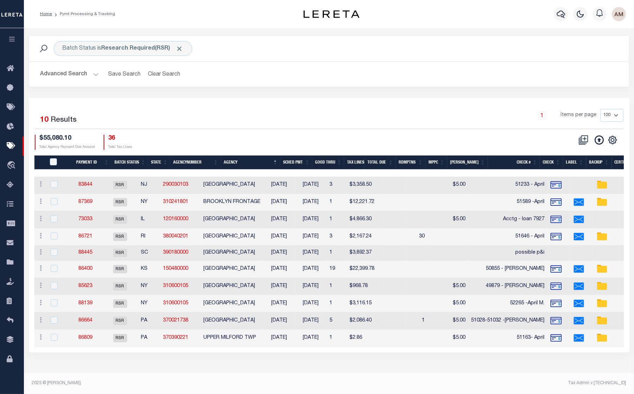
click at [83, 78] on button "Advanced Search" at bounding box center [69, 74] width 58 height 14
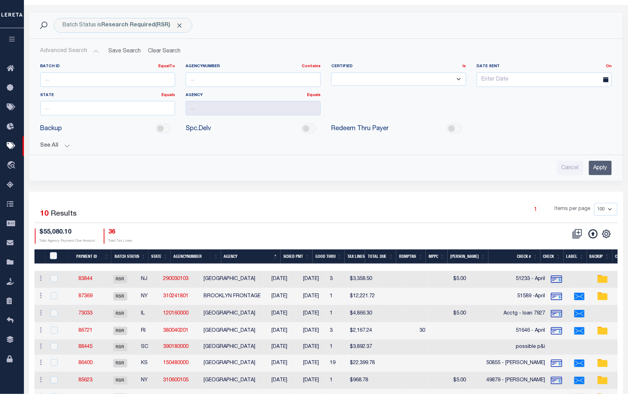
scroll to position [44, 0]
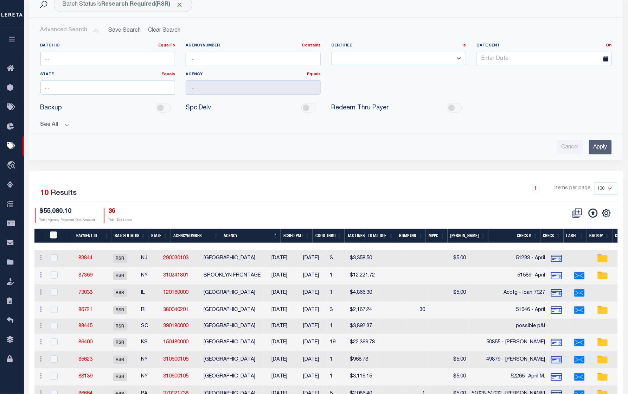
click at [248, 261] on td "BEVERLY CITY" at bounding box center [232, 258] width 63 height 17
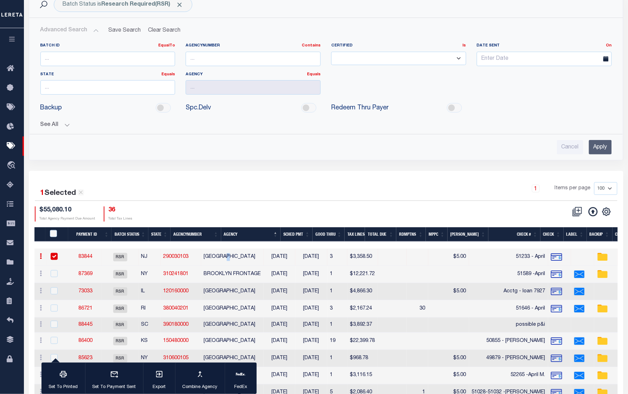
click at [248, 261] on td "BEVERLY CITY" at bounding box center [232, 256] width 63 height 17
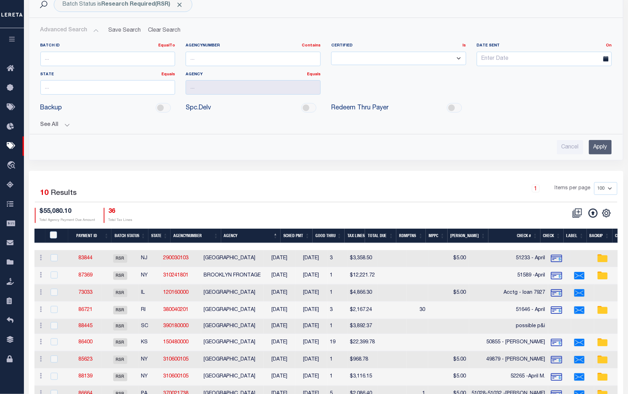
click at [239, 259] on td "BEVERLY CITY" at bounding box center [232, 258] width 63 height 17
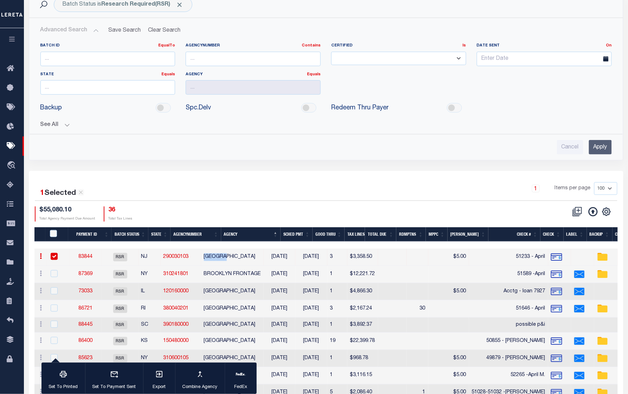
click at [239, 258] on td "BEVERLY CITY" at bounding box center [232, 256] width 63 height 17
checkbox input "true"
copy td "BEVERLY CITY"
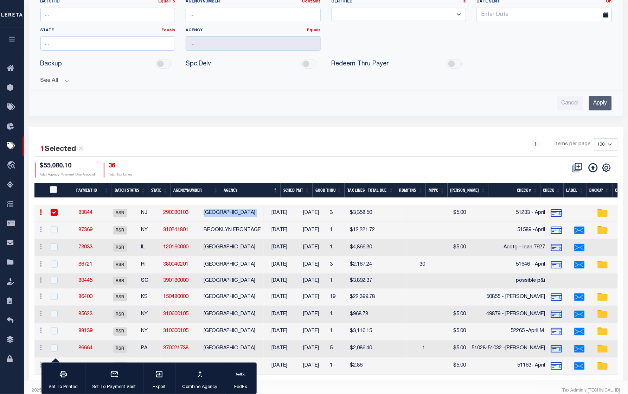
click at [252, 228] on td "BROOKLYN FRONTAGE" at bounding box center [232, 230] width 63 height 17
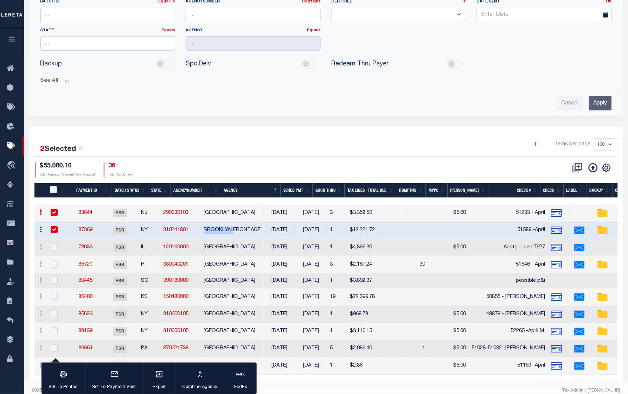
click at [252, 228] on td "BROOKLYN FRONTAGE" at bounding box center [232, 230] width 63 height 17
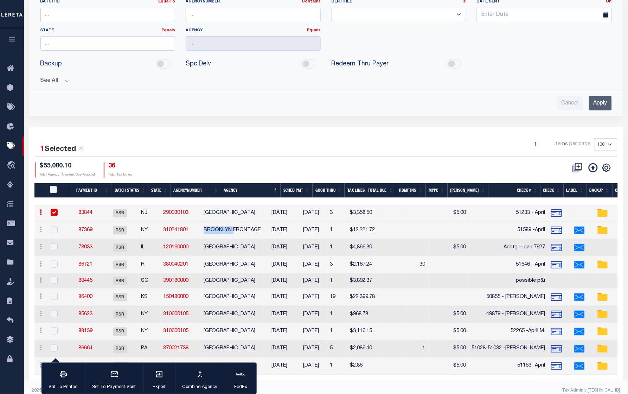
drag, startPoint x: 252, startPoint y: 228, endPoint x: 238, endPoint y: 234, distance: 15.6
click at [238, 234] on td "BROOKLYN FRONTAGE" at bounding box center [232, 230] width 63 height 17
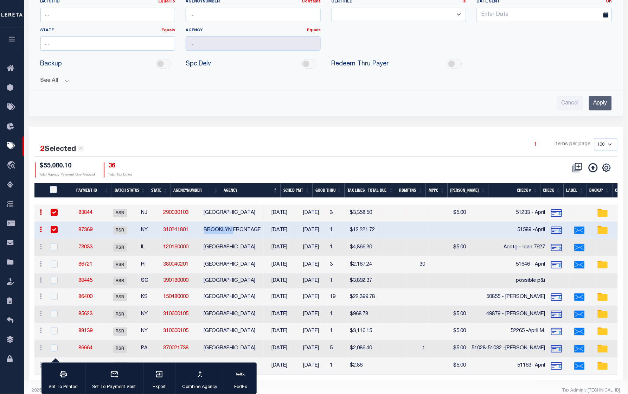
click at [238, 234] on td "BROOKLYN FRONTAGE" at bounding box center [232, 230] width 63 height 17
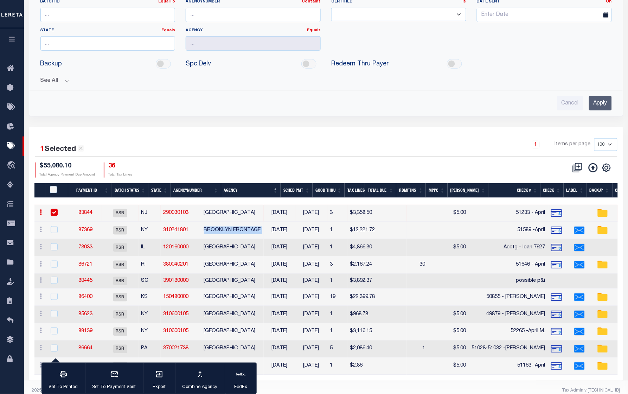
click at [238, 234] on td "BROOKLYN FRONTAGE" at bounding box center [232, 230] width 63 height 17
checkbox input "true"
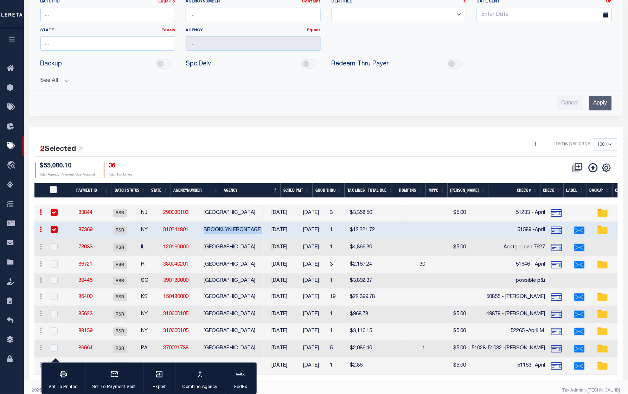
copy td "BROOKLYN FRONTAGE"
drag, startPoint x: 280, startPoint y: 264, endPoint x: 227, endPoint y: 265, distance: 53.1
click at [227, 265] on td "CUMBERLAND TOWN" at bounding box center [232, 264] width 63 height 17
checkbox input "true"
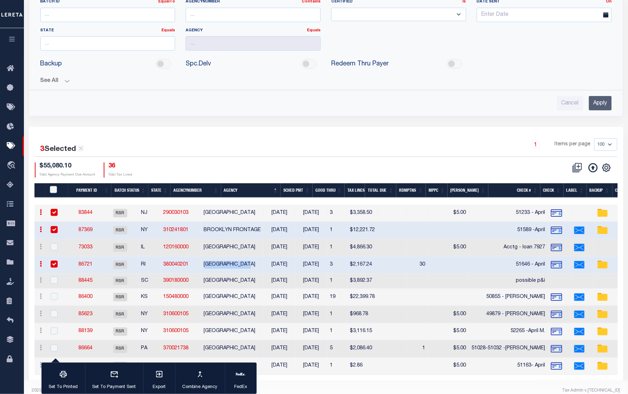
copy td "CUMBERLAND TOWN"
click at [89, 265] on link "86721" at bounding box center [85, 264] width 14 height 5
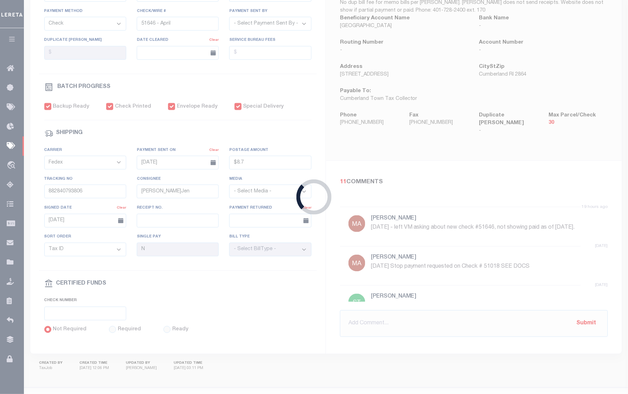
type input "$2,167.24"
type input "$8.7"
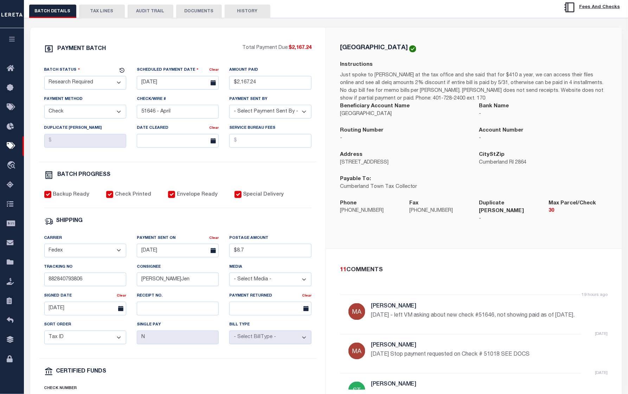
scroll to position [132, 0]
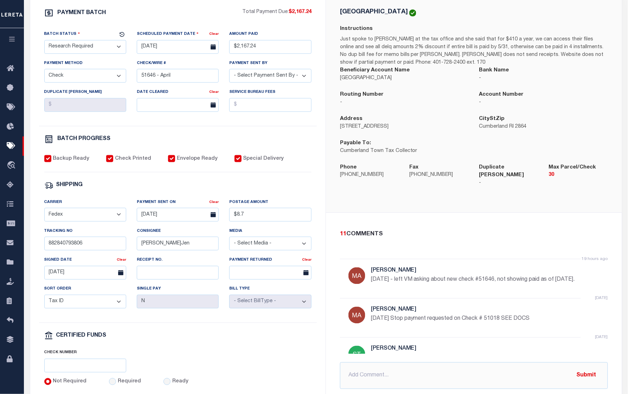
drag, startPoint x: 369, startPoint y: 265, endPoint x: 580, endPoint y: 273, distance: 211.0
click at [595, 275] on div "19 hours ago Martin, April 8/19/25 - left VM asking about new check #51646, not…" at bounding box center [474, 278] width 268 height 39
copy div "Martin, April 8/19/25 - left VM asking about new check #51646, not showing paid…"
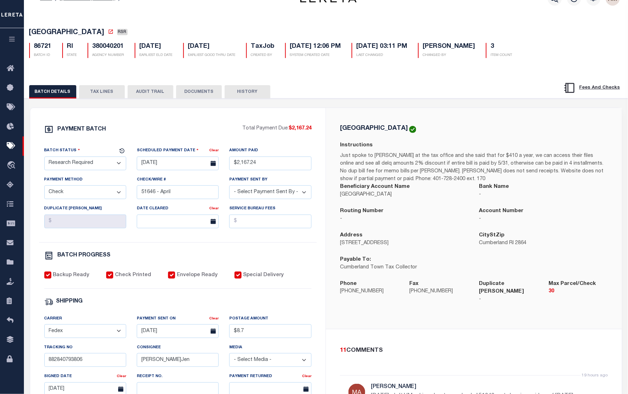
scroll to position [0, 0]
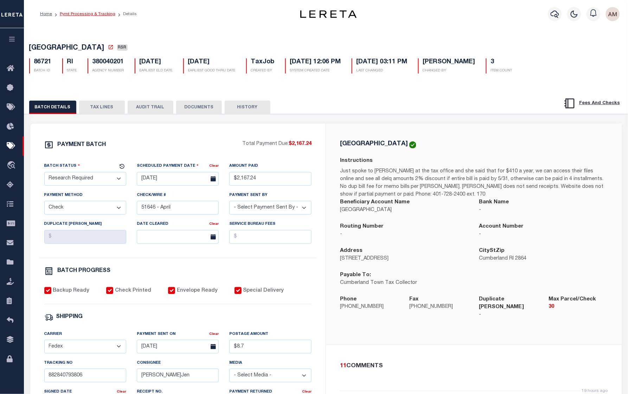
click at [108, 12] on link "Pymt Processing & Tracking" at bounding box center [88, 14] width 56 height 4
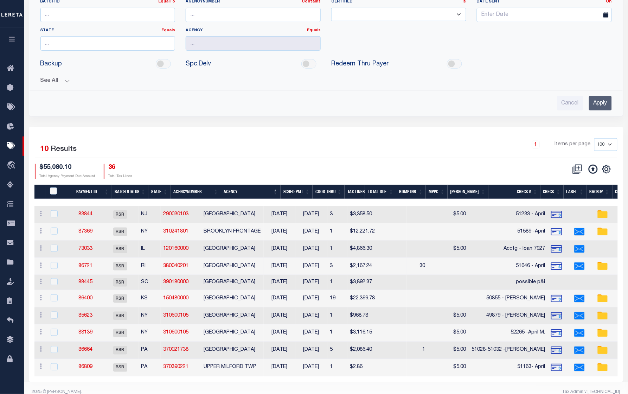
scroll to position [103, 0]
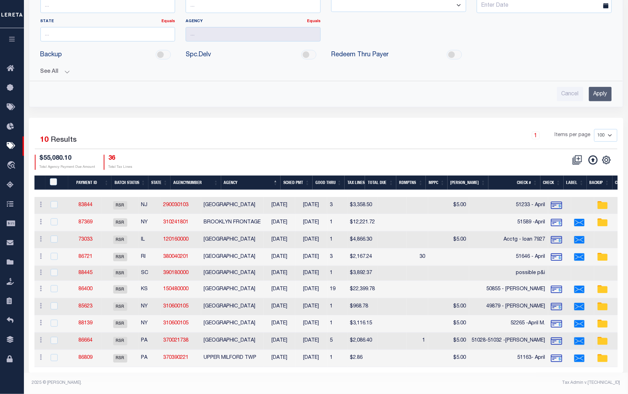
click at [519, 179] on th "Check #" at bounding box center [514, 182] width 52 height 14
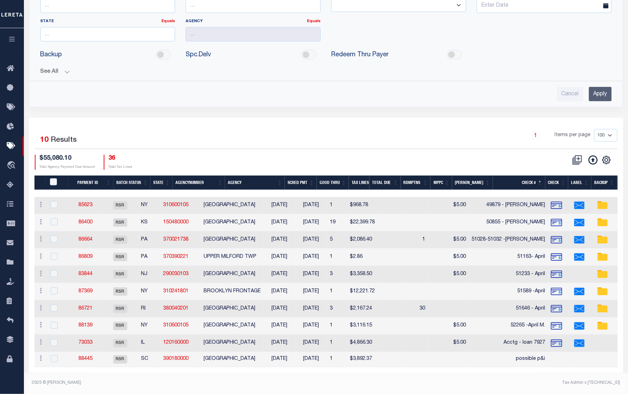
click at [264, 175] on th "Agency" at bounding box center [255, 182] width 60 height 14
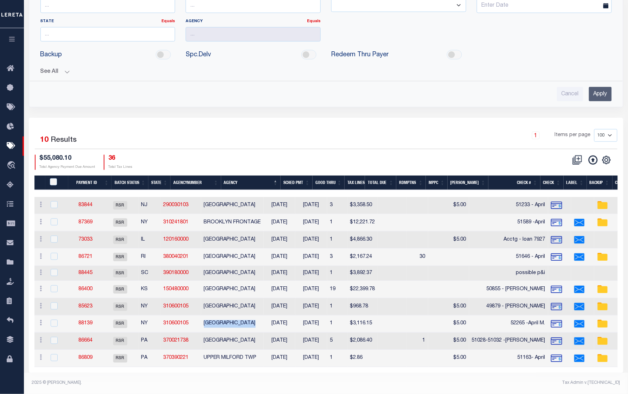
drag, startPoint x: 284, startPoint y: 316, endPoint x: 227, endPoint y: 316, distance: 57.3
click at [227, 316] on td "MOUNT VERNON CITY" at bounding box center [232, 323] width 63 height 17
checkbox input "true"
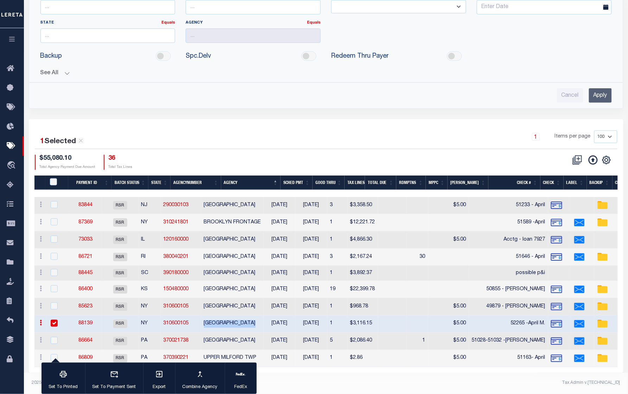
scroll to position [102, 0]
copy td "MOUNT VERNON CITY"
click at [91, 321] on link "88139" at bounding box center [85, 323] width 14 height 5
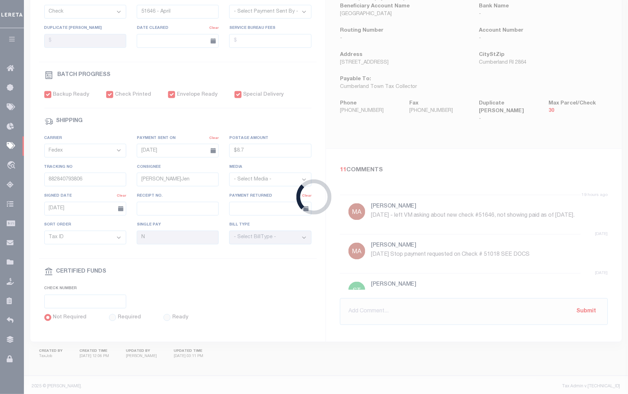
type input "07/30/2025"
type input "$3,116.15"
type input "52265 -April M."
select select "[PERSON_NAME]"
type input "07/30/2025"
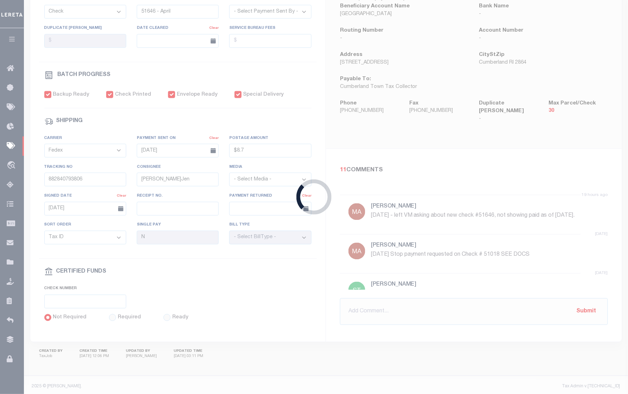
type input "$9.85"
type input "9205590111312635103993"
type input "1"
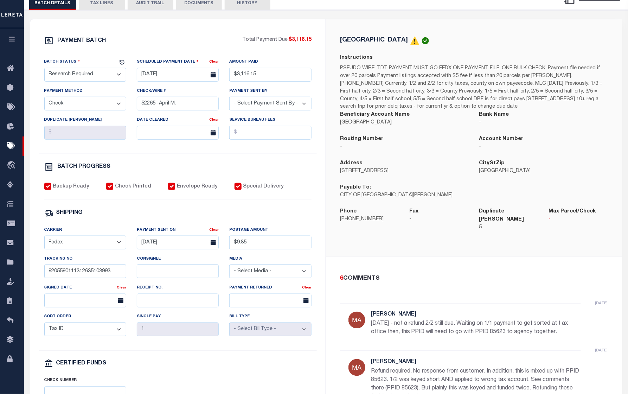
scroll to position [132, 0]
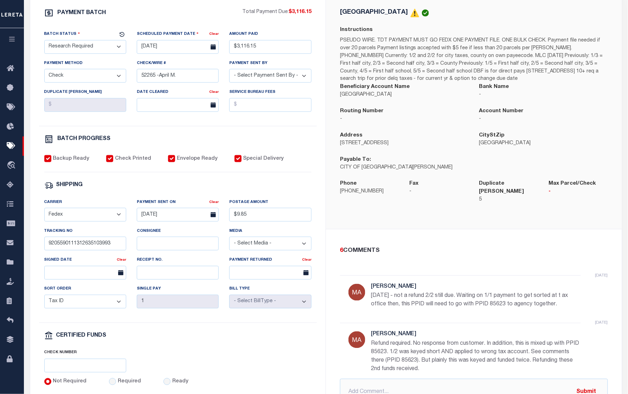
click at [411, 296] on p "8/19/25 - not a refund 2/2 still due. Waiting on 1/1 payment to get sorted at t…" at bounding box center [476, 300] width 211 height 17
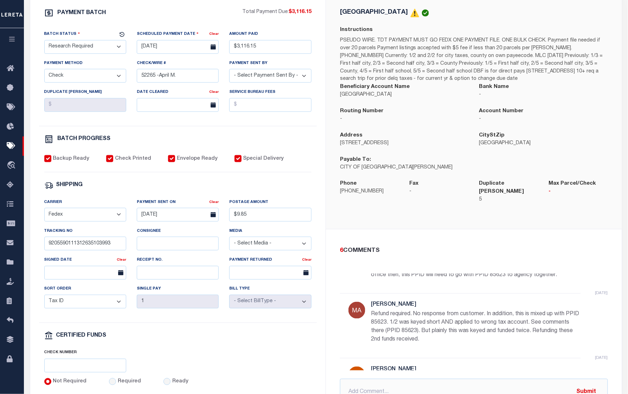
scroll to position [44, 0]
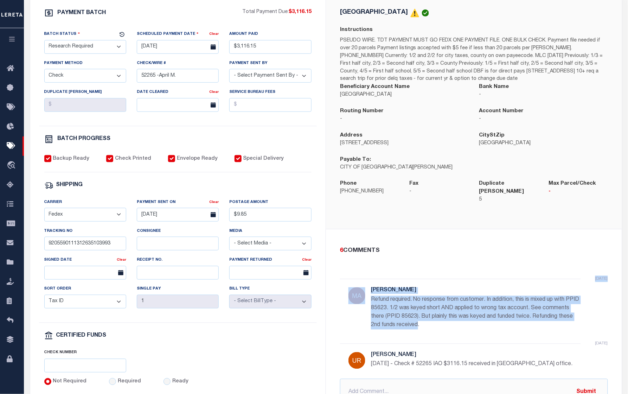
drag, startPoint x: 462, startPoint y: 320, endPoint x: 364, endPoint y: 286, distance: 103.9
click at [364, 286] on div "yesterday Martin, April Refund required. No response from customer. In addition…" at bounding box center [474, 311] width 268 height 64
copy div "yesterday Martin, April Refund required. No response from customer. In addition…"
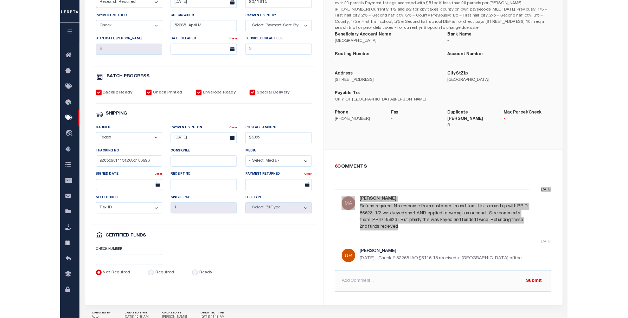
scroll to position [0, 0]
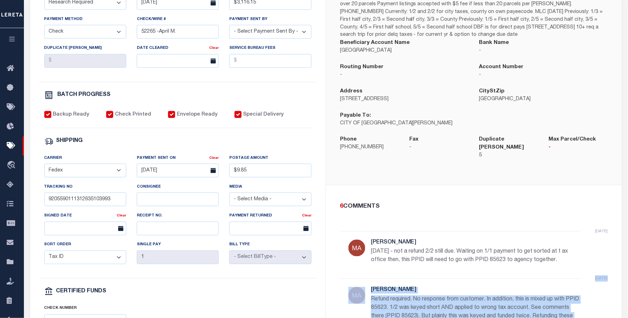
click at [593, 185] on div "6 COMMENTS yesterday Martin, April 8/19/25 - not a refund 2/2 still due. Waitin…" at bounding box center [474, 281] width 296 height 193
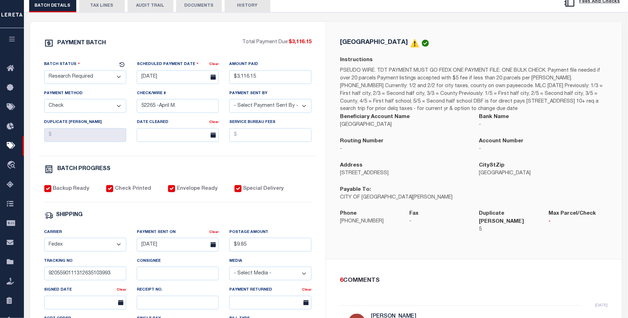
scroll to position [88, 0]
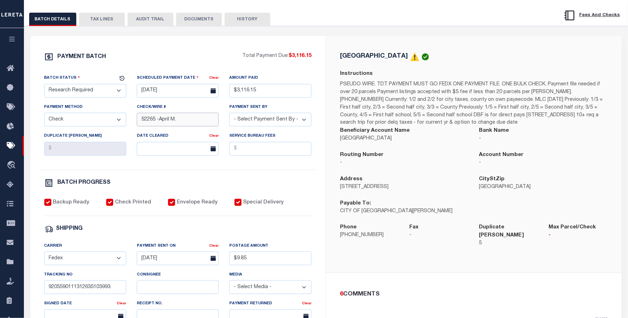
drag, startPoint x: 190, startPoint y: 122, endPoint x: 159, endPoint y: 120, distance: 31.0
click at [159, 120] on input "52265 -April M." at bounding box center [178, 120] width 82 height 14
paste input "CAS-47733"
click at [159, 119] on input "52265 -CAS-47733" at bounding box center [178, 120] width 82 height 14
type input "52265 AM -CAS-47733"
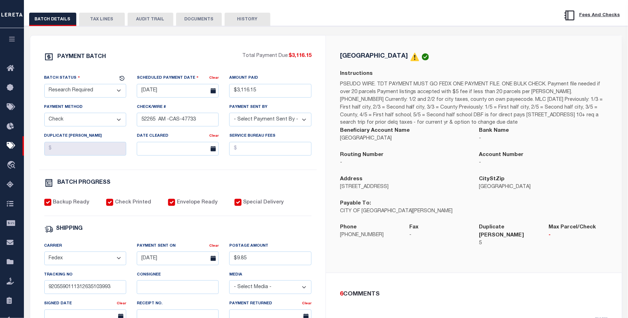
click at [282, 188] on div "BATCH PROGRESS" at bounding box center [177, 182] width 267 height 9
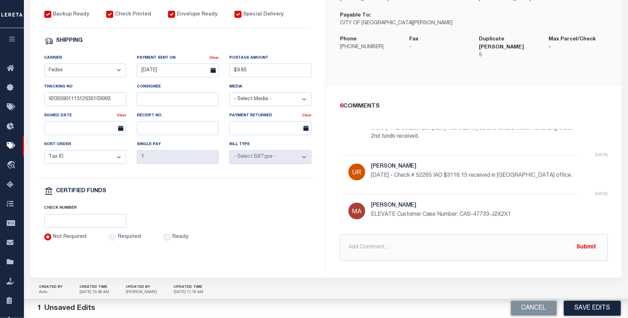
scroll to position [285, 0]
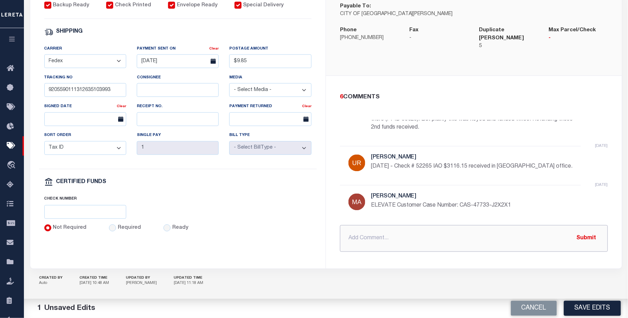
drag, startPoint x: 384, startPoint y: 213, endPoint x: 379, endPoint y: 230, distance: 17.5
paste input "CAS-47733"
type input "CAS-47733 case #"
click at [587, 231] on button "Submit" at bounding box center [586, 238] width 29 height 14
drag, startPoint x: 595, startPoint y: 307, endPoint x: 633, endPoint y: 288, distance: 42.3
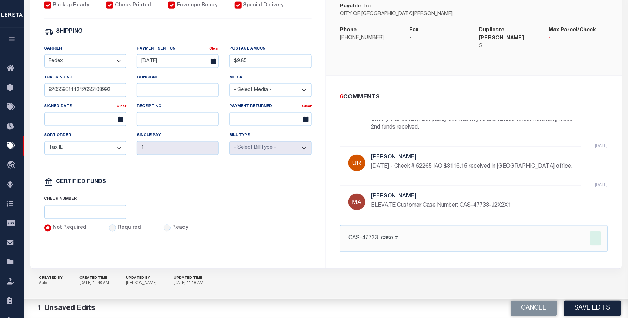
click at [598, 307] on button "Save Edits" at bounding box center [592, 308] width 57 height 15
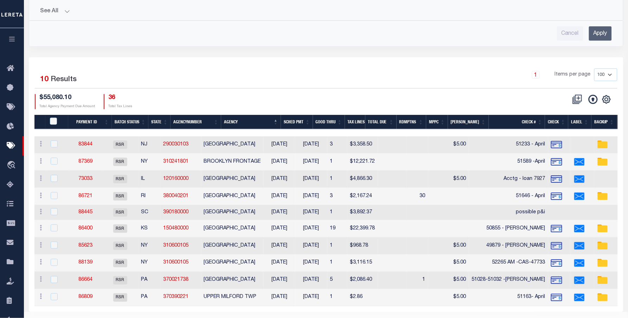
scroll to position [178, 0]
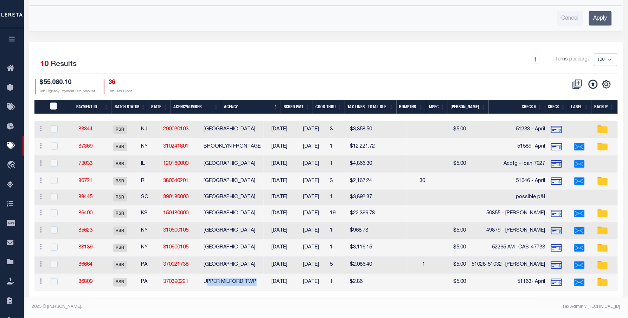
drag, startPoint x: 283, startPoint y: 277, endPoint x: 230, endPoint y: 279, distance: 53.1
click at [230, 279] on td "UPPER MILFORD TWP" at bounding box center [232, 282] width 63 height 17
checkbox input "true"
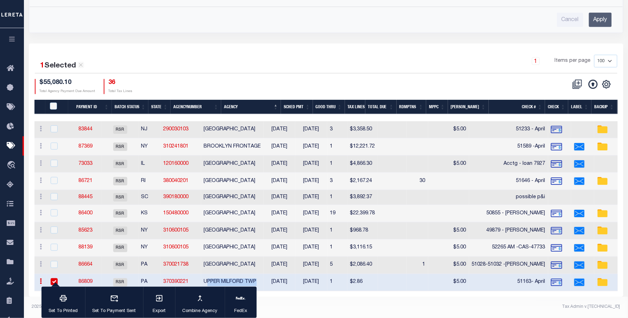
scroll to position [177, 0]
drag, startPoint x: 221, startPoint y: 279, endPoint x: 273, endPoint y: 275, distance: 52.1
click at [279, 280] on tr "ACTIONS Delete Batch 86809 RSR PA 370390221 UPPER MILFORD TWP 05/23/2025 05/31/…" at bounding box center [525, 282] width 983 height 17
copy tr "UPPER MILFORD TWP"
click at [92, 280] on link "86809" at bounding box center [85, 282] width 14 height 5
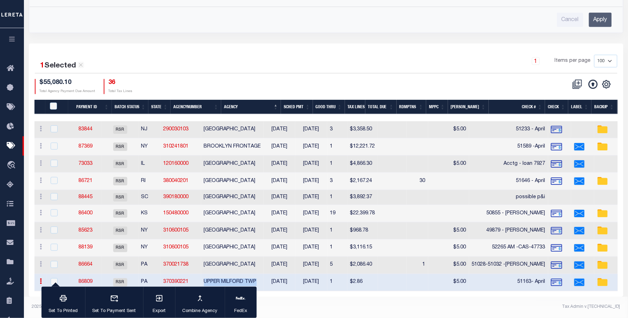
scroll to position [271, 0]
type input "05/23/2025"
type input "$2.86"
type input "51163- April"
select select "[PERSON_NAME]"
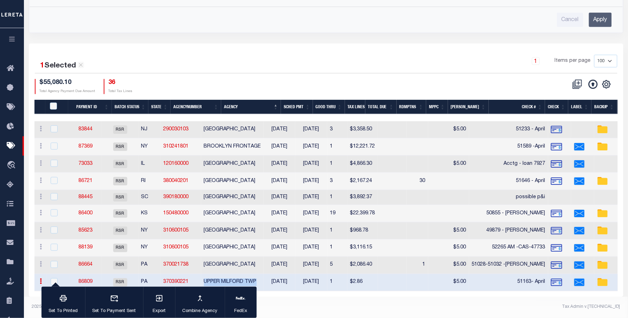
checkbox input "false"
select select "USS"
type input "05/23/2025"
type input "$9.85"
type input "9205590111312635101883"
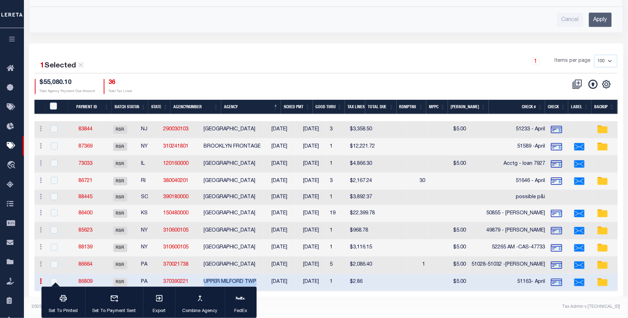
type input "Delivered, PO Box"
type input "05/27/2025"
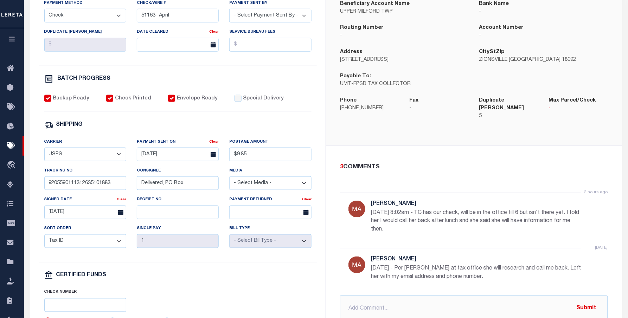
scroll to position [220, 0]
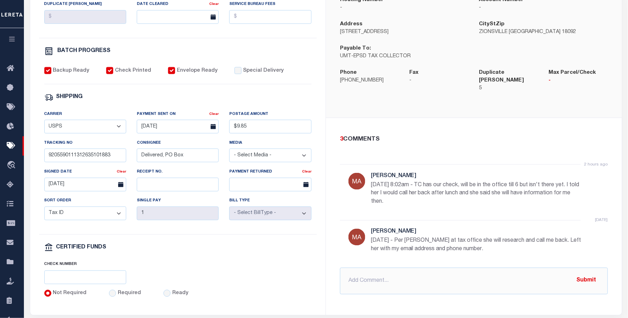
drag, startPoint x: 399, startPoint y: 195, endPoint x: 371, endPoint y: 168, distance: 39.0
click at [371, 173] on div "2 hours ago Martin, April 8/20/25 8:02am - TC has our check, will be in the off…" at bounding box center [476, 192] width 211 height 39
copy div "Martin, April 8/20/25 8:02am - TC has our check, will be in the office till 6 b…"
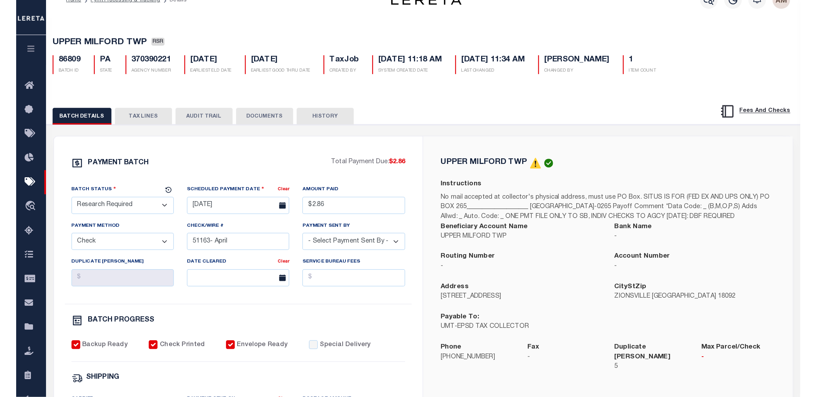
scroll to position [0, 0]
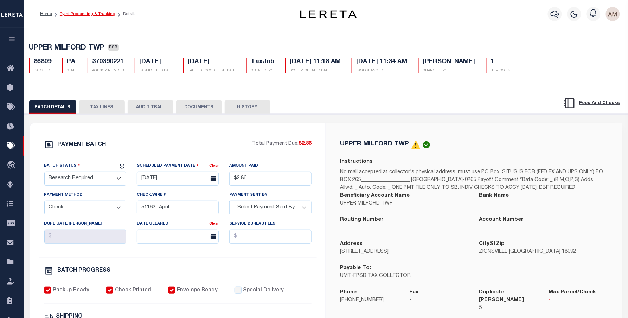
click at [93, 12] on link "Pymt Processing & Tracking" at bounding box center [88, 14] width 56 height 4
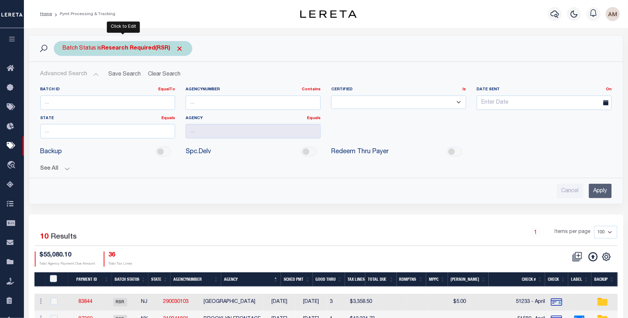
click at [141, 47] on b "Research Required(RSR)" at bounding box center [143, 49] width 82 height 6
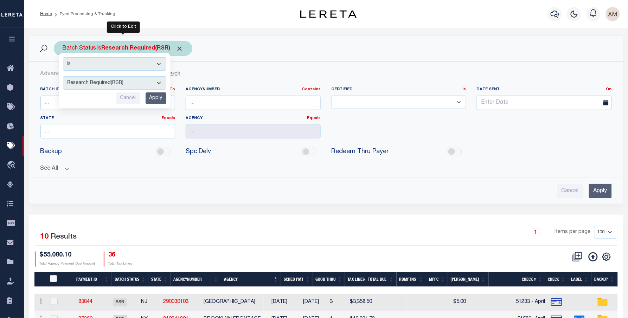
click at [141, 81] on select "Awaiting Funds (AWF) Cleared and Complete (CAC) New Check Needed (NCN) Payment …" at bounding box center [114, 82] width 103 height 13
select select "RCD"
click at [63, 77] on select "Awaiting Funds (AWF) Cleared and Complete (CAC) New Check Needed (NCN) Payment …" at bounding box center [114, 82] width 103 height 13
click at [155, 100] on input "Apply" at bounding box center [155, 98] width 21 height 12
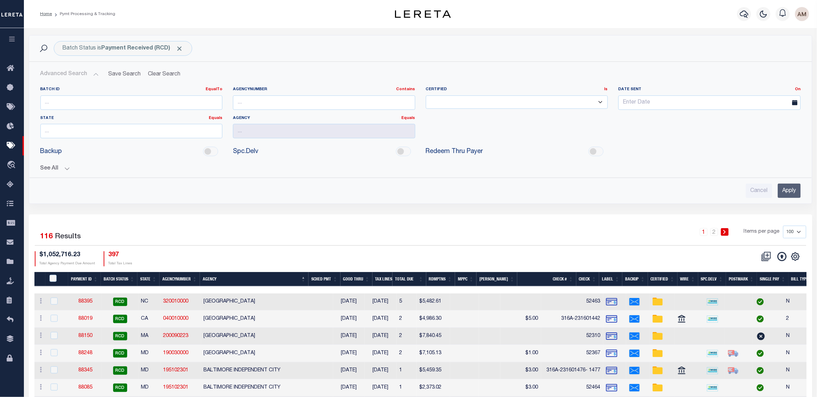
click at [688, 15] on icon "button" at bounding box center [763, 14] width 8 height 8
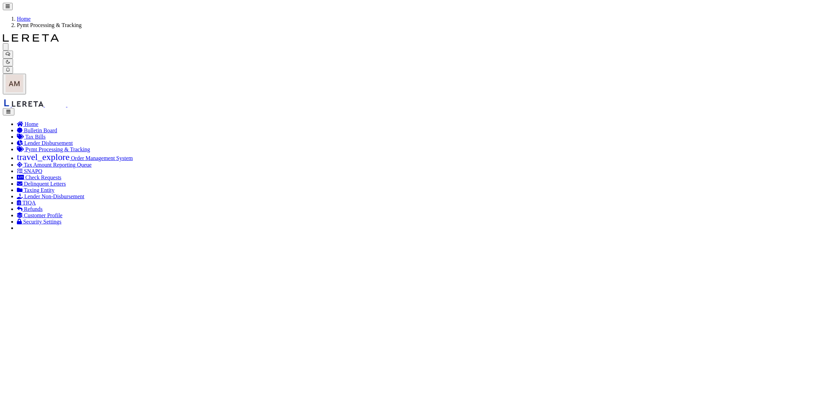
scroll to position [0, 212]
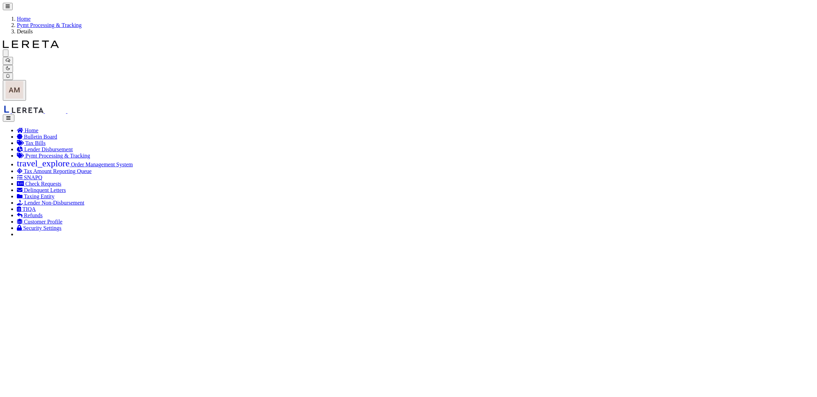
select select "RCD"
type input "[DATE]"
type input "$4,967.22"
type input "51991"
select select "[PERSON_NAME]"
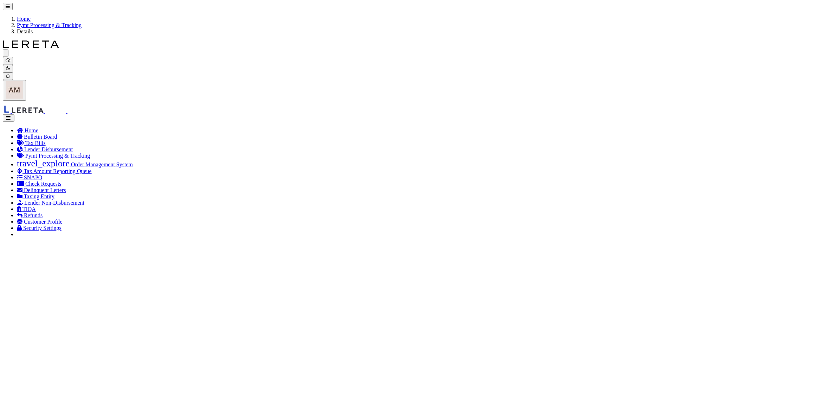
select select "FDX"
type input "[DATE]"
type input "883071421170"
type input "M.[PERSON_NAME]"
type input "[DATE]"
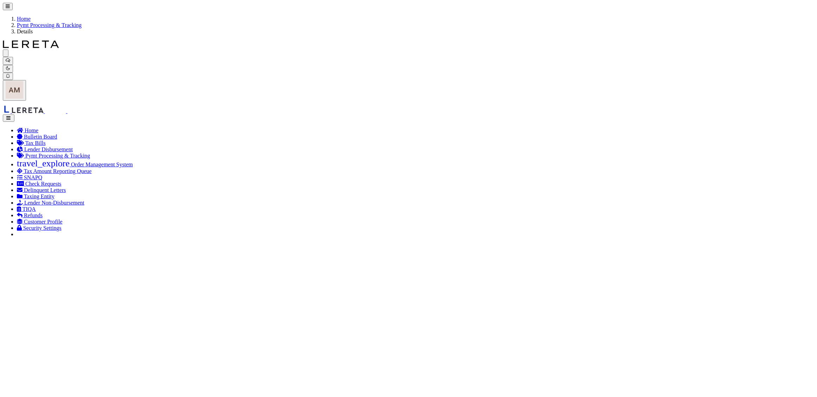
type input "N"
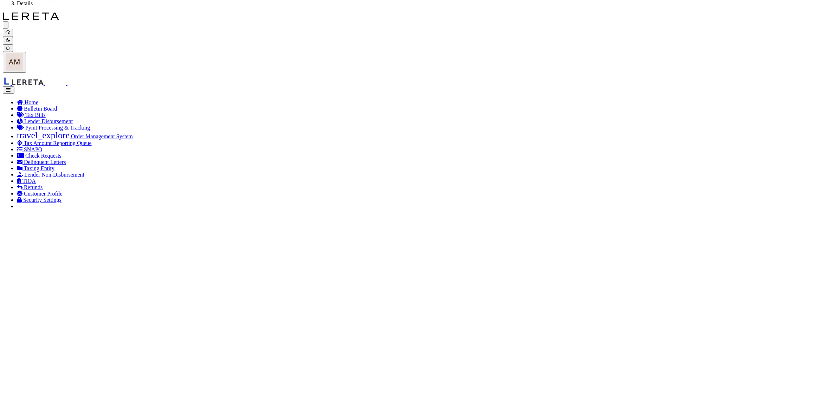
scroll to position [44, 0]
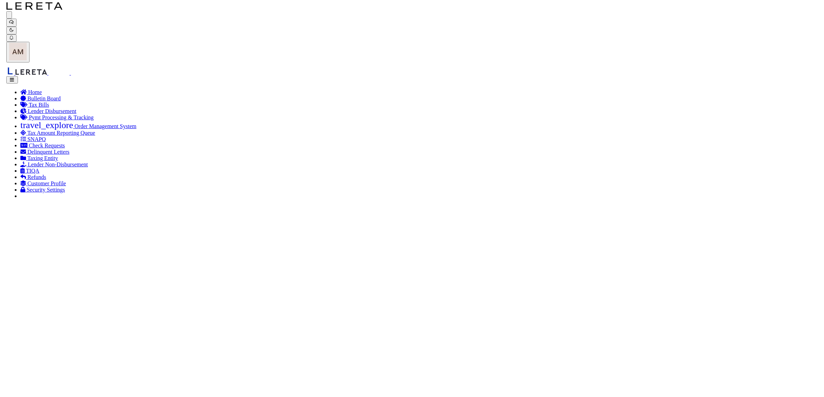
scroll to position [0, 0]
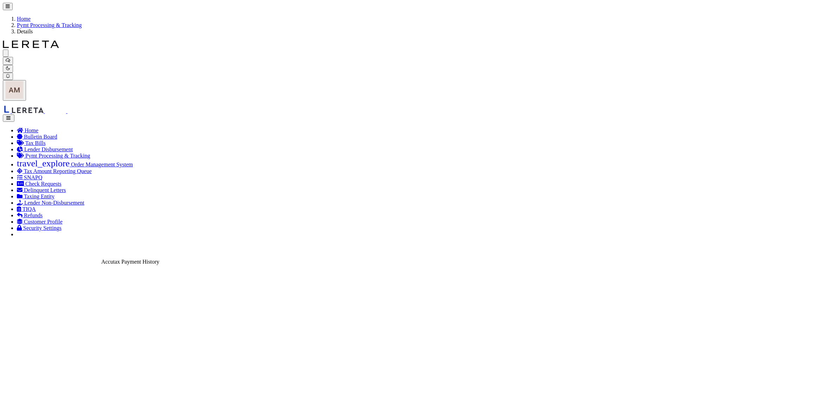
checkbox input "true"
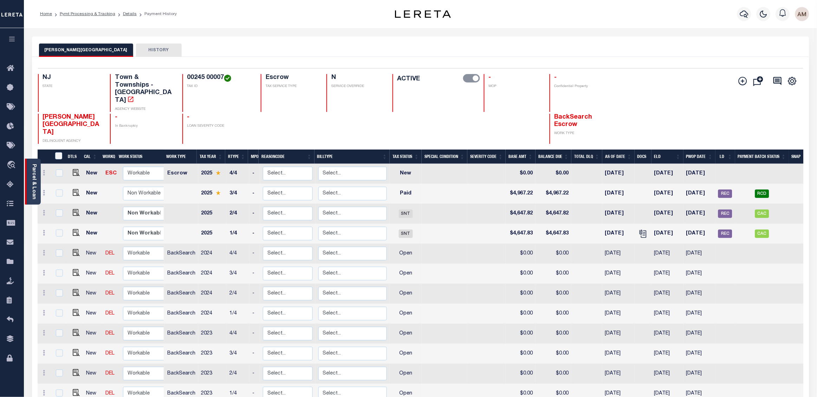
click at [33, 176] on link "Parcel & Loan" at bounding box center [33, 181] width 5 height 35
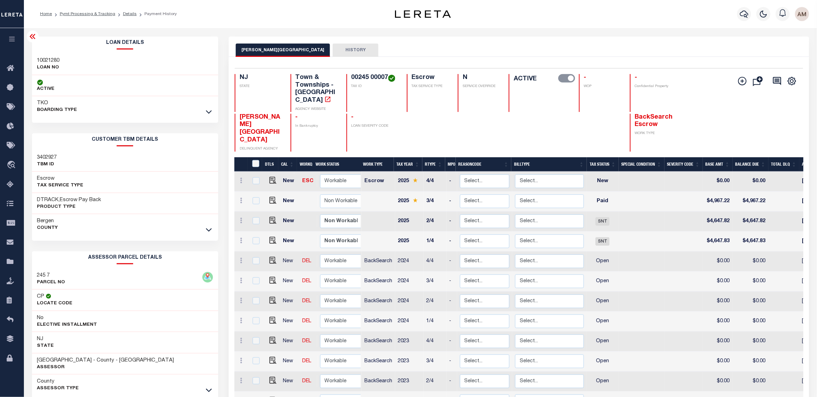
click at [213, 229] on link at bounding box center [209, 229] width 8 height 5
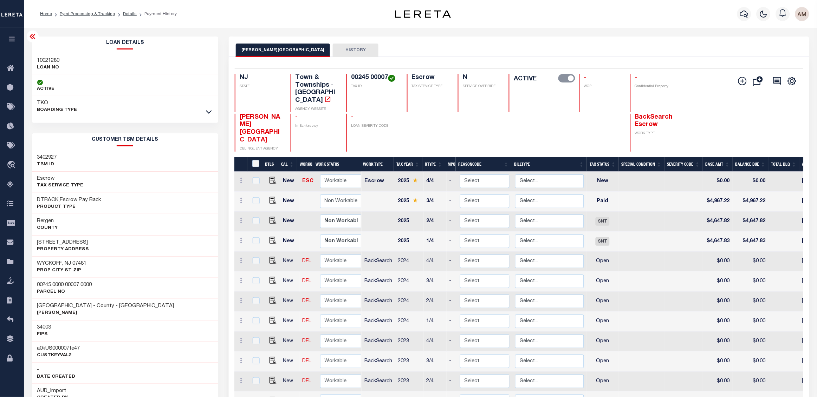
click at [31, 35] on icon at bounding box center [32, 36] width 8 height 8
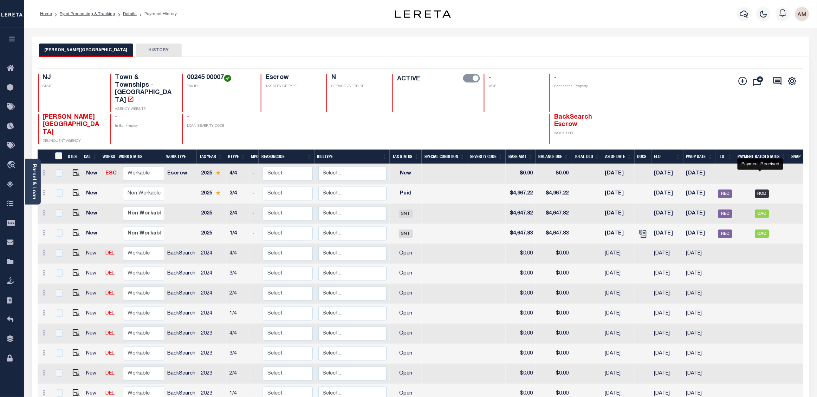
click at [767, 190] on span "RCD" at bounding box center [762, 194] width 14 height 8
checkbox input "true"
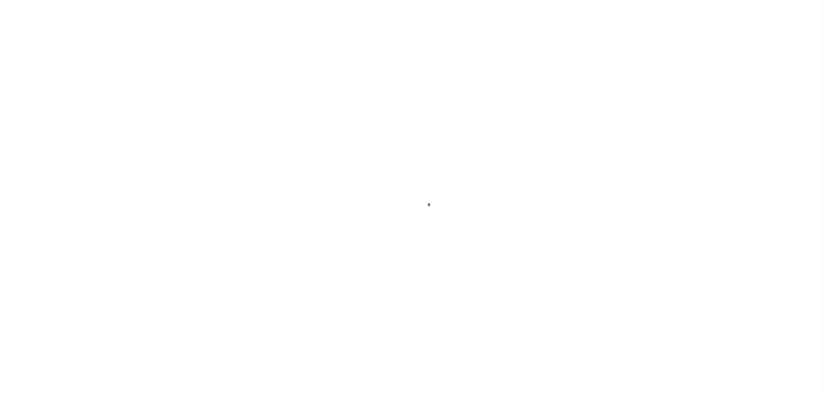
select select "RCD"
select select "CHK"
select select "[PERSON_NAME]"
select select "FDX"
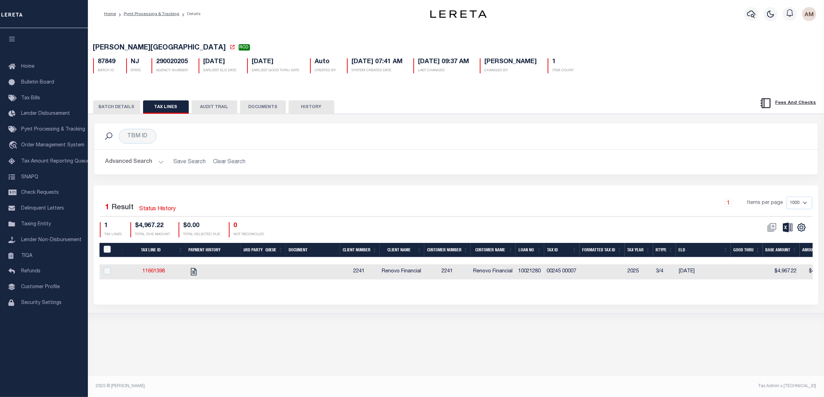
click at [122, 110] on button "BATCH DETAILS" at bounding box center [116, 106] width 47 height 13
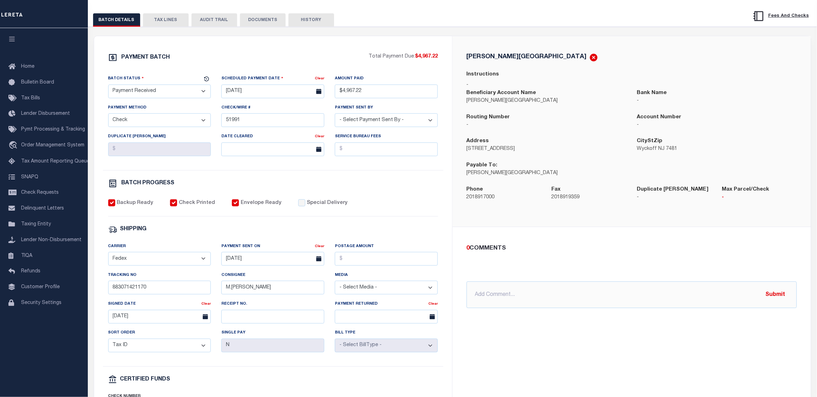
scroll to position [88, 0]
